Goal: Information Seeking & Learning: Learn about a topic

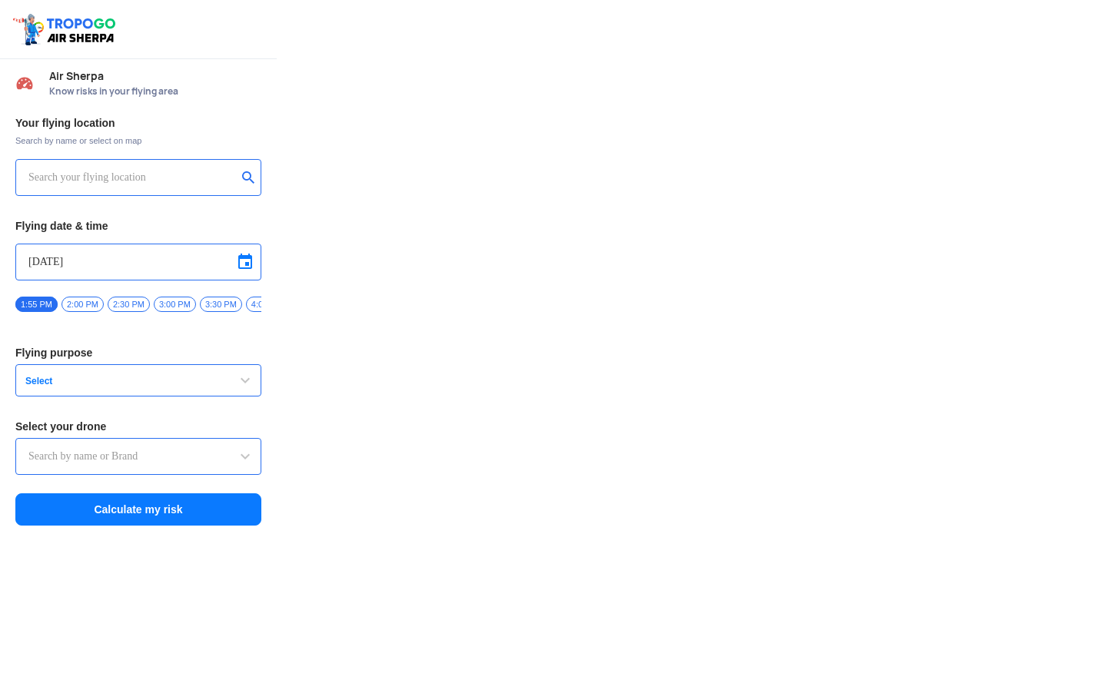
type input "Aquila X2"
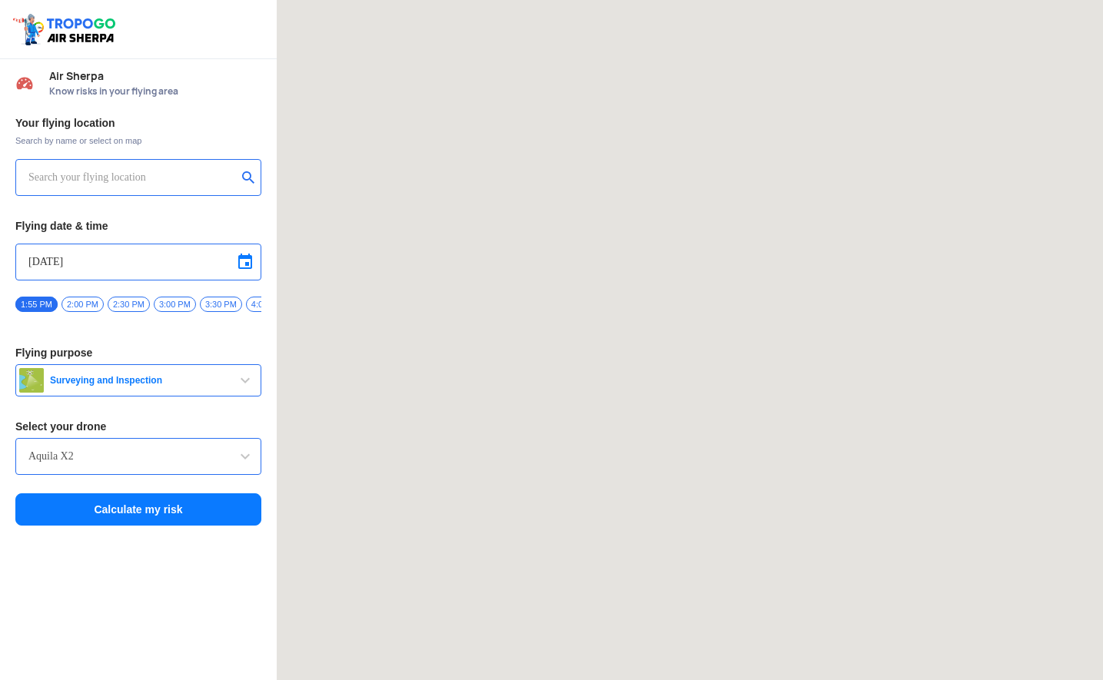
click at [126, 175] on input "text" at bounding box center [132, 177] width 208 height 18
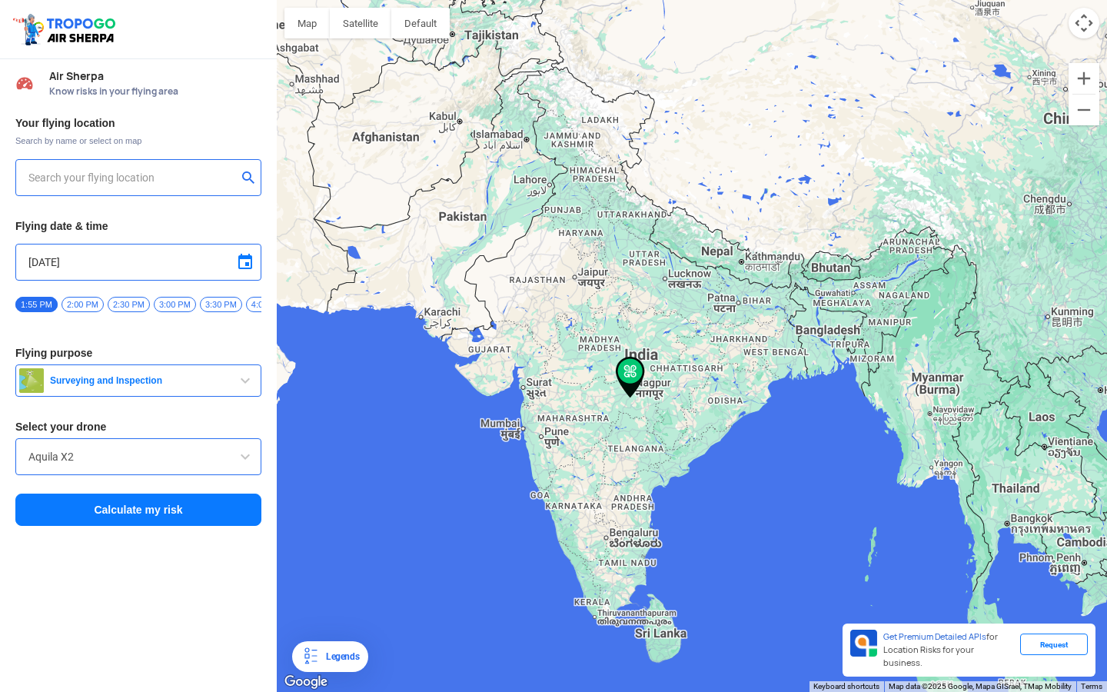
type input "144, Khattalwada, Wadgaon, Maharashtra 272176, India"
click at [251, 180] on img at bounding box center [248, 176] width 15 height 15
click at [99, 178] on input "text" at bounding box center [132, 177] width 208 height 18
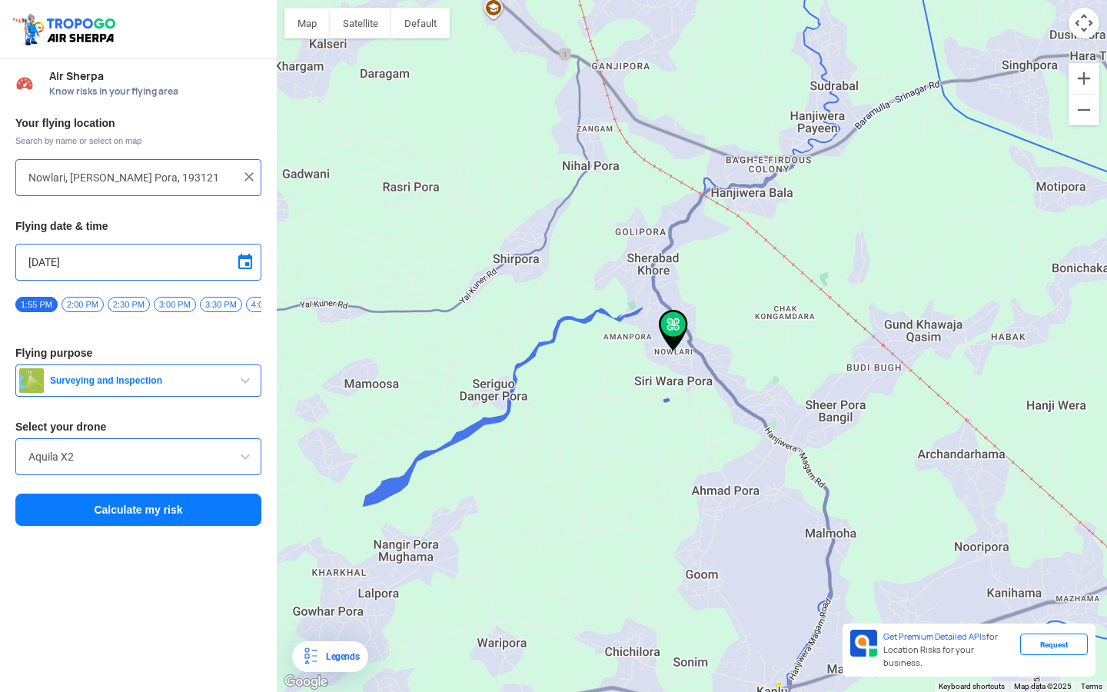
drag, startPoint x: 701, startPoint y: 265, endPoint x: 740, endPoint y: 397, distance: 137.0
click at [740, 397] on div at bounding box center [692, 346] width 830 height 692
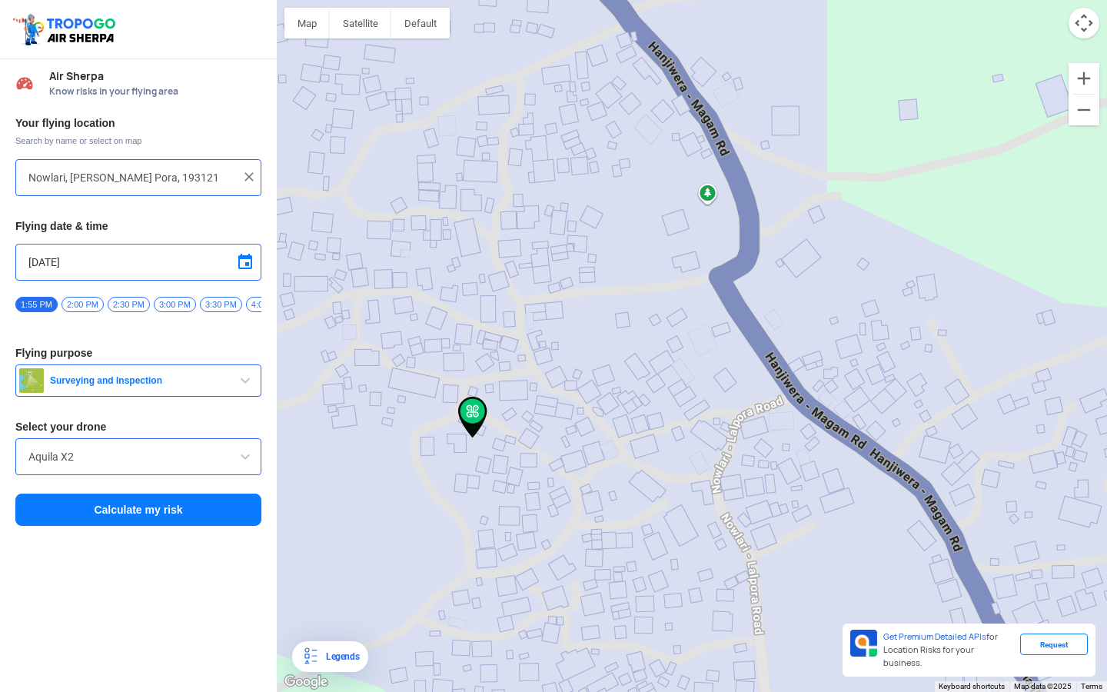
drag, startPoint x: 612, startPoint y: 376, endPoint x: 655, endPoint y: 451, distance: 86.1
click at [655, 451] on div at bounding box center [692, 346] width 830 height 692
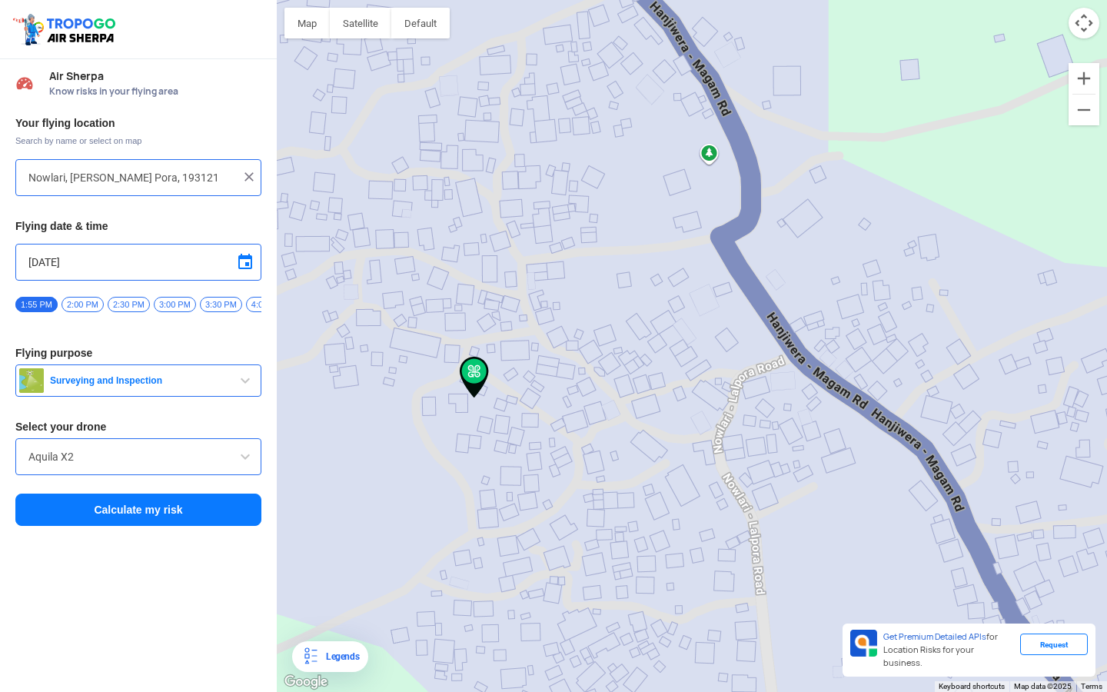
drag, startPoint x: 790, startPoint y: 420, endPoint x: 792, endPoint y: 380, distance: 40.0
click at [792, 380] on div at bounding box center [692, 346] width 830 height 692
click at [334, 660] on div "Legends" at bounding box center [339, 656] width 39 height 18
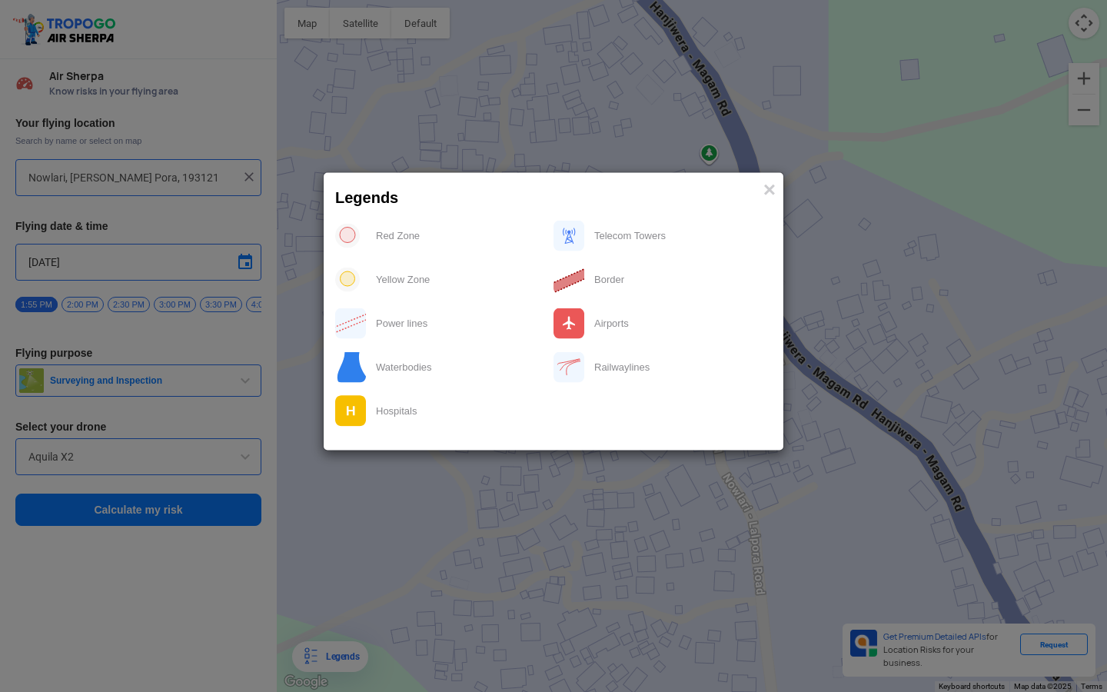
click at [348, 236] on img at bounding box center [347, 235] width 25 height 25
click at [352, 259] on div at bounding box center [553, 329] width 437 height 219
click at [770, 186] on span "×" at bounding box center [769, 190] width 12 height 24
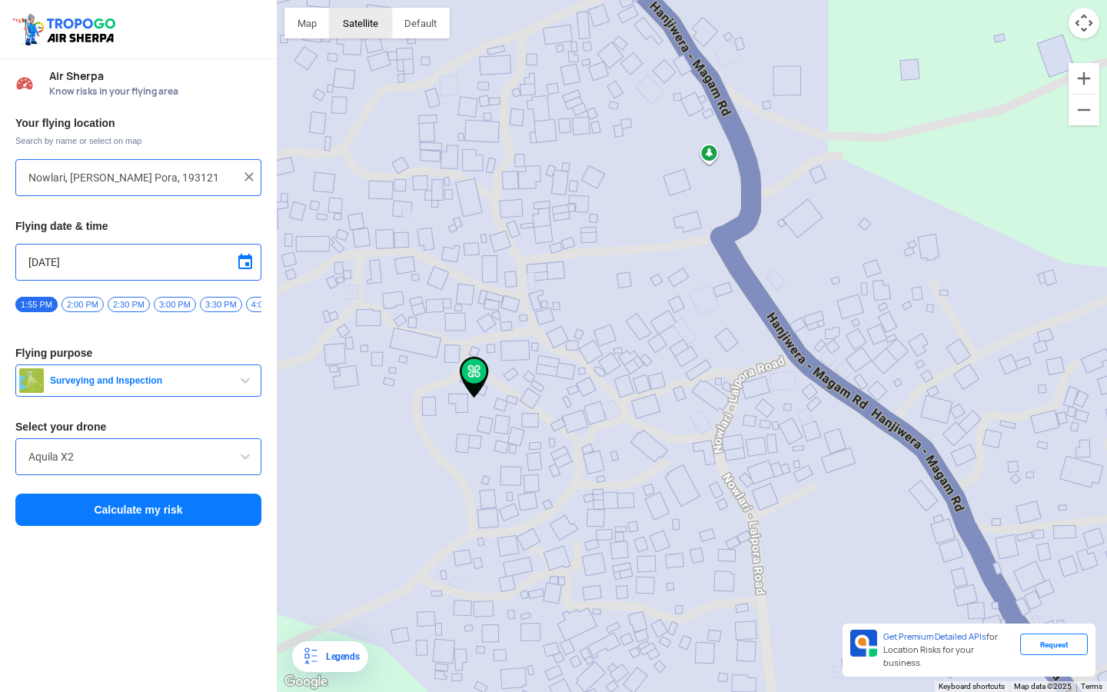
click at [375, 25] on button "Satellite" at bounding box center [361, 23] width 62 height 31
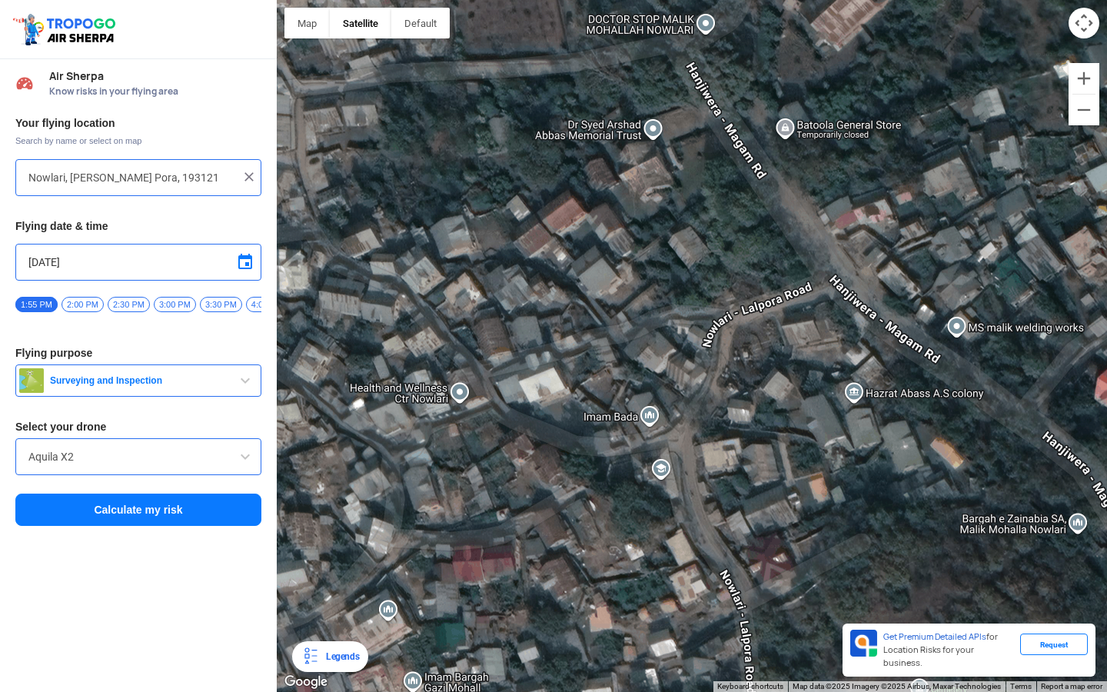
drag, startPoint x: 795, startPoint y: 318, endPoint x: 780, endPoint y: 250, distance: 70.0
click at [780, 250] on div at bounding box center [692, 346] width 830 height 692
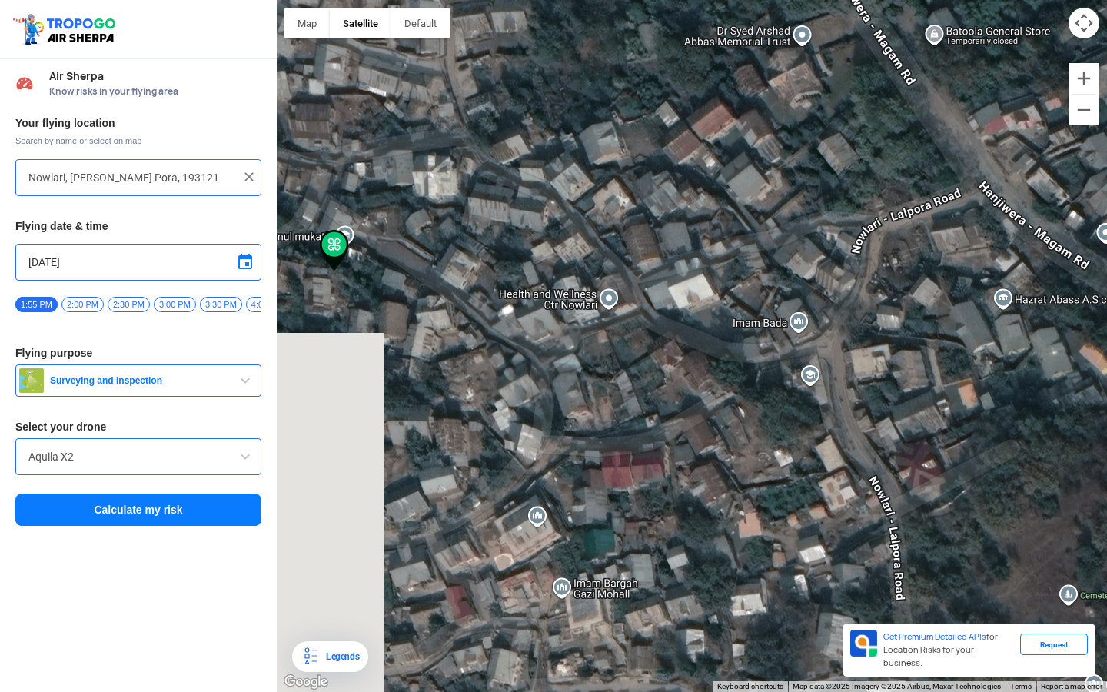
drag, startPoint x: 692, startPoint y: 325, endPoint x: 870, endPoint y: 261, distance: 189.4
click at [870, 261] on div at bounding box center [692, 346] width 830 height 692
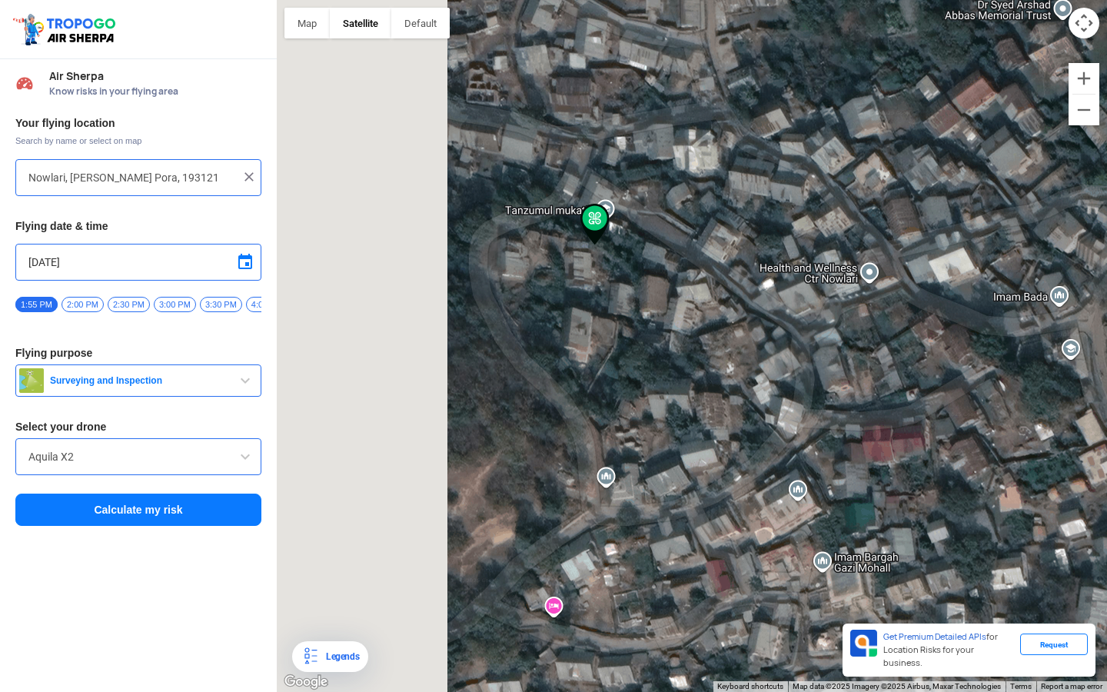
drag, startPoint x: 655, startPoint y: 375, endPoint x: 916, endPoint y: 356, distance: 262.1
click at [916, 356] on div at bounding box center [692, 346] width 830 height 692
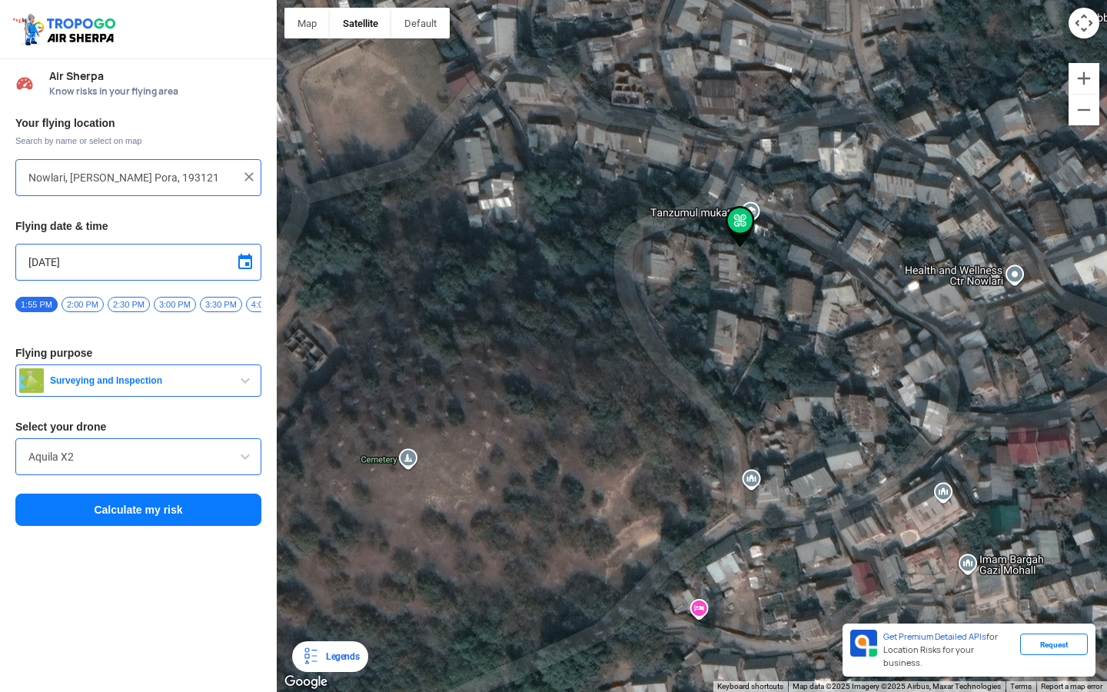
click at [417, 467] on div at bounding box center [692, 346] width 830 height 692
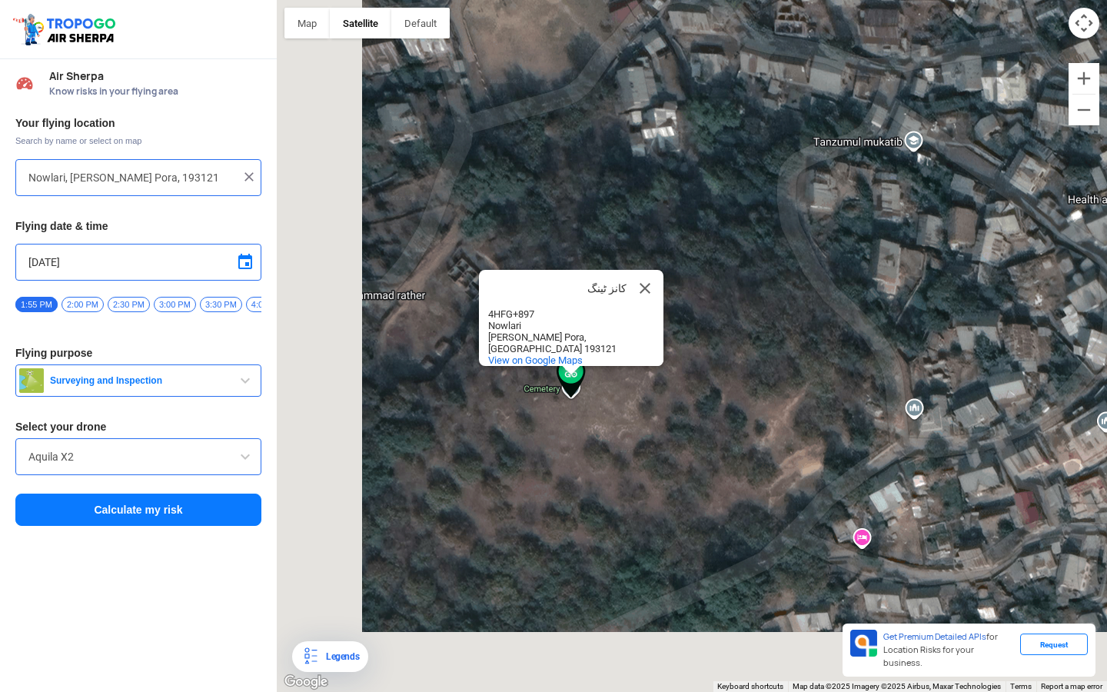
type input "Nowlari, Siri Wara Pora, Jammu and Kashmir 193121"
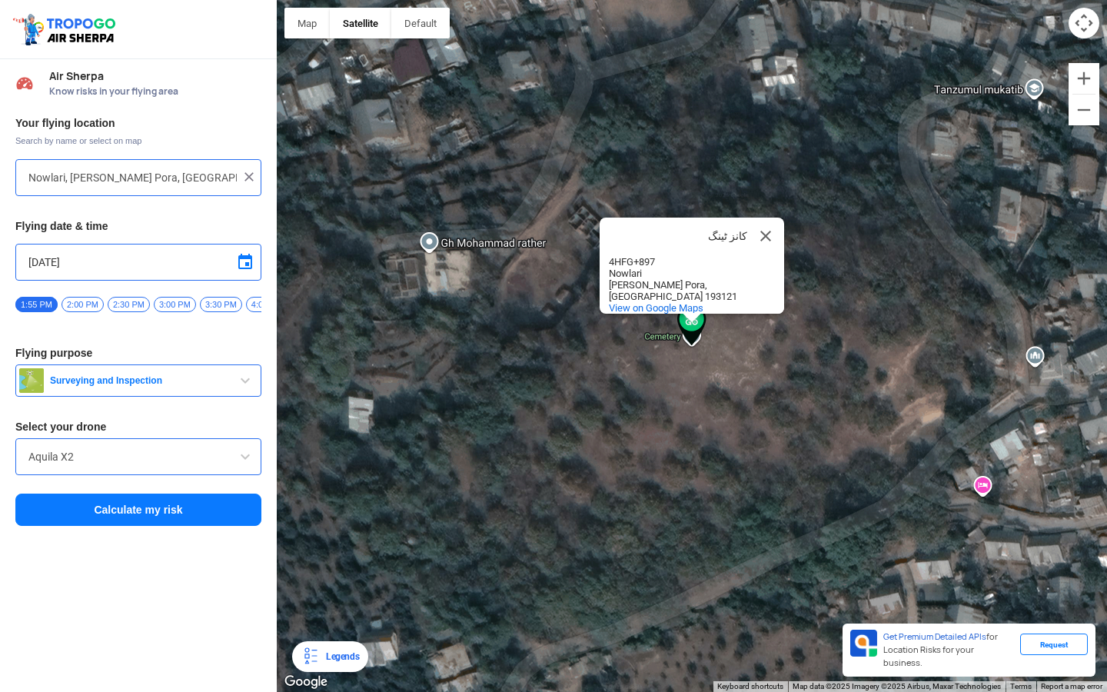
click at [743, 364] on div "کانز ٹینگ کانز ٹینگ 4HFG+897 Nowlari Siri Wara Pora, Jammu and Kashmir 193121 V…" at bounding box center [692, 346] width 830 height 692
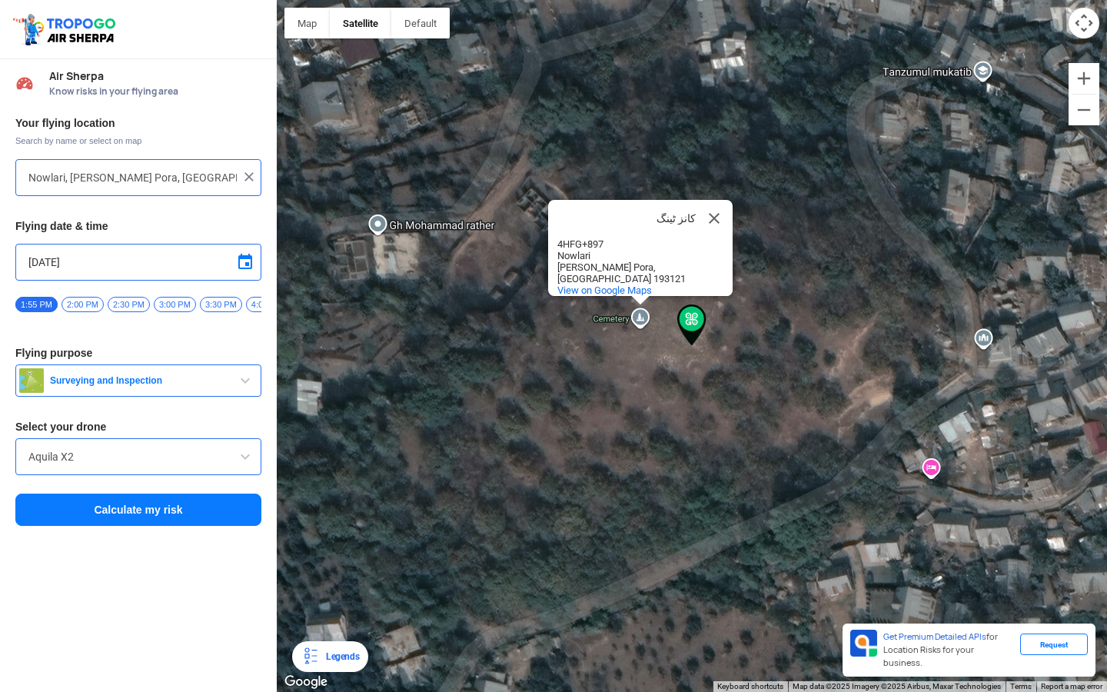
click at [638, 352] on div "کانز ٹینگ کانز ٹینگ 4HFG+897 Nowlari Siri Wara Pora, Jammu and Kashmir 193121 V…" at bounding box center [692, 346] width 830 height 692
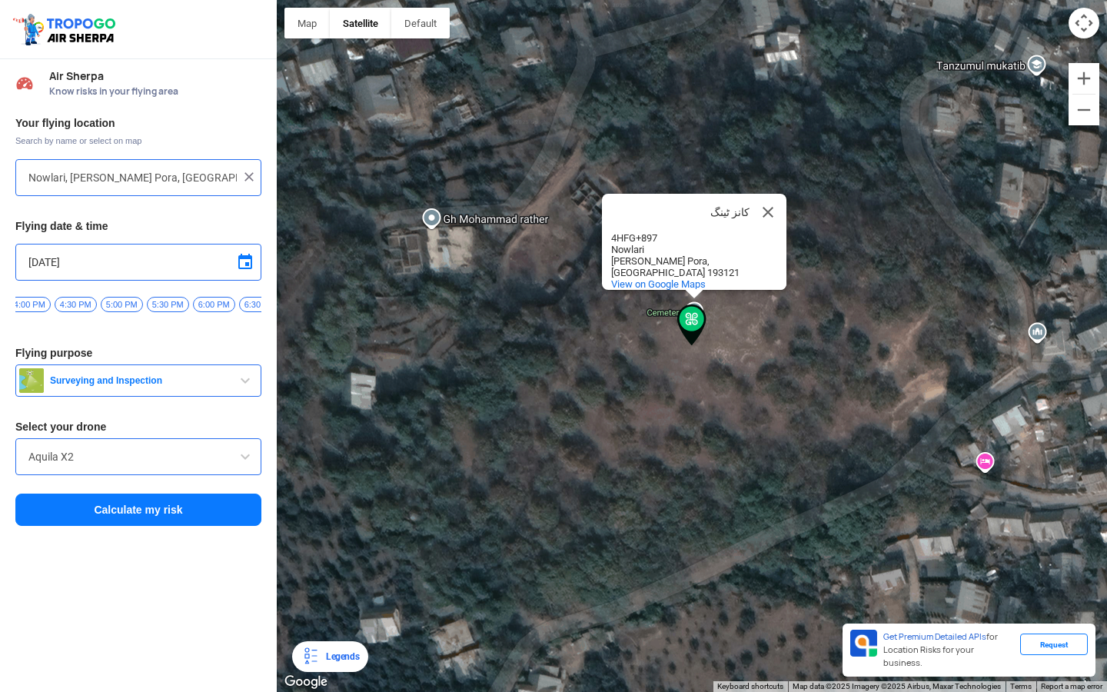
scroll to position [0, 260]
click at [87, 303] on span "5:00 PM" at bounding box center [99, 304] width 42 height 15
click at [138, 307] on span "5:30 PM" at bounding box center [146, 304] width 42 height 15
click at [81, 387] on span "Surveying and Inspection" at bounding box center [140, 380] width 192 height 12
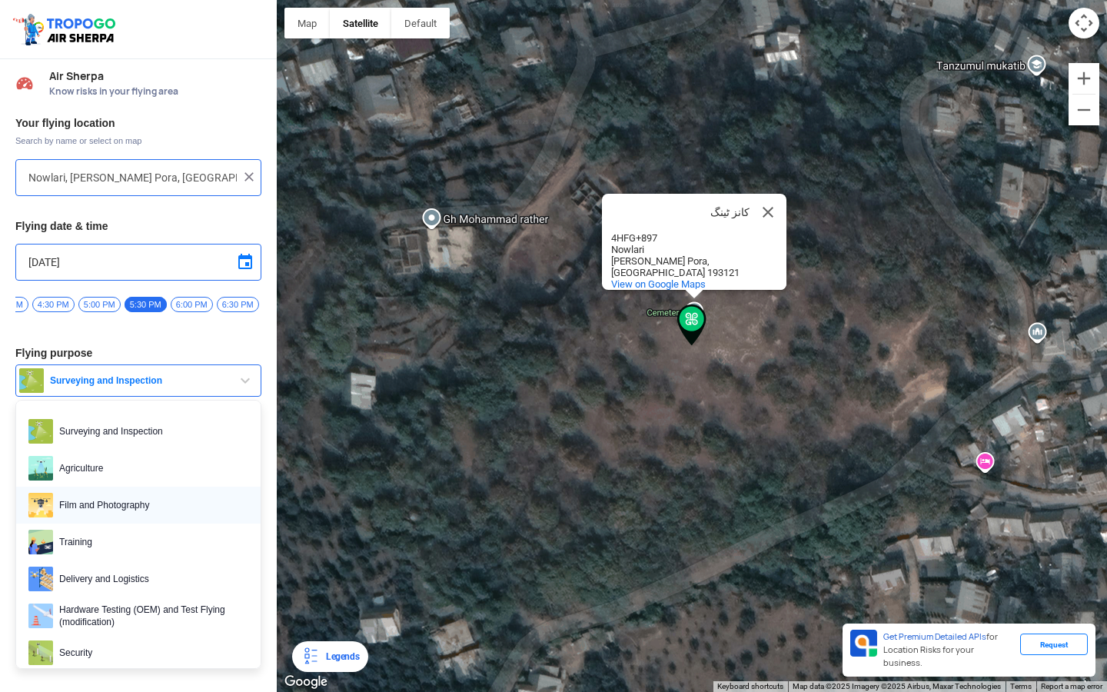
click at [101, 516] on span "Film and Photography" at bounding box center [150, 505] width 195 height 25
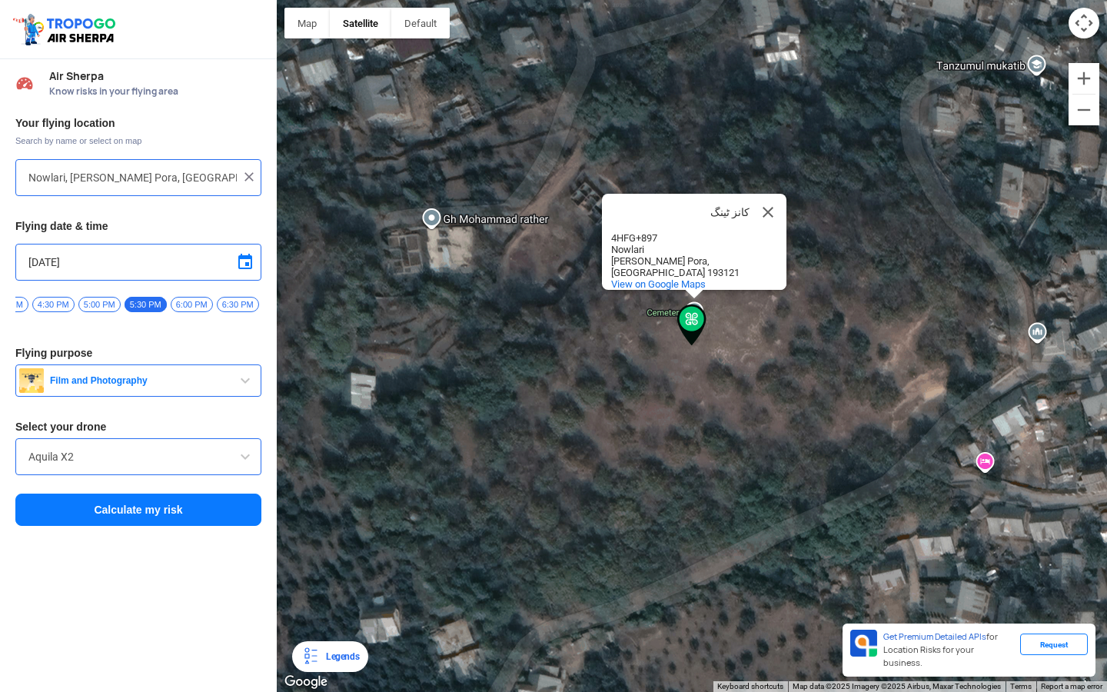
click at [95, 472] on div "Aquila X2" at bounding box center [138, 456] width 246 height 37
click at [230, 461] on input "Aquila X2" at bounding box center [138, 456] width 220 height 18
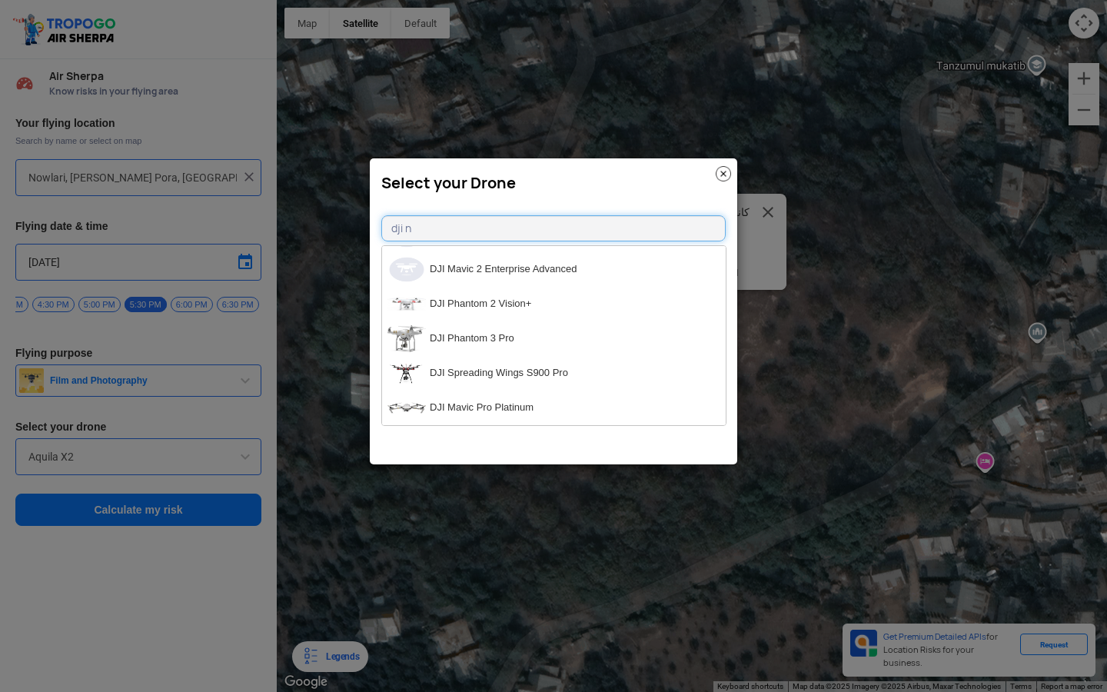
scroll to position [0, 0]
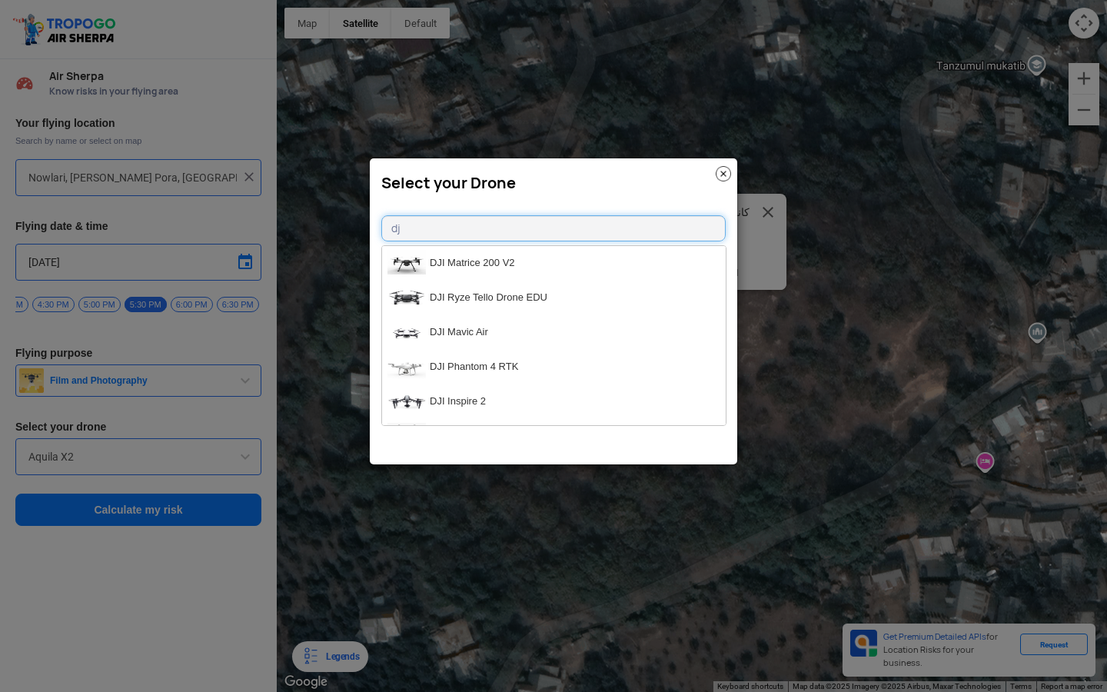
type input "d"
type input "n"
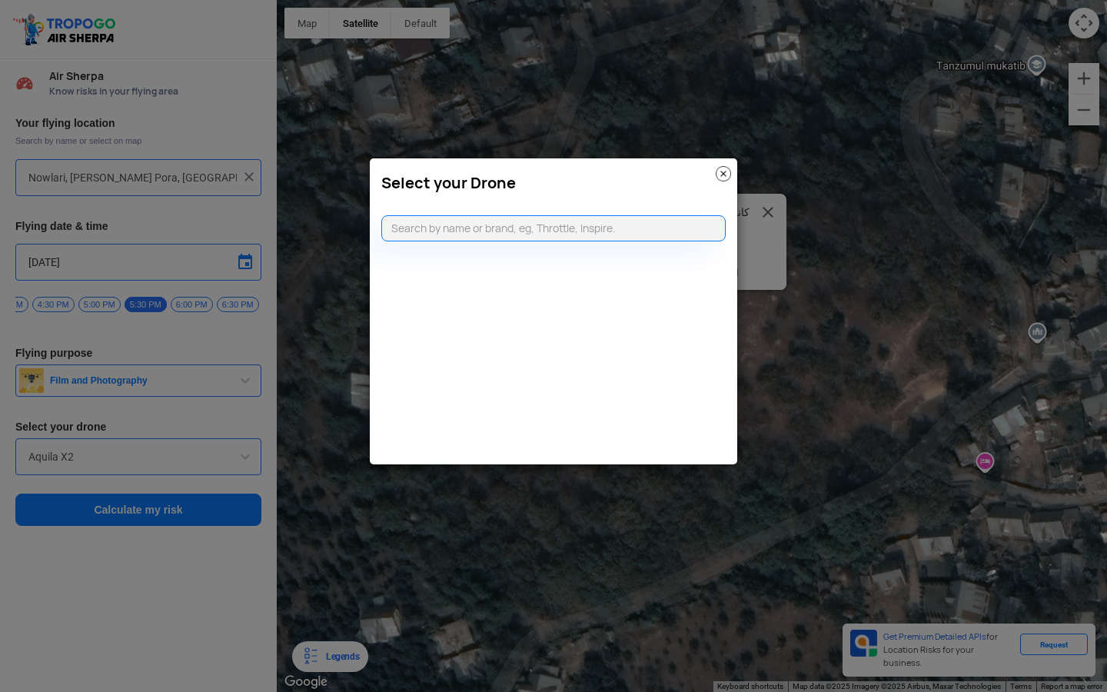
click at [208, 658] on modal-container "Select your Drone" at bounding box center [553, 346] width 1107 height 692
click at [732, 167] on div "Select your Drone" at bounding box center [553, 179] width 367 height 42
click at [725, 174] on img at bounding box center [723, 173] width 15 height 15
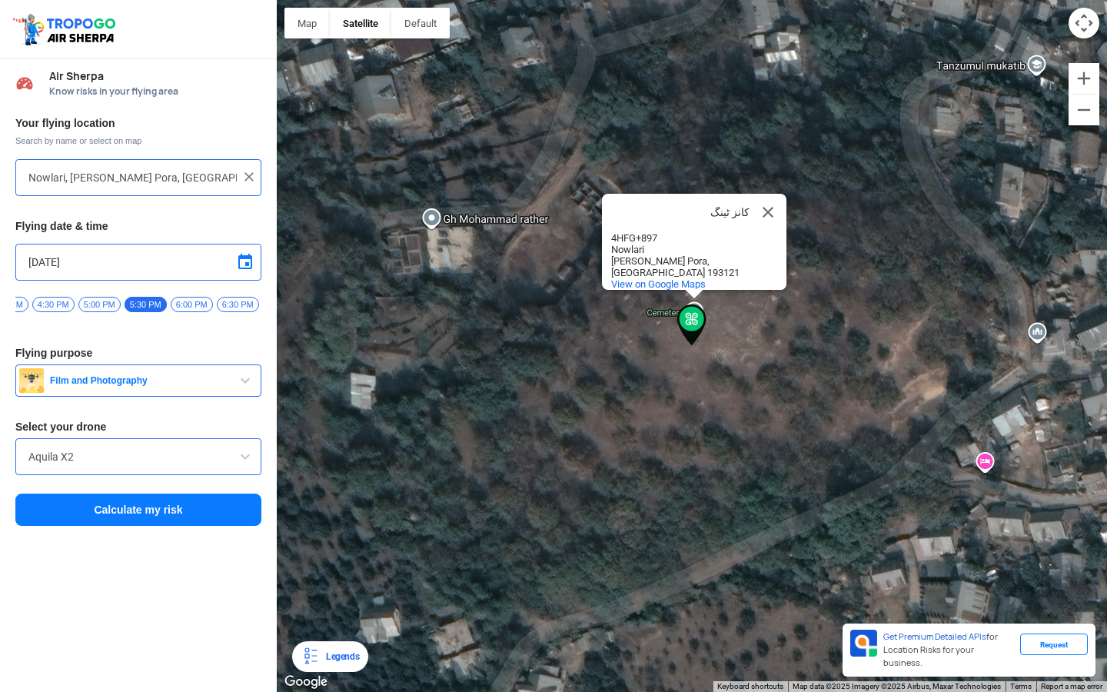
click at [232, 465] on input "Aquila X2" at bounding box center [138, 456] width 220 height 18
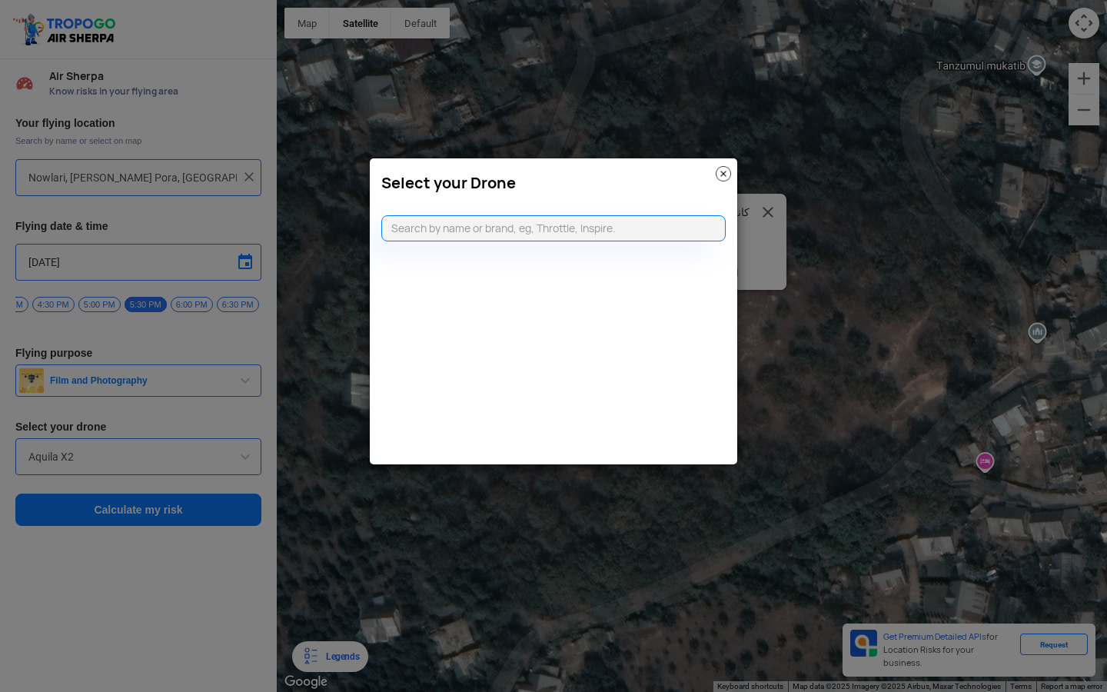
click at [161, 437] on modal-container "Select your Drone" at bounding box center [553, 346] width 1107 height 692
click at [135, 464] on modal-container "Select your Drone" at bounding box center [553, 346] width 1107 height 692
click at [725, 175] on img at bounding box center [723, 173] width 15 height 15
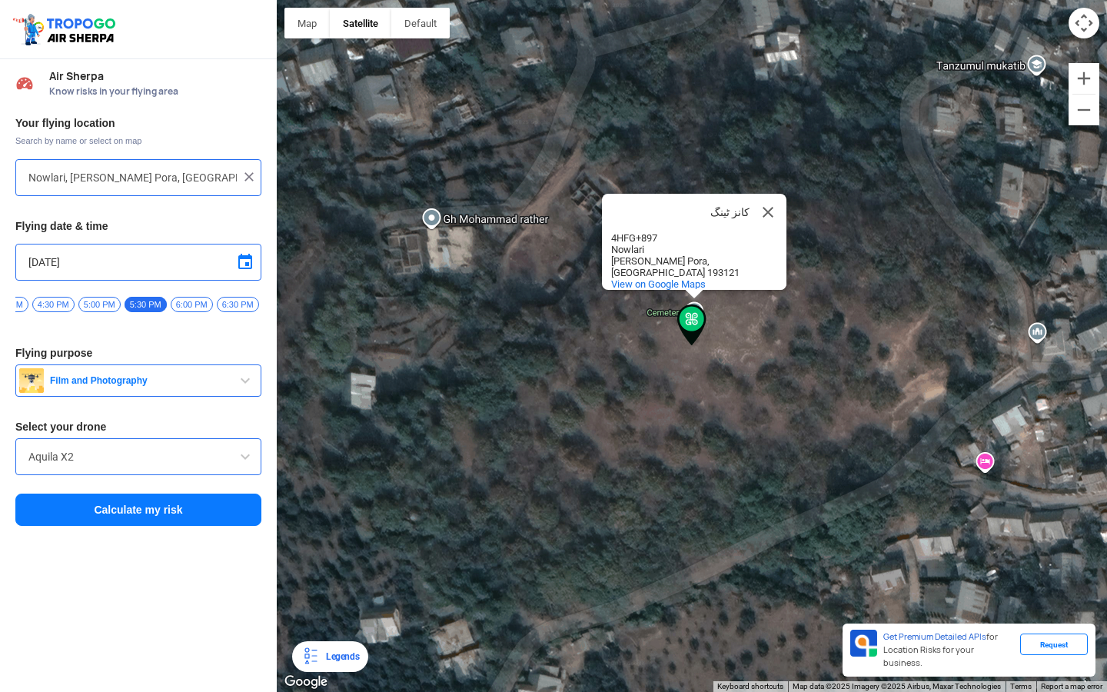
click at [138, 475] on div "Aquila X2" at bounding box center [138, 456] width 246 height 37
click at [138, 464] on input "Aquila X2" at bounding box center [138, 456] width 220 height 18
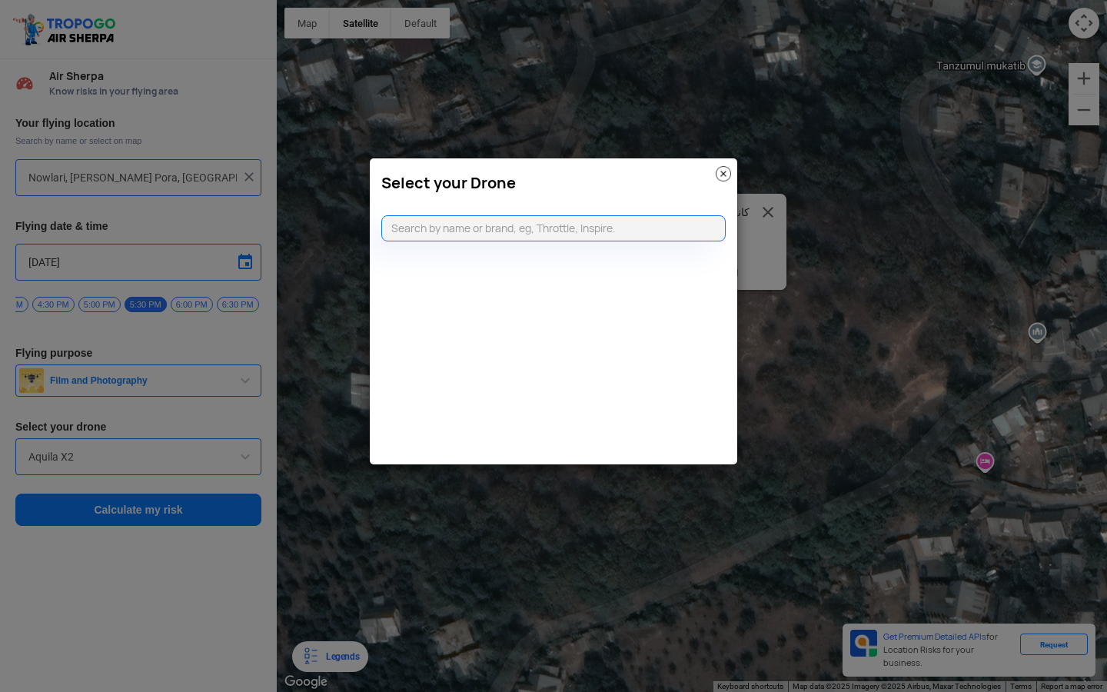
click at [138, 464] on modal-container "Select your Drone" at bounding box center [553, 346] width 1107 height 692
click at [535, 221] on input "text" at bounding box center [553, 228] width 344 height 26
type input "n"
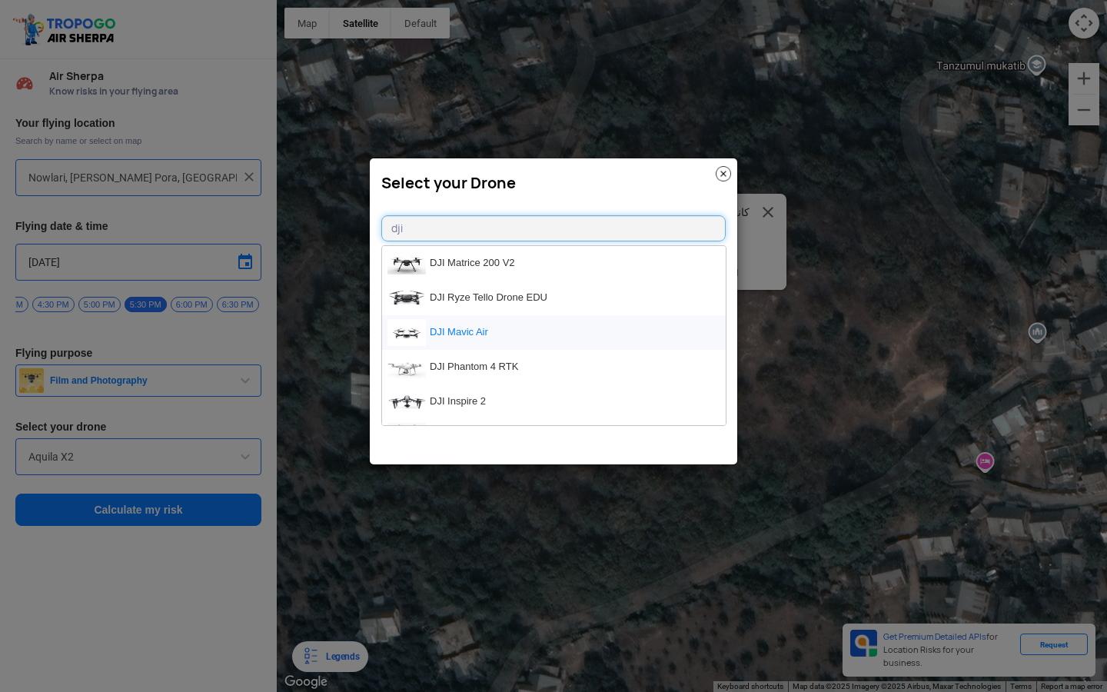
type input "dji"
click at [516, 337] on li "DJI Mavic Air" at bounding box center [554, 332] width 344 height 35
type input "DJI Mavic Air"
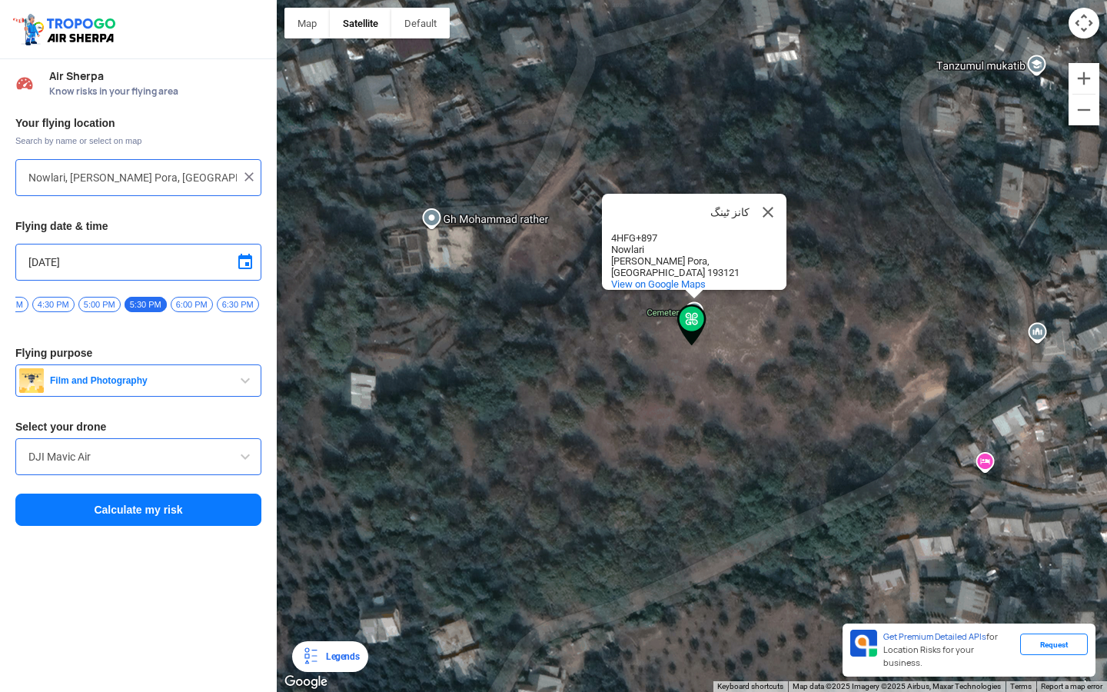
click at [169, 515] on button "Calculate my risk" at bounding box center [138, 510] width 246 height 32
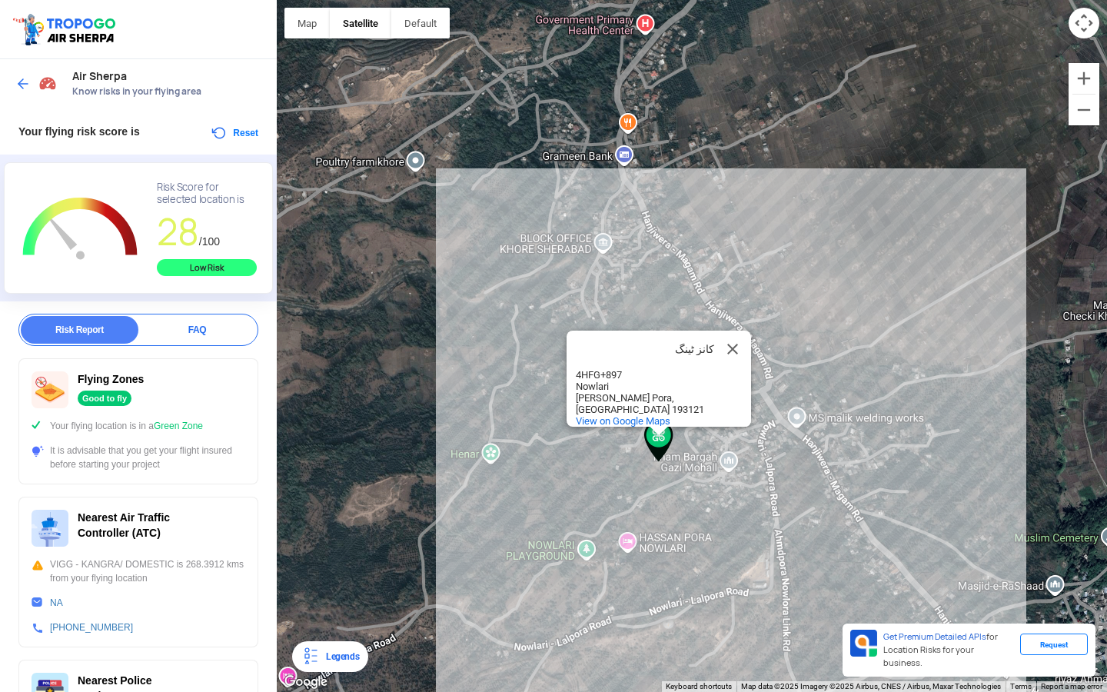
drag, startPoint x: 688, startPoint y: 475, endPoint x: 737, endPoint y: 519, distance: 65.9
click at [737, 519] on div "کانز ٹینگ کانز ٹینگ 4HFG+897 Nowlari Siri Wara Pora, Jammu and Kashmir 193121 V…" at bounding box center [692, 346] width 830 height 692
click at [25, 78] on img at bounding box center [22, 83] width 15 height 15
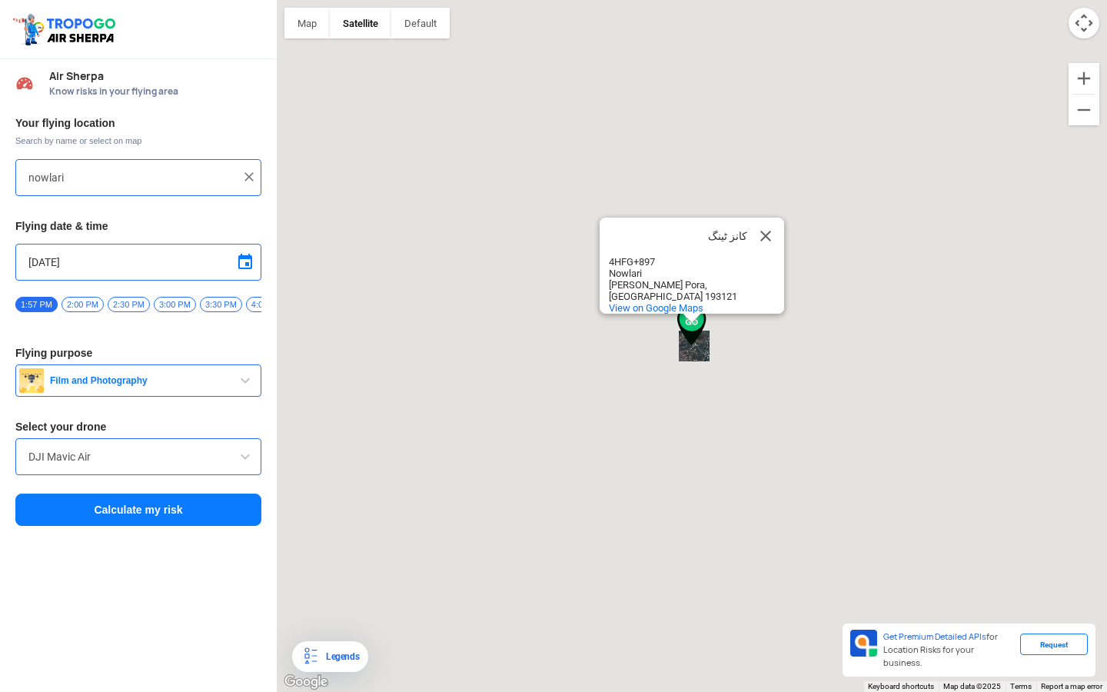
type input "Nowlari, Siri Wara Pora, Jammu and Kashmir 193121"
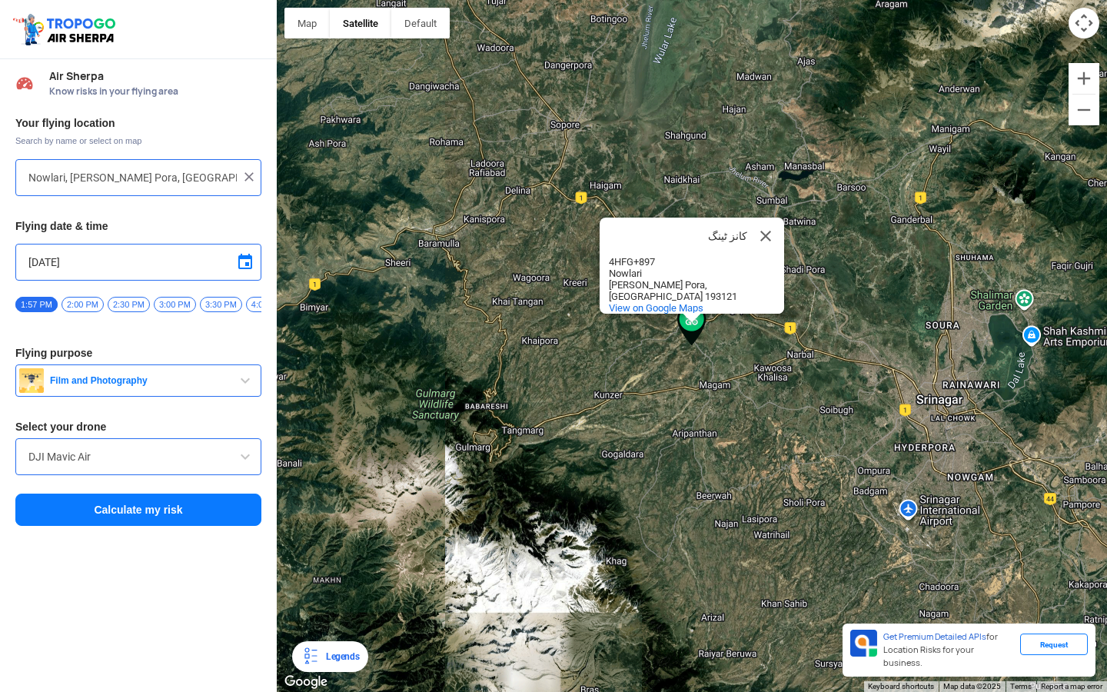
click at [249, 175] on img at bounding box center [248, 176] width 15 height 15
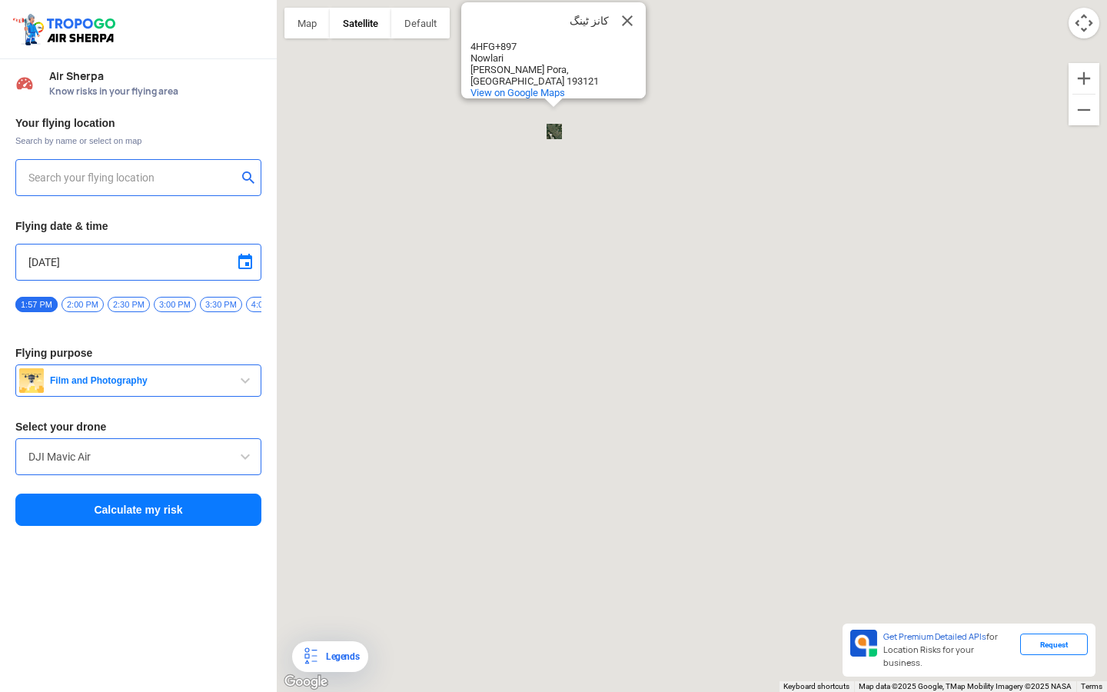
click at [162, 177] on input "text" at bounding box center [132, 177] width 208 height 18
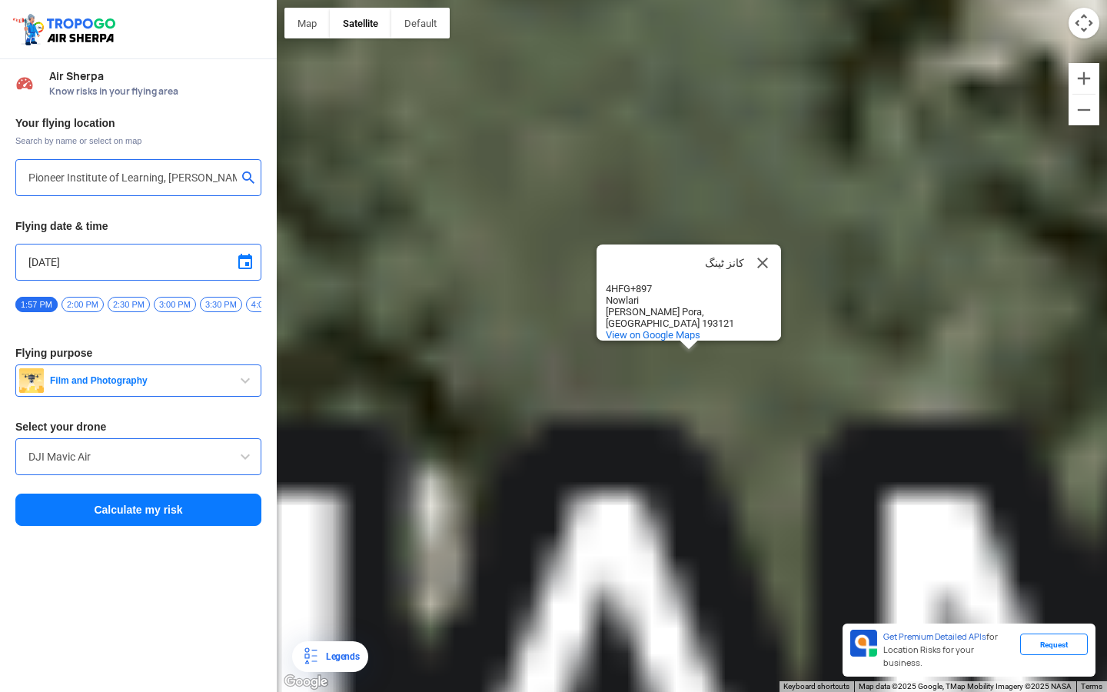
type input "Hanjiwera Bala, Jammu and Kashmir 193121"
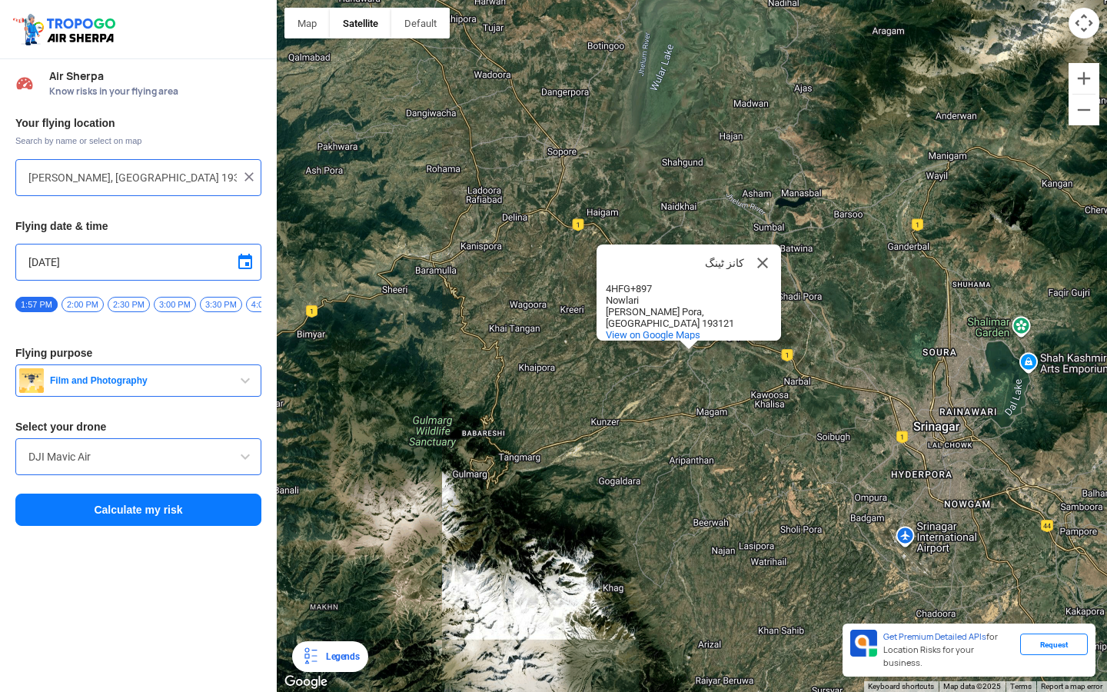
click at [116, 507] on button "Calculate my risk" at bounding box center [138, 510] width 246 height 32
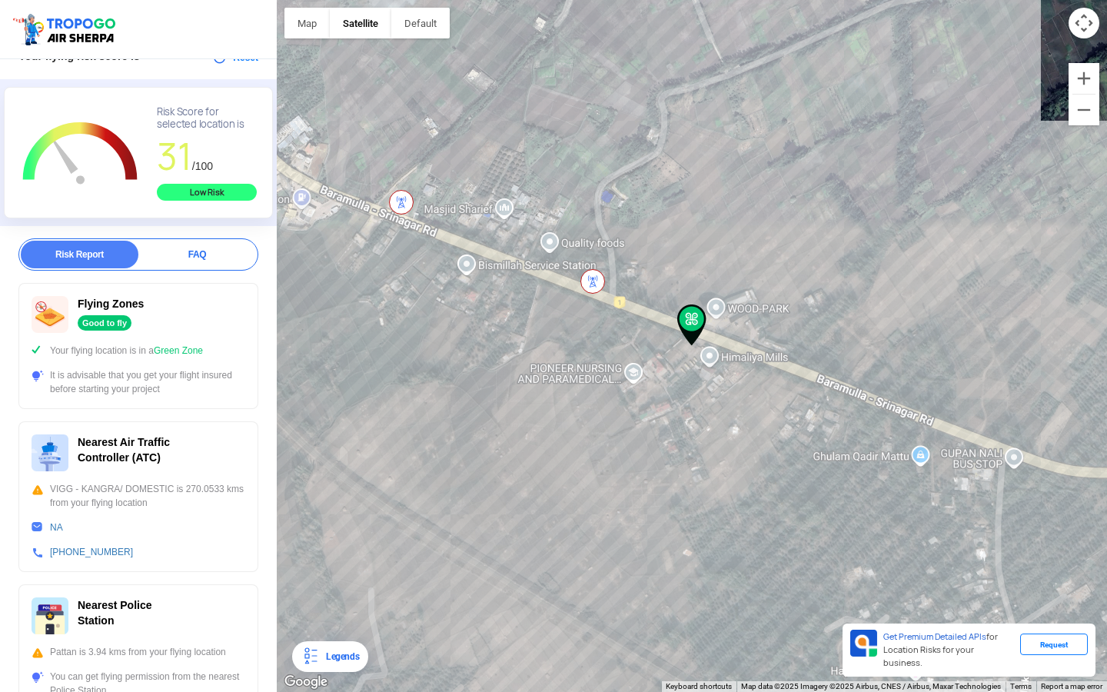
scroll to position [95, 0]
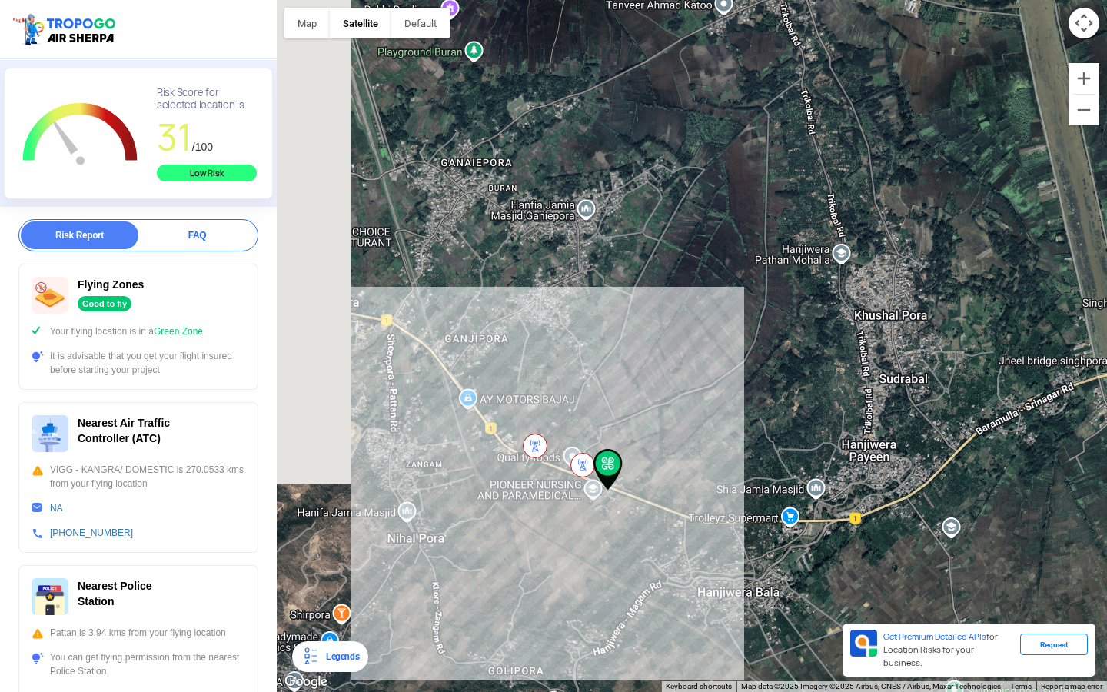
drag, startPoint x: 441, startPoint y: 291, endPoint x: 529, endPoint y: 357, distance: 110.4
click at [529, 357] on div "کانز ٹینگ کانز ٹینگ 4HFG+897 Nowlari Siri Wara Pora, Jammu and Kashmir 193121 V…" at bounding box center [692, 346] width 830 height 692
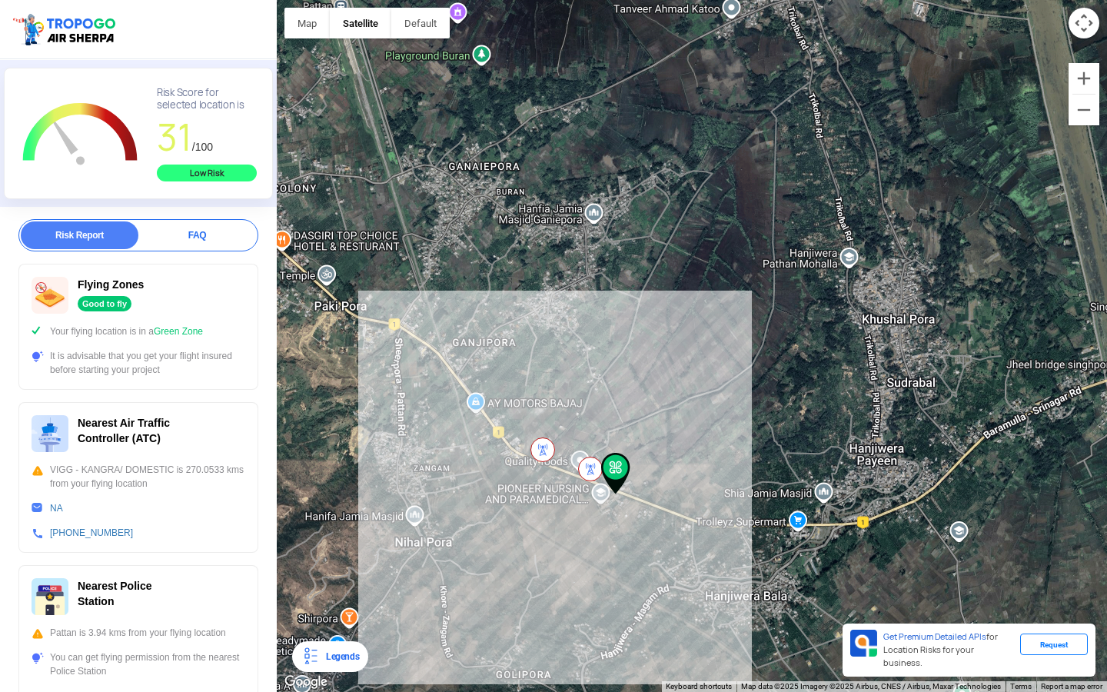
click at [496, 444] on div "کانز ٹینگ کانز ٹینگ 4HFG+897 Nowlari Siri Wara Pora, Jammu and Kashmir 193121 V…" at bounding box center [692, 346] width 830 height 692
click at [483, 458] on div "کانز ٹینگ کانز ٹینگ 4HFG+897 Nowlari Siri Wara Pora, Jammu and Kashmir 193121 V…" at bounding box center [692, 346] width 830 height 692
click at [508, 357] on div "کانز ٹینگ کانز ٹینگ 4HFG+897 Nowlari Siri Wara Pora, Jammu and Kashmir 193121 V…" at bounding box center [692, 346] width 830 height 692
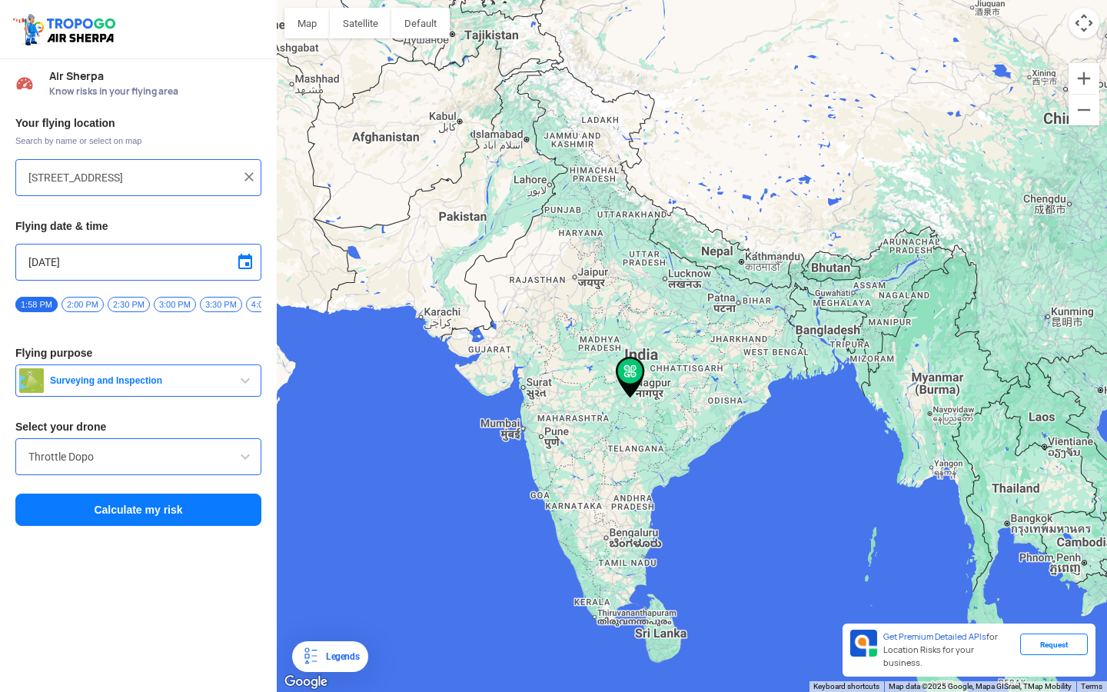
click at [69, 25] on img at bounding box center [66, 29] width 109 height 35
click at [74, 35] on img at bounding box center [66, 29] width 109 height 35
click at [39, 32] on img at bounding box center [66, 29] width 109 height 35
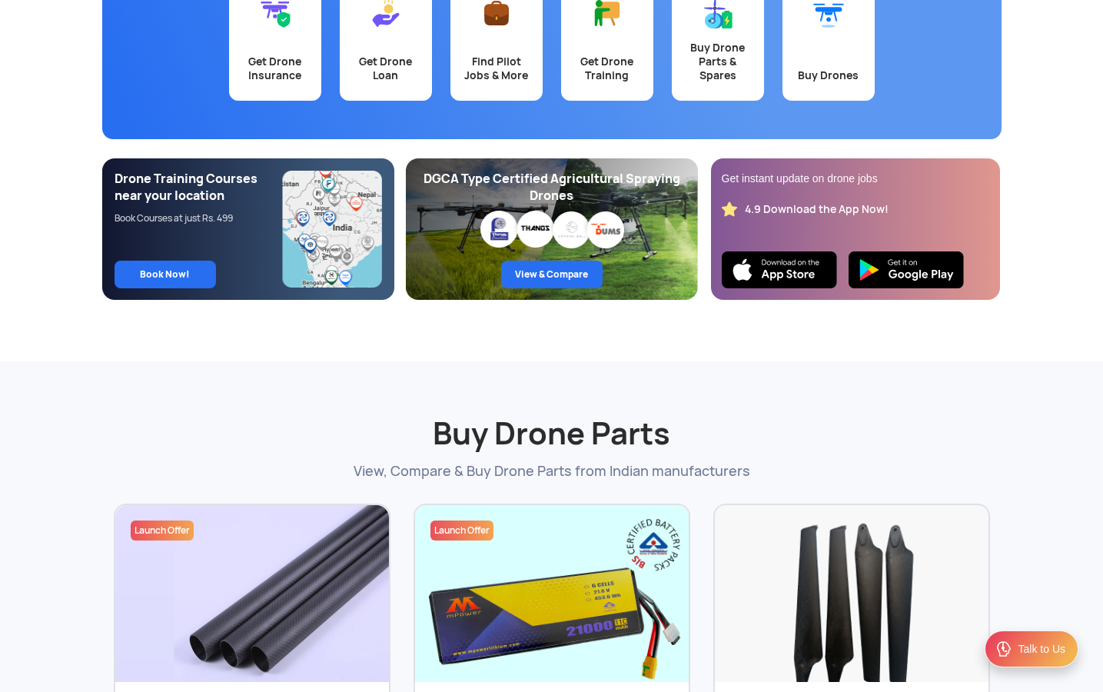
scroll to position [264, 0]
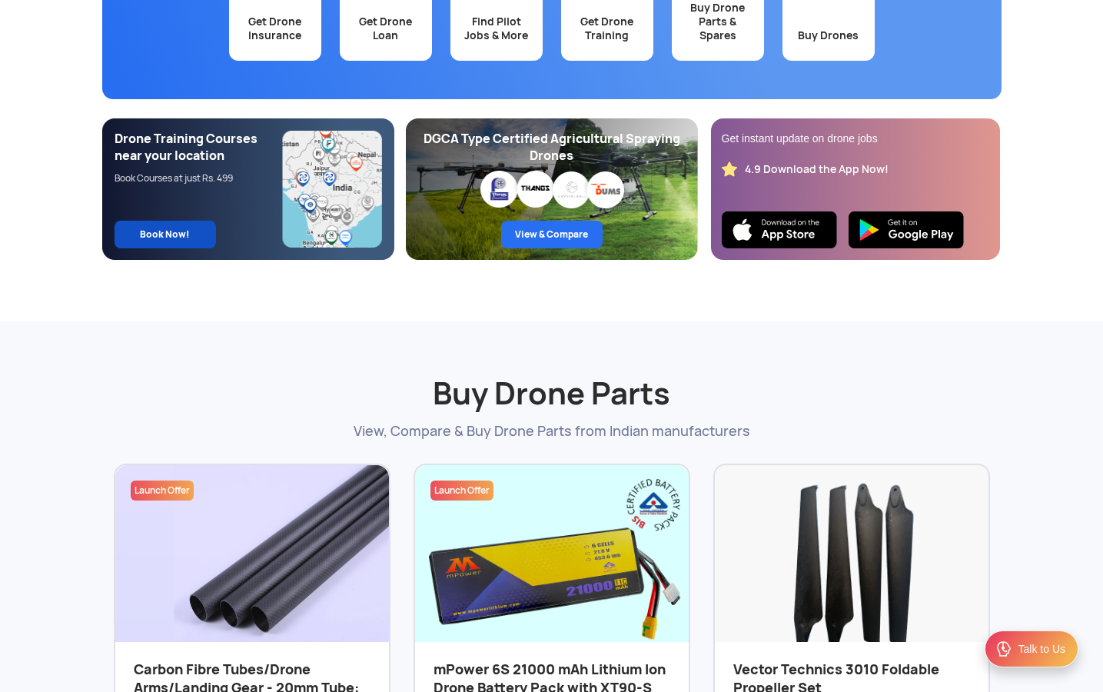
click at [184, 233] on link "Book Now!" at bounding box center [165, 235] width 101 height 28
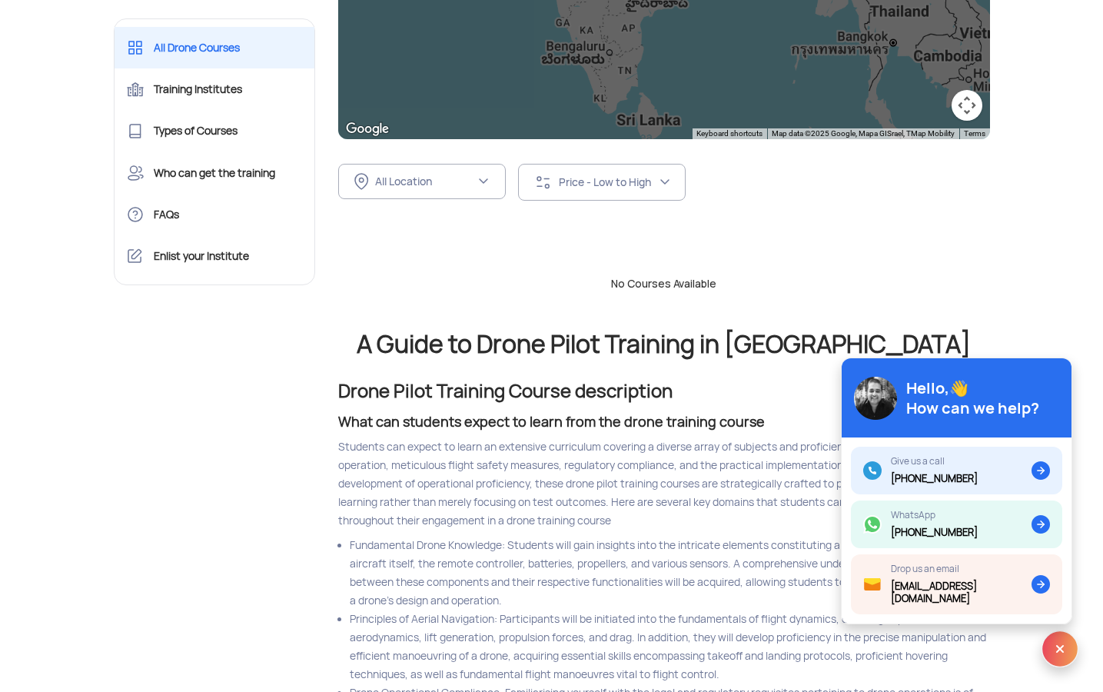
scroll to position [471, 0]
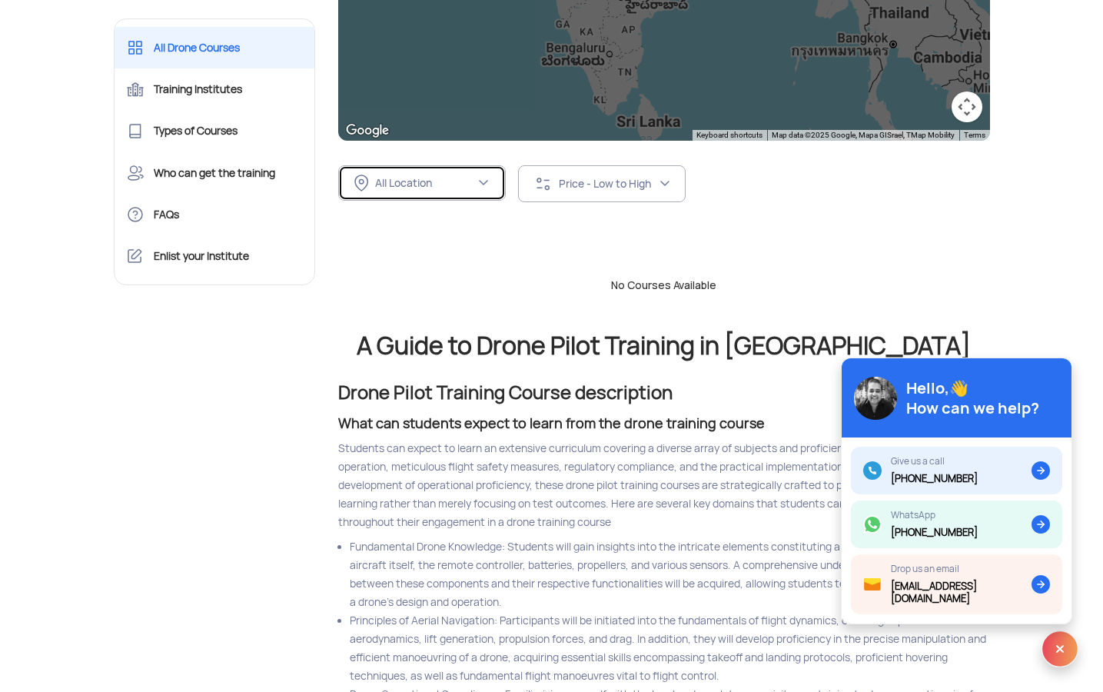
click at [457, 177] on div "All Location" at bounding box center [425, 183] width 100 height 14
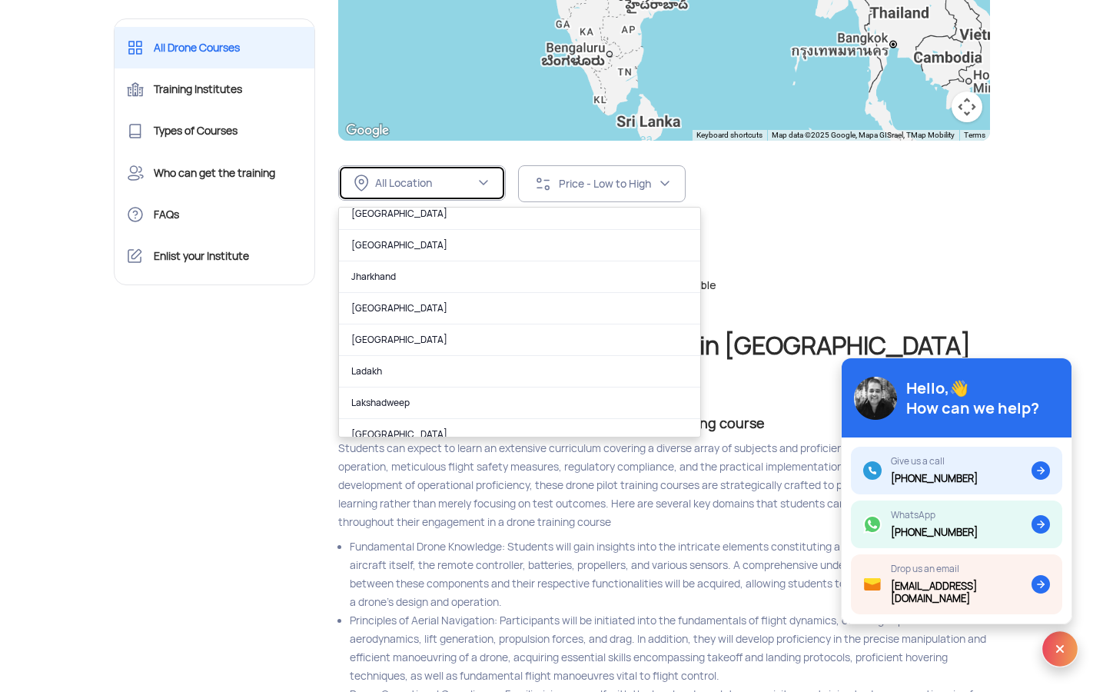
scroll to position [464, 0]
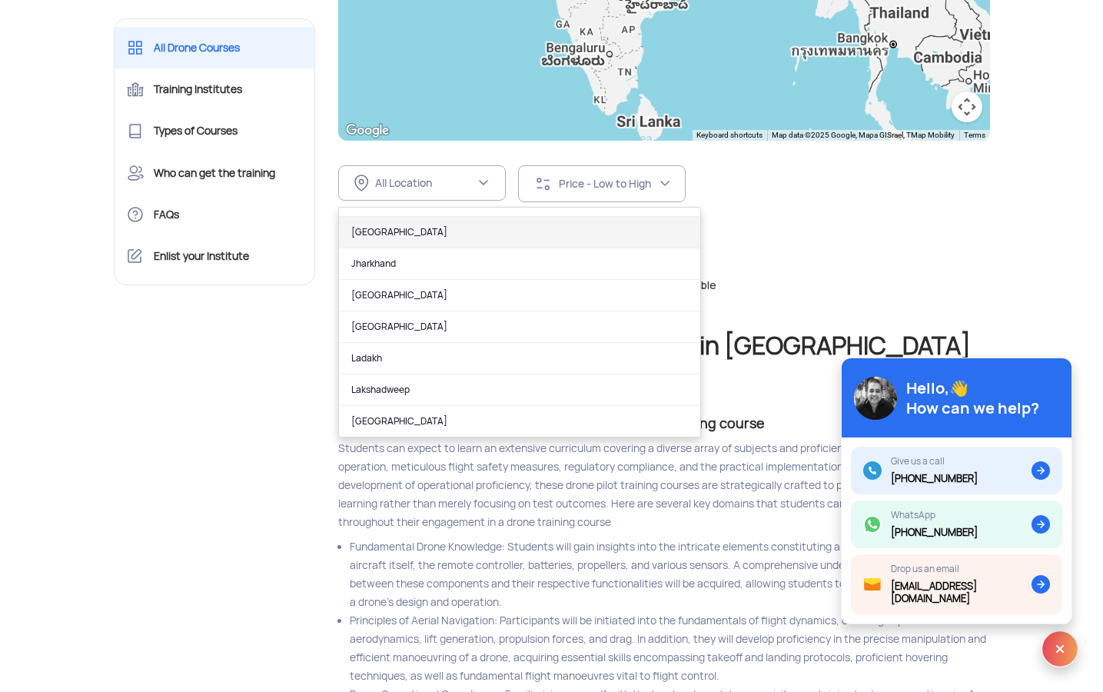
click at [422, 235] on link "Jammu and Kashmir" at bounding box center [519, 233] width 361 height 32
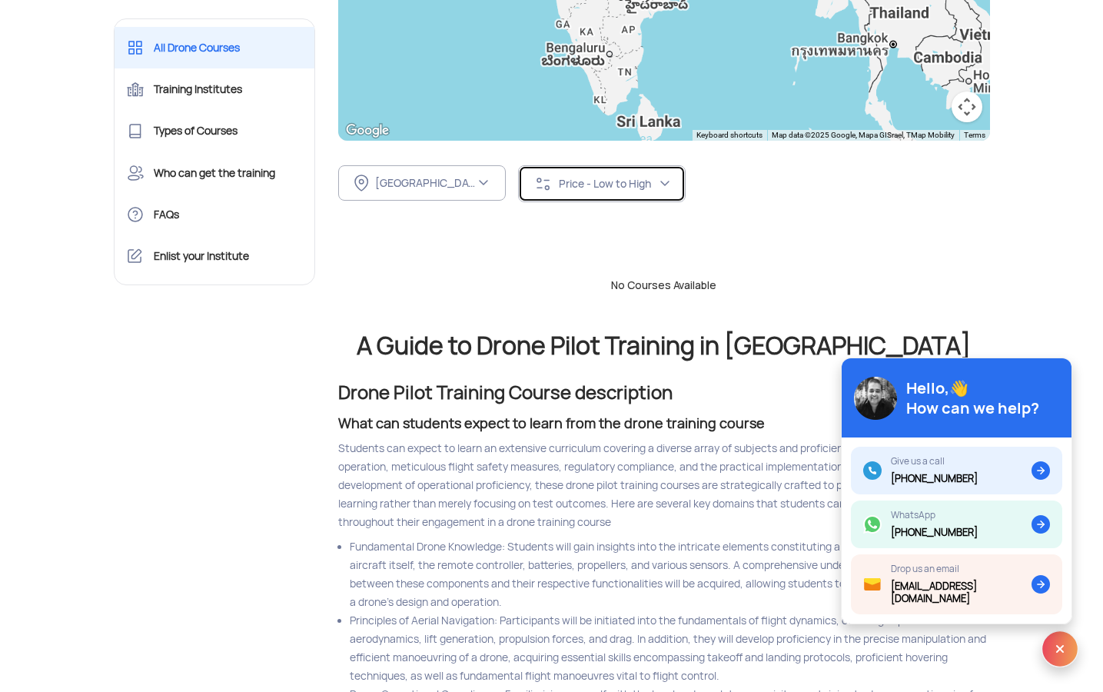
click at [651, 186] on div "Price - Low to High" at bounding box center [609, 184] width 100 height 14
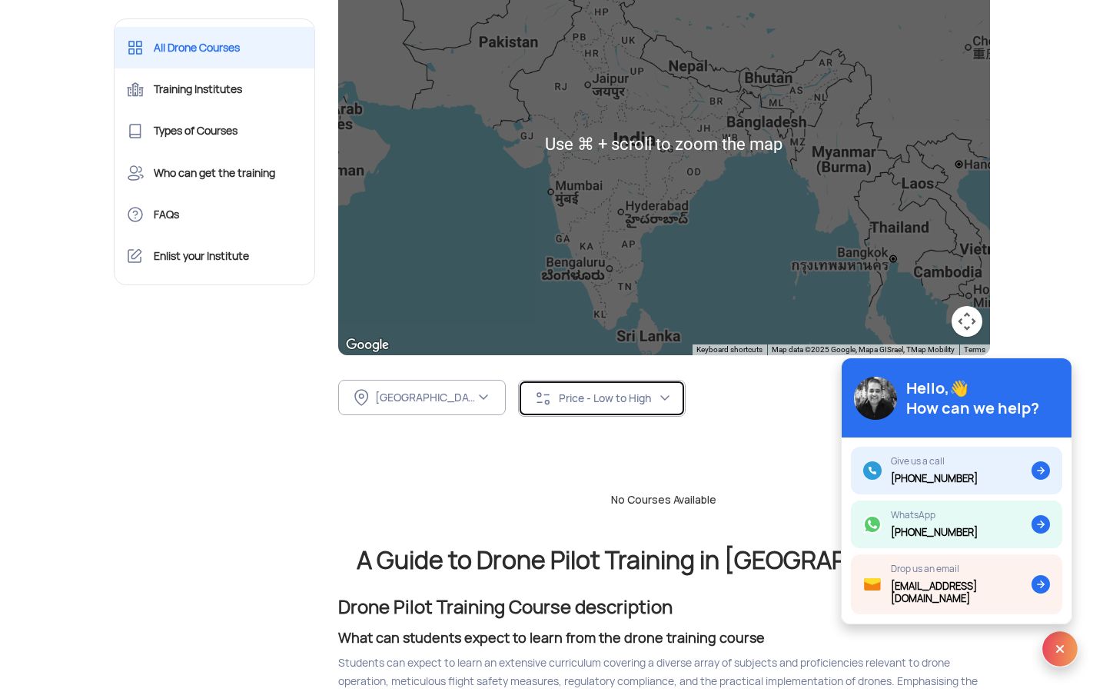
scroll to position [0, 0]
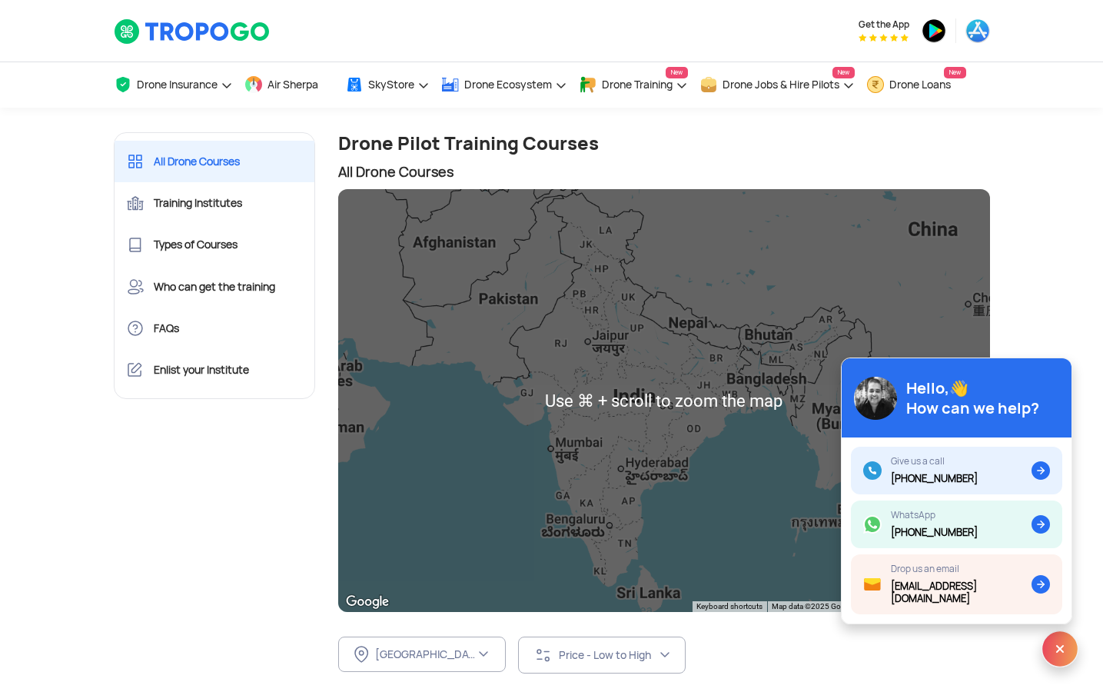
click at [623, 346] on div at bounding box center [664, 400] width 652 height 423
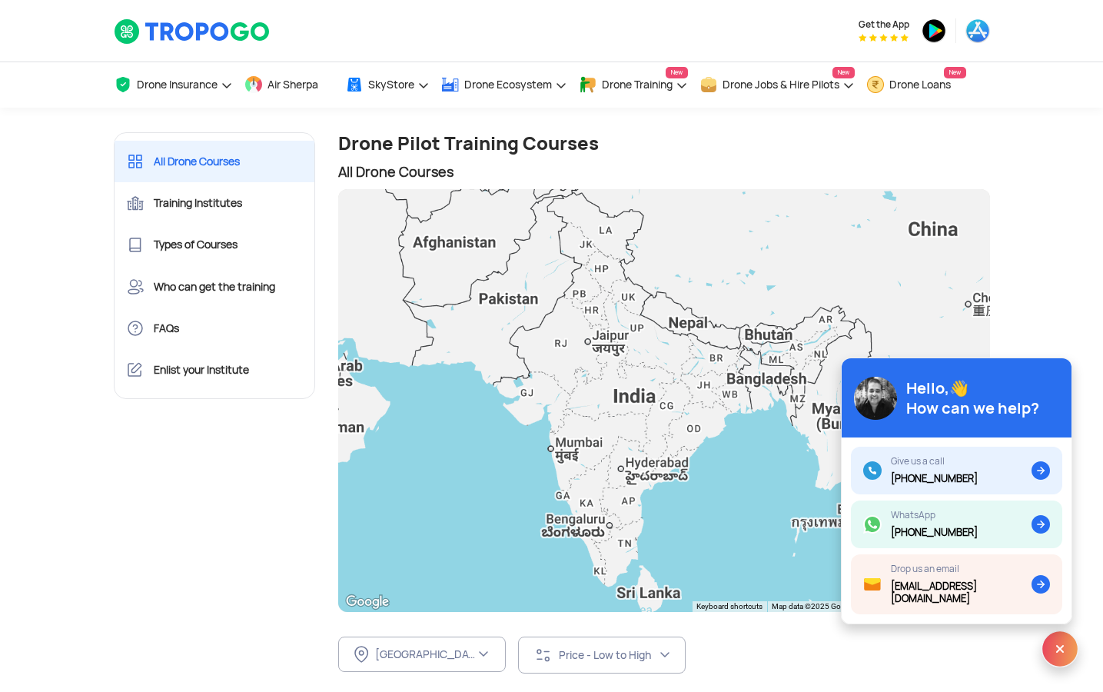
click at [1056, 654] on img at bounding box center [1060, 648] width 37 height 37
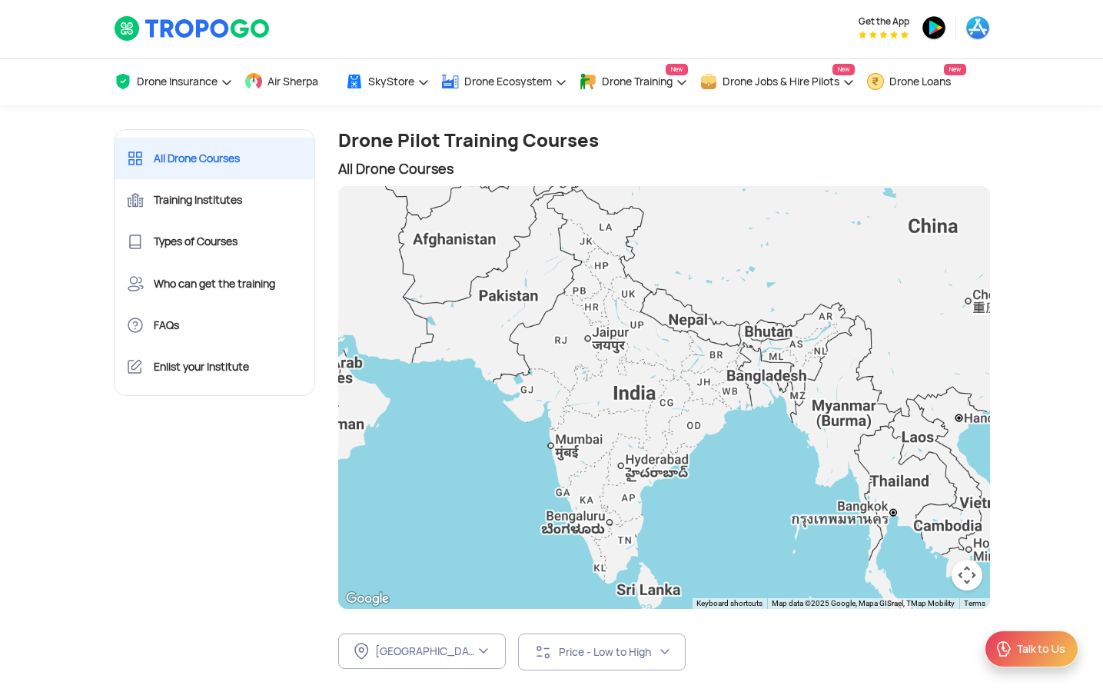
click at [610, 379] on div at bounding box center [664, 397] width 652 height 423
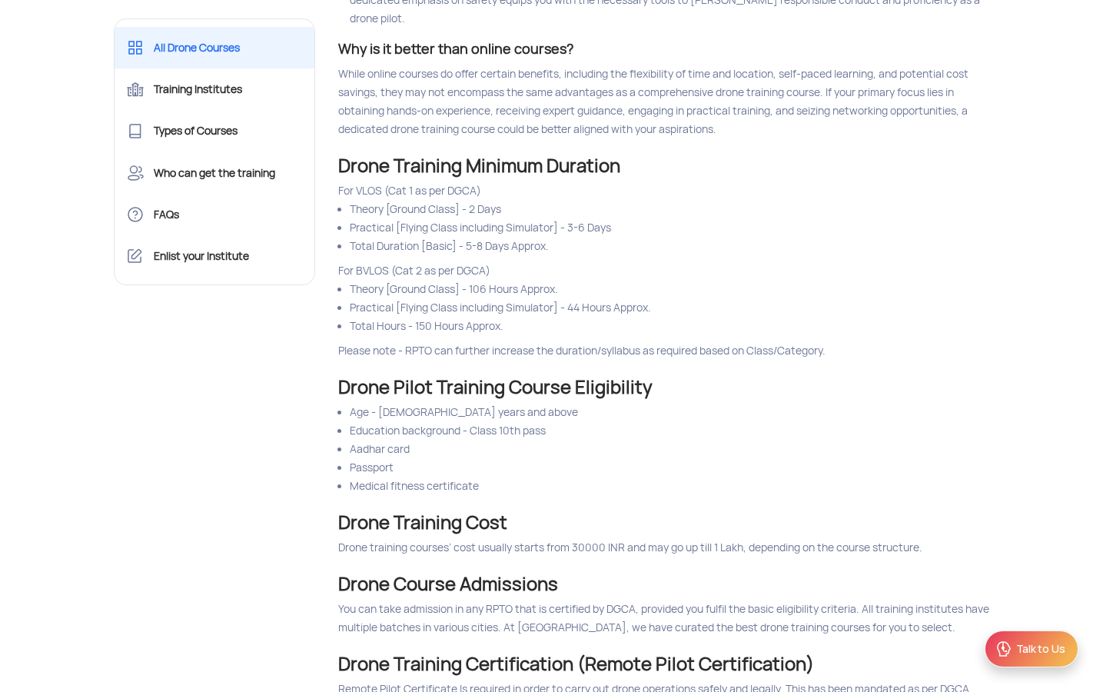
scroll to position [2492, 0]
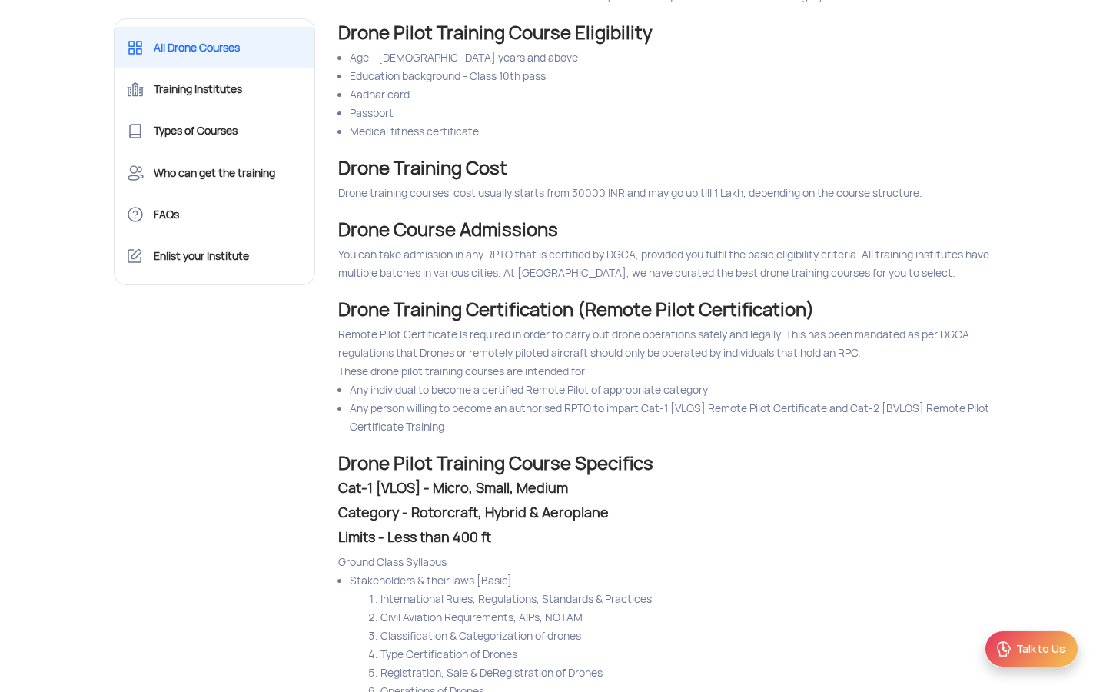
drag, startPoint x: 1106, startPoint y: 121, endPoint x: 1105, endPoint y: 229, distance: 107.6
drag, startPoint x: 1101, startPoint y: 95, endPoint x: 1106, endPoint y: 134, distance: 38.8
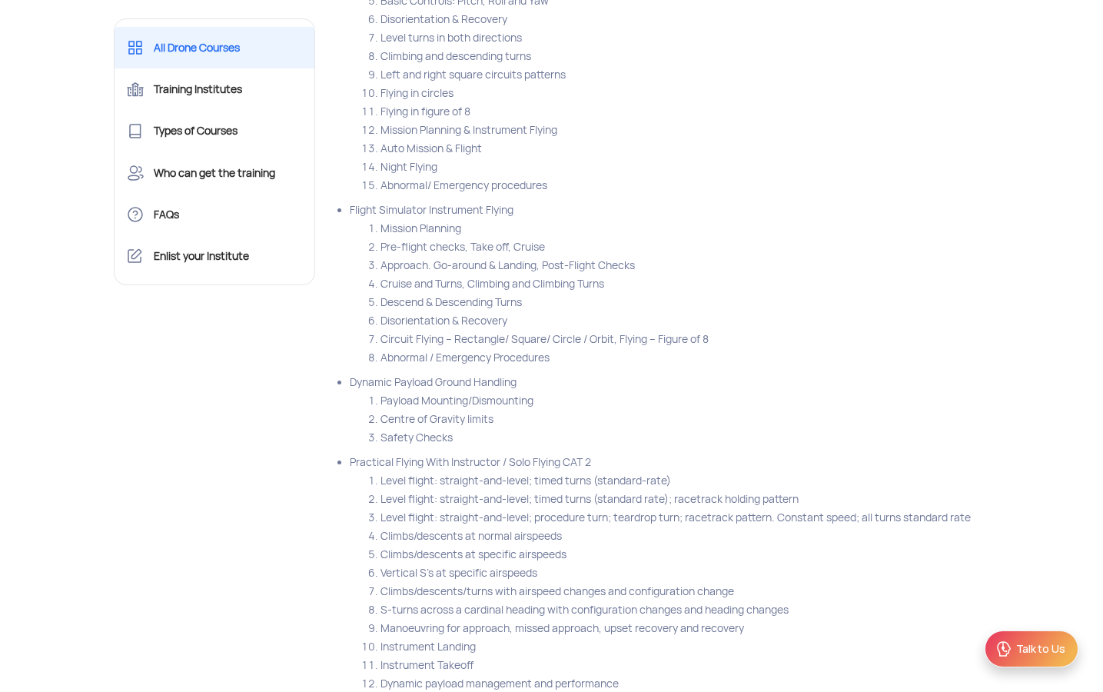
scroll to position [0, 0]
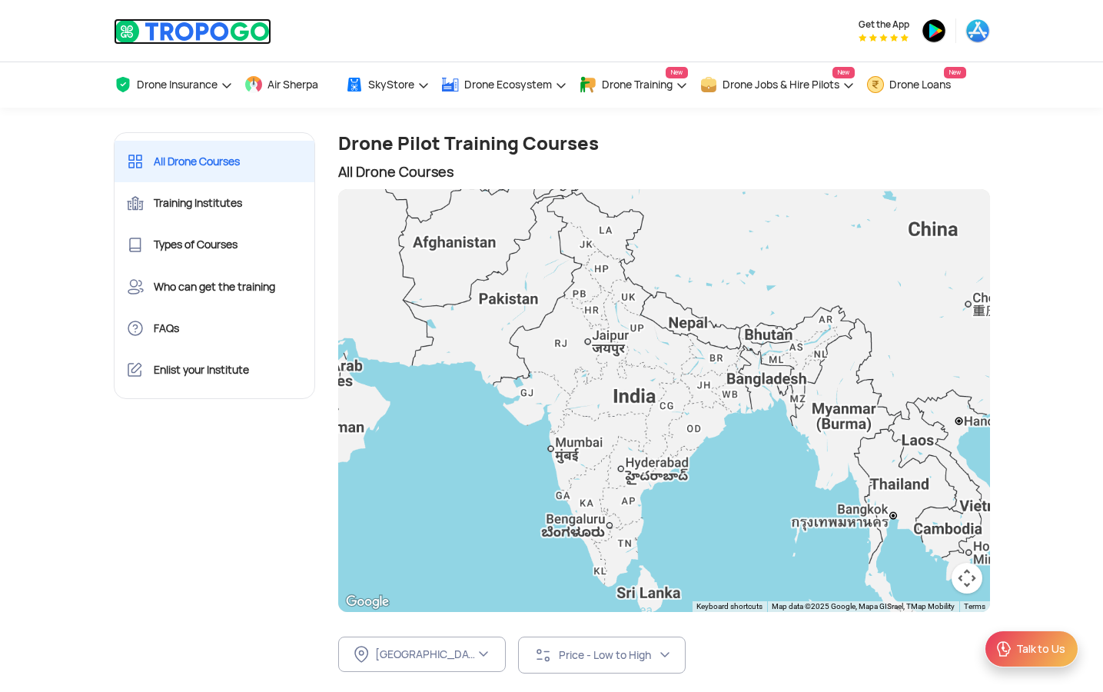
click at [154, 32] on img at bounding box center [193, 31] width 158 height 26
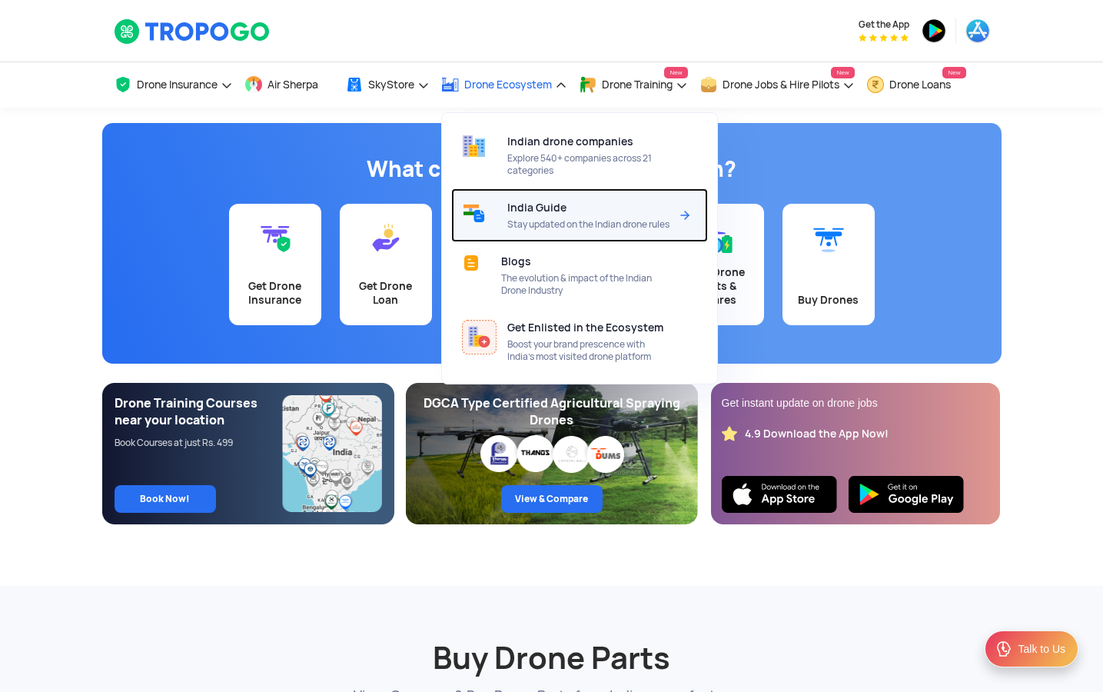
click at [588, 231] on span "Stay updated on the Indian drone rules" at bounding box center [588, 224] width 162 height 12
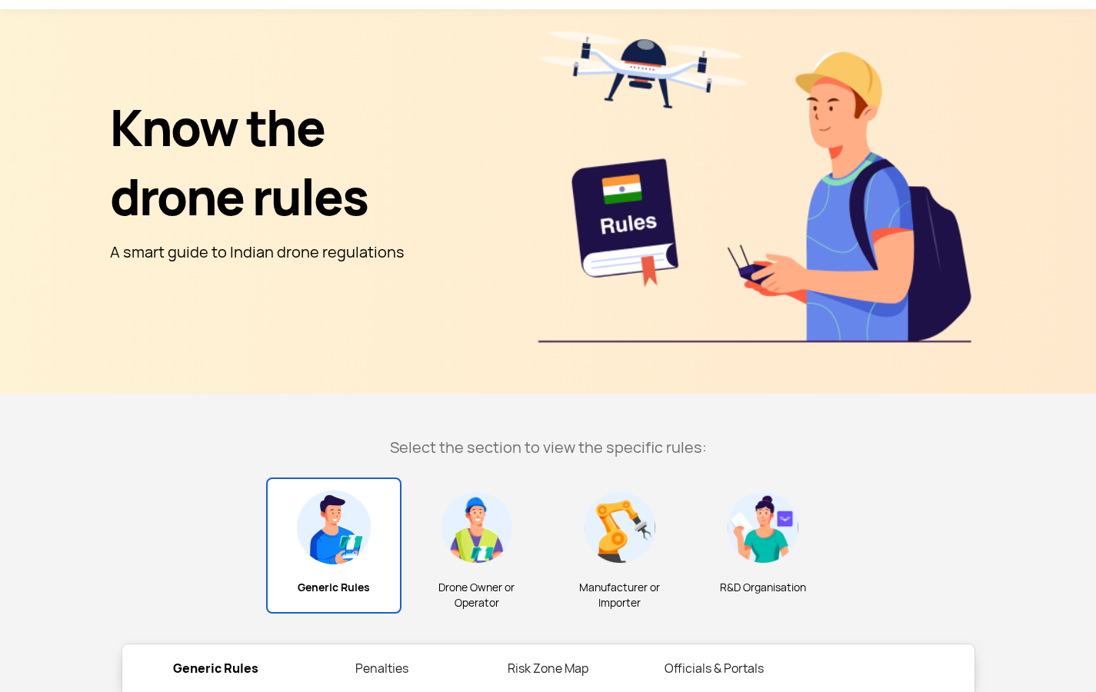
scroll to position [441, 0]
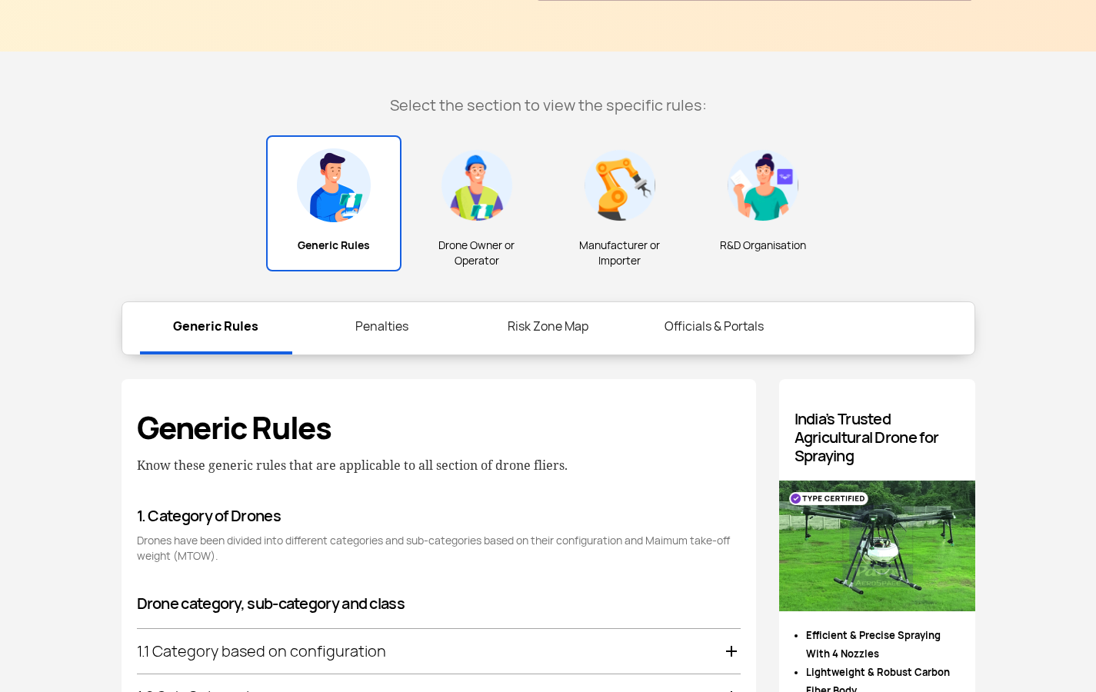
click at [576, 321] on link "Risk Zone Map" at bounding box center [548, 326] width 152 height 49
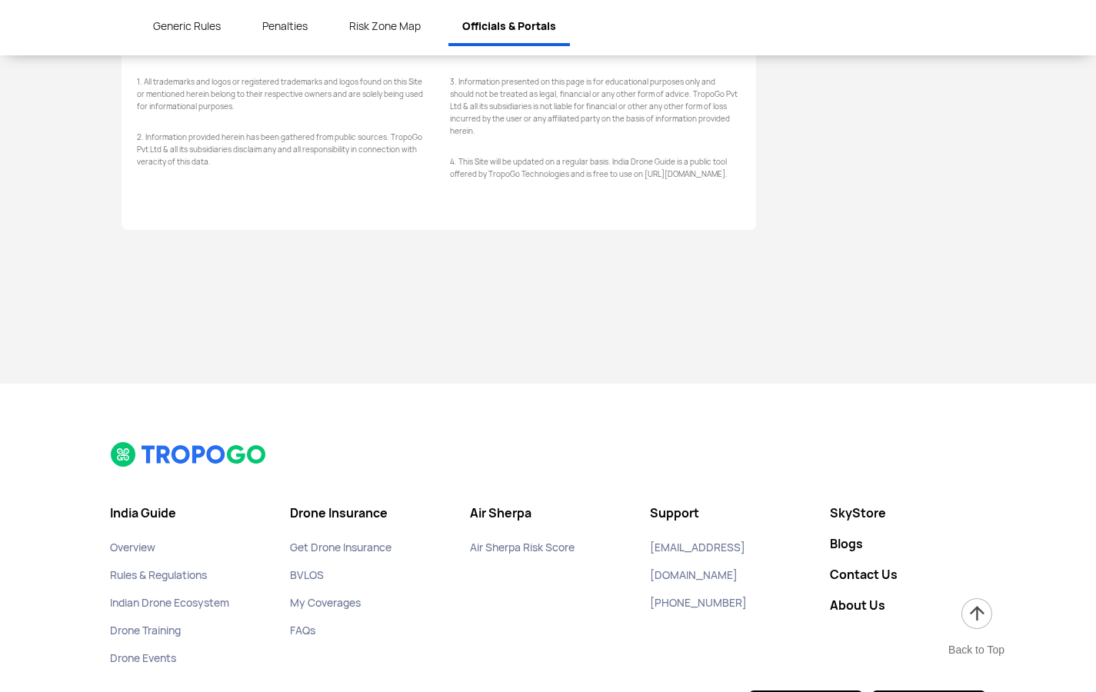
scroll to position [5710, 0]
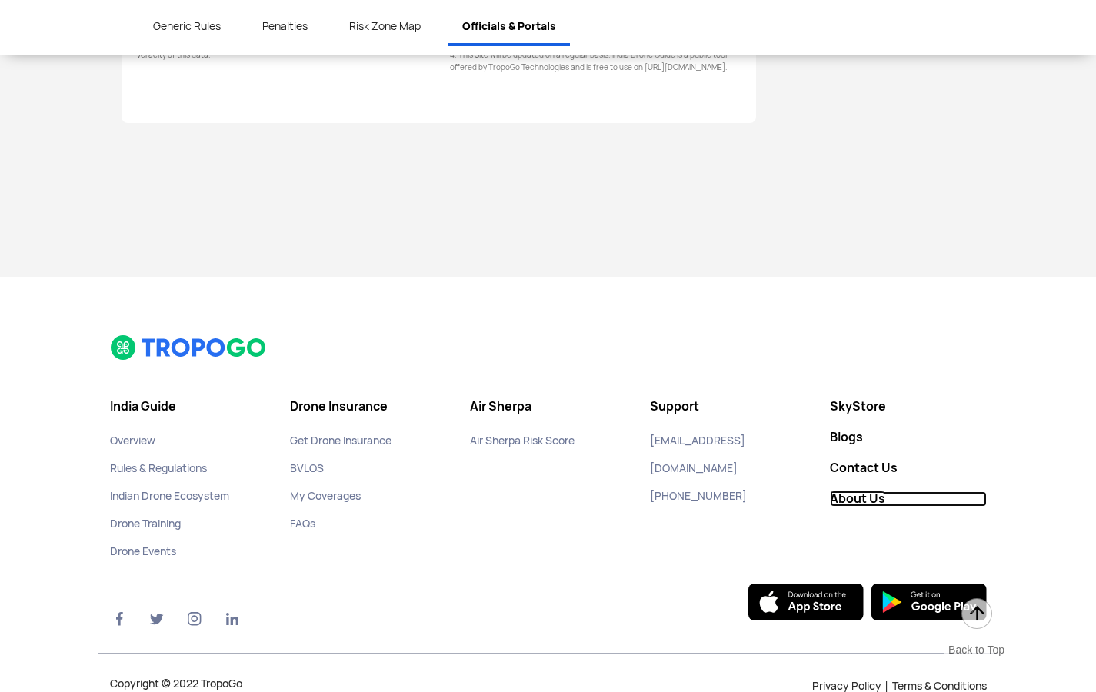
click at [847, 491] on link "About Us" at bounding box center [908, 498] width 157 height 15
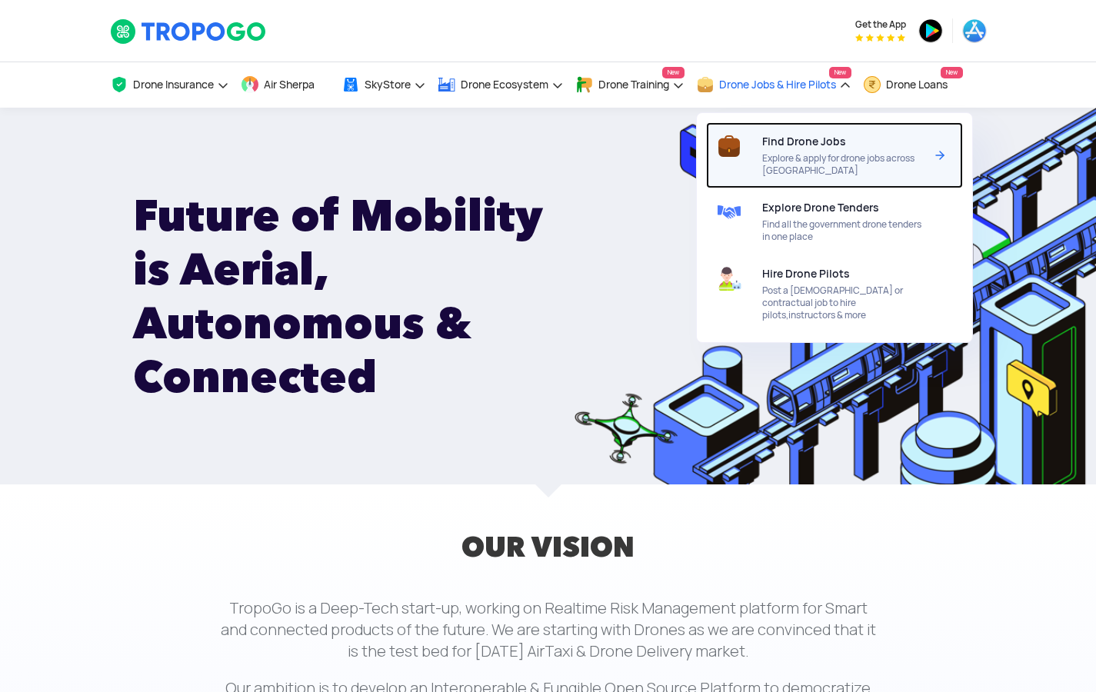
click at [798, 175] on span "Explore & apply for drone jobs across [GEOGRAPHIC_DATA]" at bounding box center [843, 164] width 162 height 25
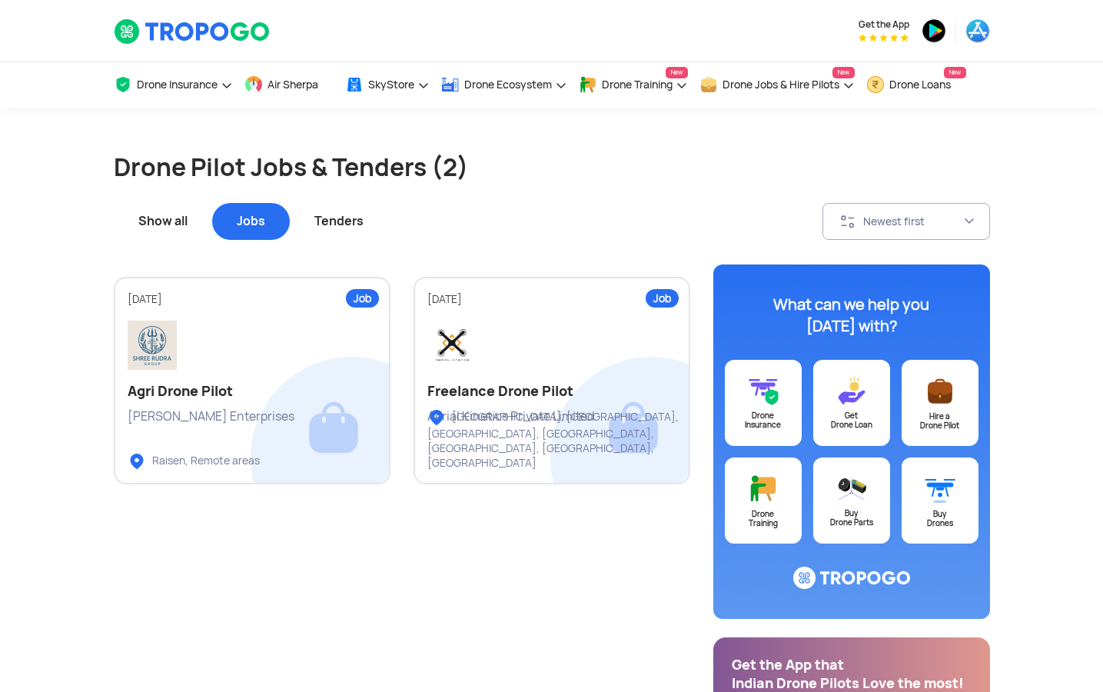
click at [161, 221] on div "Show all" at bounding box center [163, 221] width 98 height 37
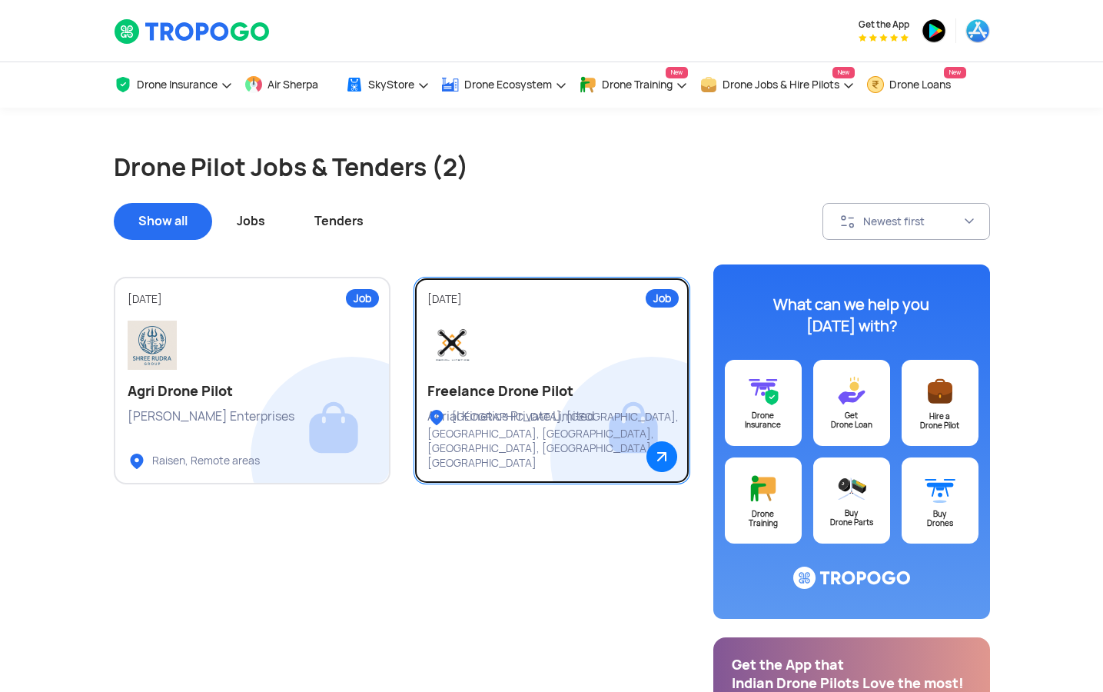
click at [508, 387] on h2 "Freelance Drone Pilot" at bounding box center [551, 391] width 249 height 18
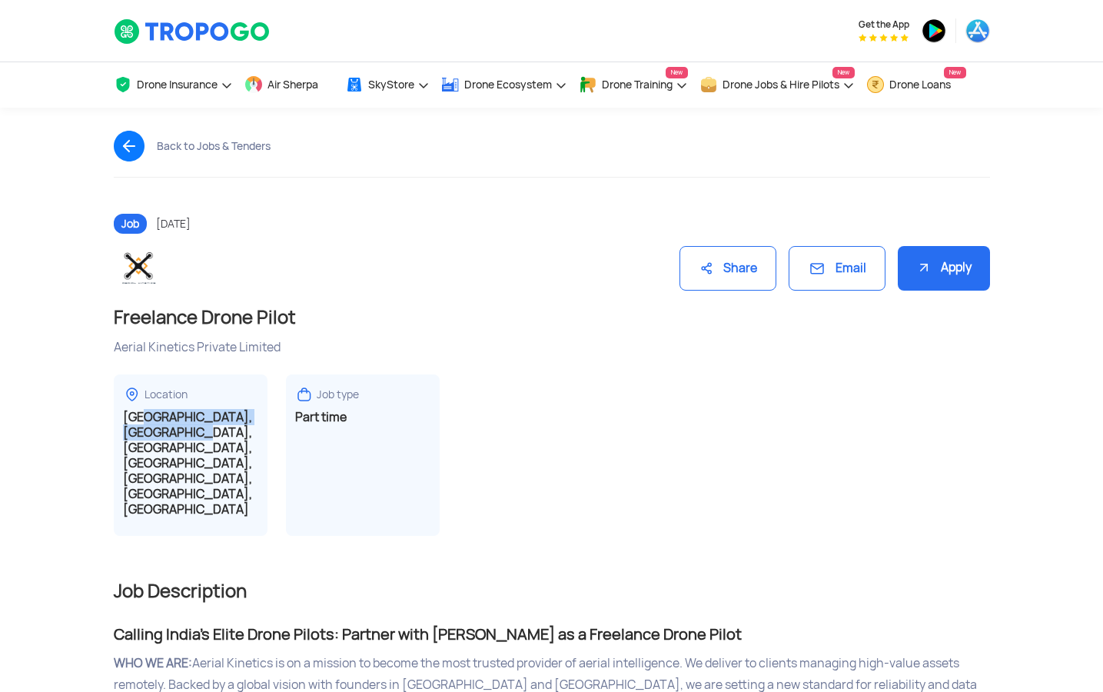
drag, startPoint x: 144, startPoint y: 425, endPoint x: 365, endPoint y: 452, distance: 223.0
click at [328, 450] on div "Location Chennai, Bengaluru, Kerala, Andhra Pradesh, NCR, Pune, Telengana Job t…" at bounding box center [552, 454] width 876 height 161
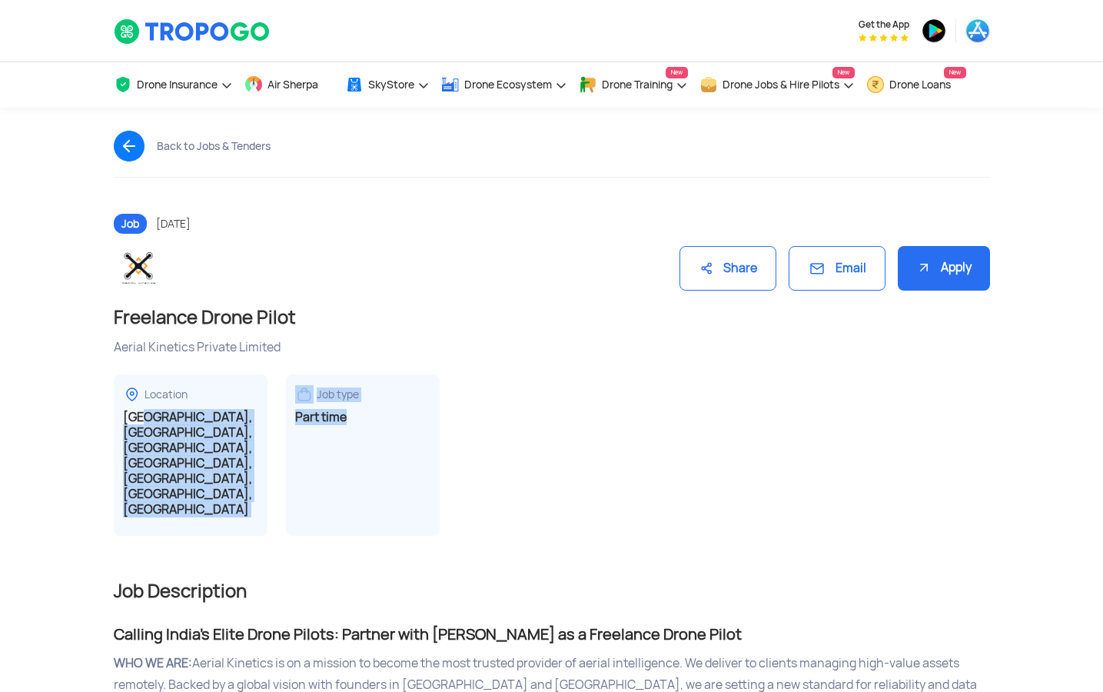
scroll to position [3, 0]
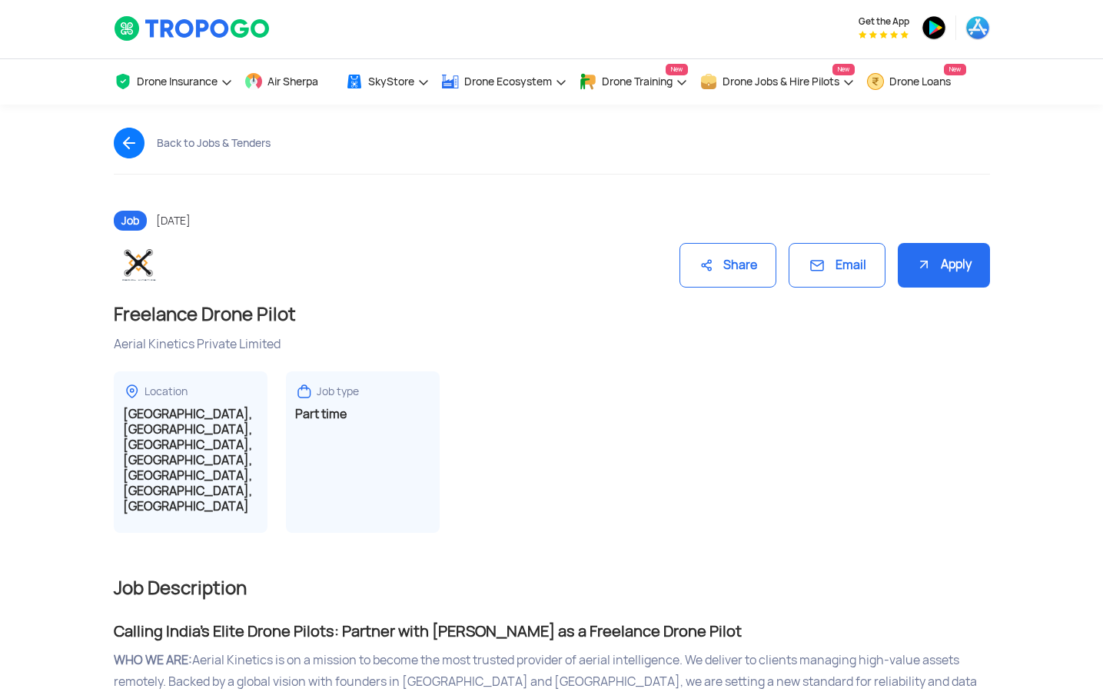
click at [546, 427] on div "Location Chennai, Bengaluru, Kerala, Andhra Pradesh, NCR, Pune, Telengana Job t…" at bounding box center [552, 451] width 876 height 161
drag, startPoint x: 334, startPoint y: 414, endPoint x: 493, endPoint y: 446, distance: 162.2
click at [462, 441] on div "Location Chennai, Bengaluru, Kerala, Andhra Pradesh, NCR, Pune, Telengana Job t…" at bounding box center [552, 451] width 876 height 161
click at [132, 137] on img at bounding box center [135, 143] width 43 height 31
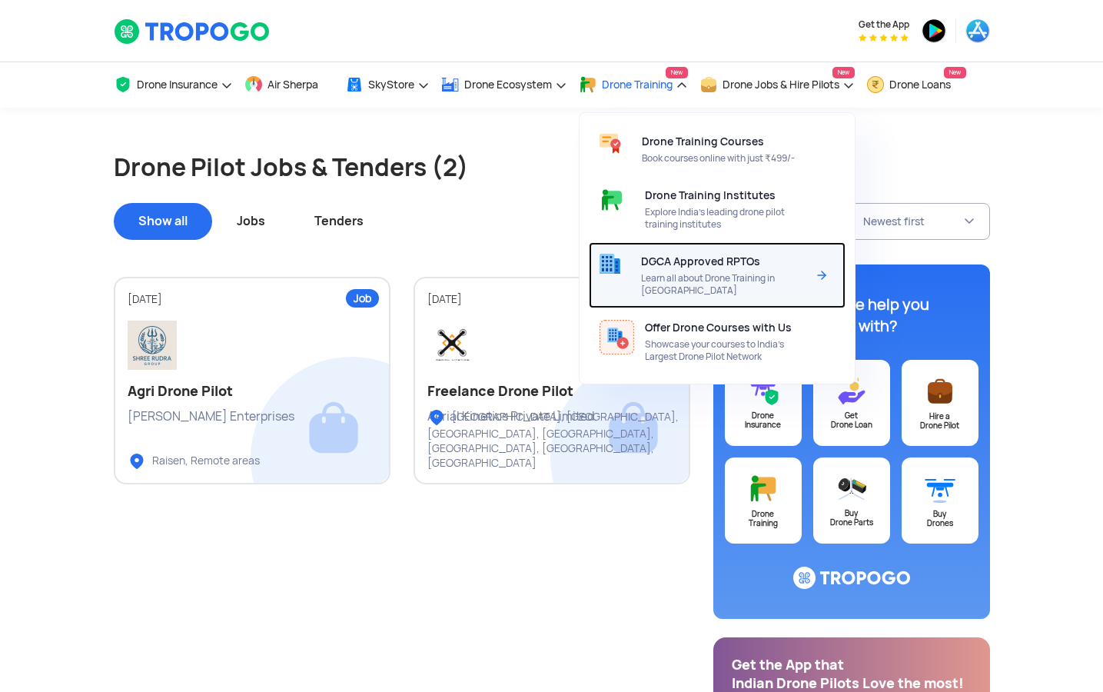
click at [707, 272] on span "Learn all about Drone Training in [GEOGRAPHIC_DATA]" at bounding box center [723, 284] width 165 height 25
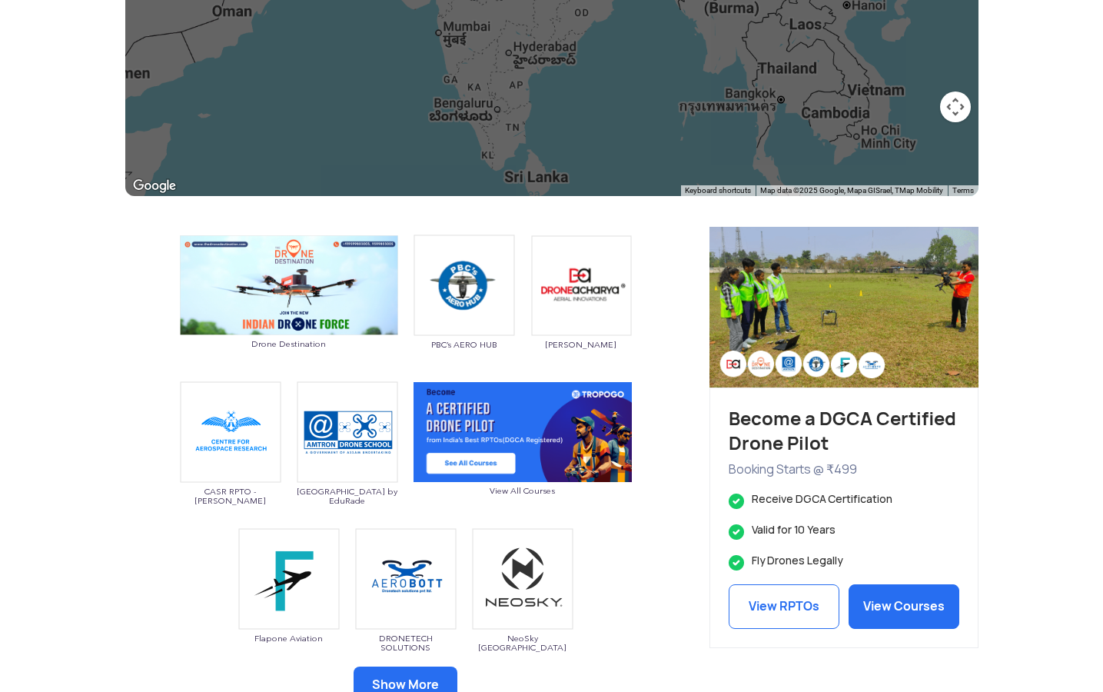
scroll to position [223, 0]
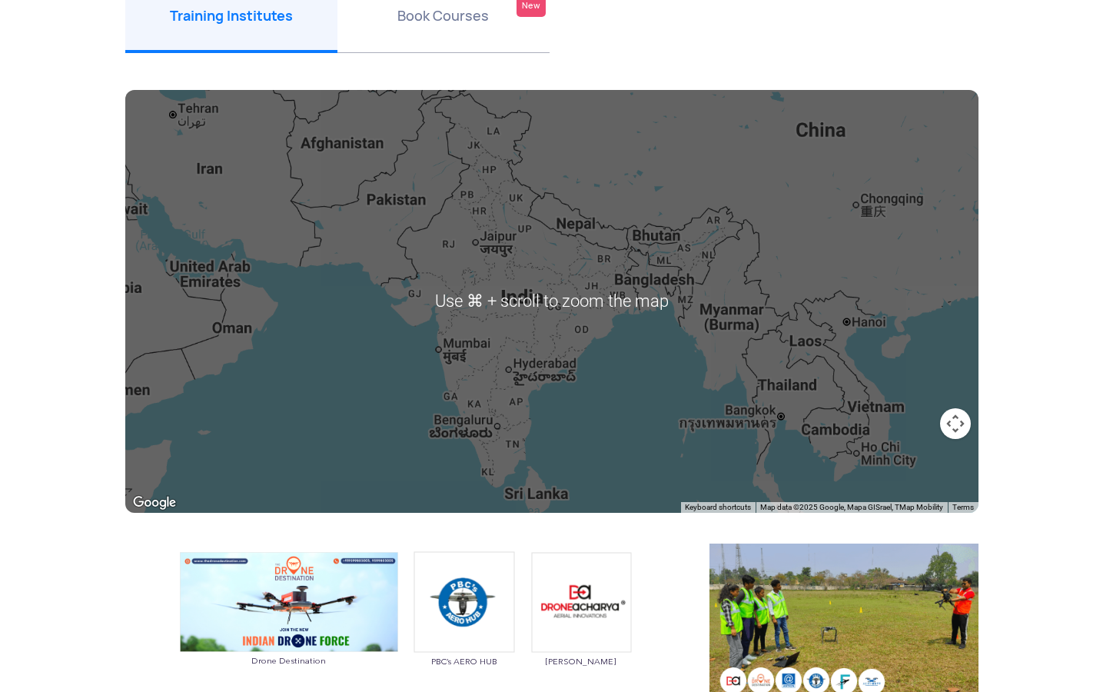
click at [587, 258] on div at bounding box center [551, 301] width 853 height 423
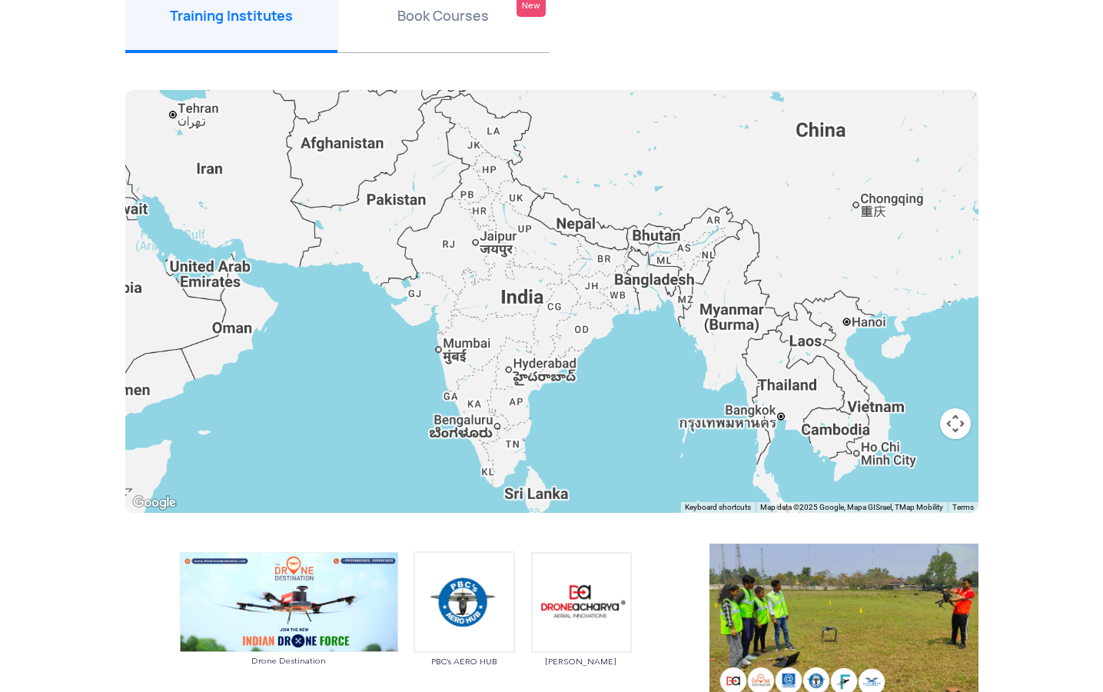
click at [959, 421] on button "Map camera controls" at bounding box center [955, 423] width 31 height 31
click at [925, 387] on button "Zoom in" at bounding box center [917, 385] width 31 height 31
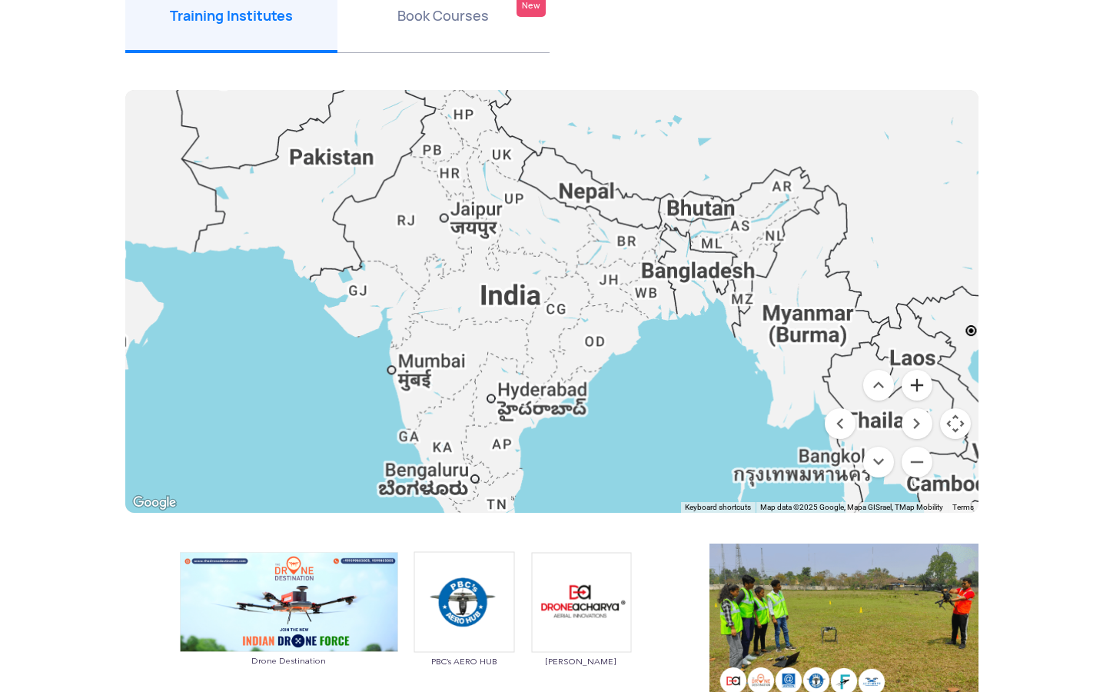
click at [925, 387] on button "Zoom in" at bounding box center [917, 385] width 31 height 31
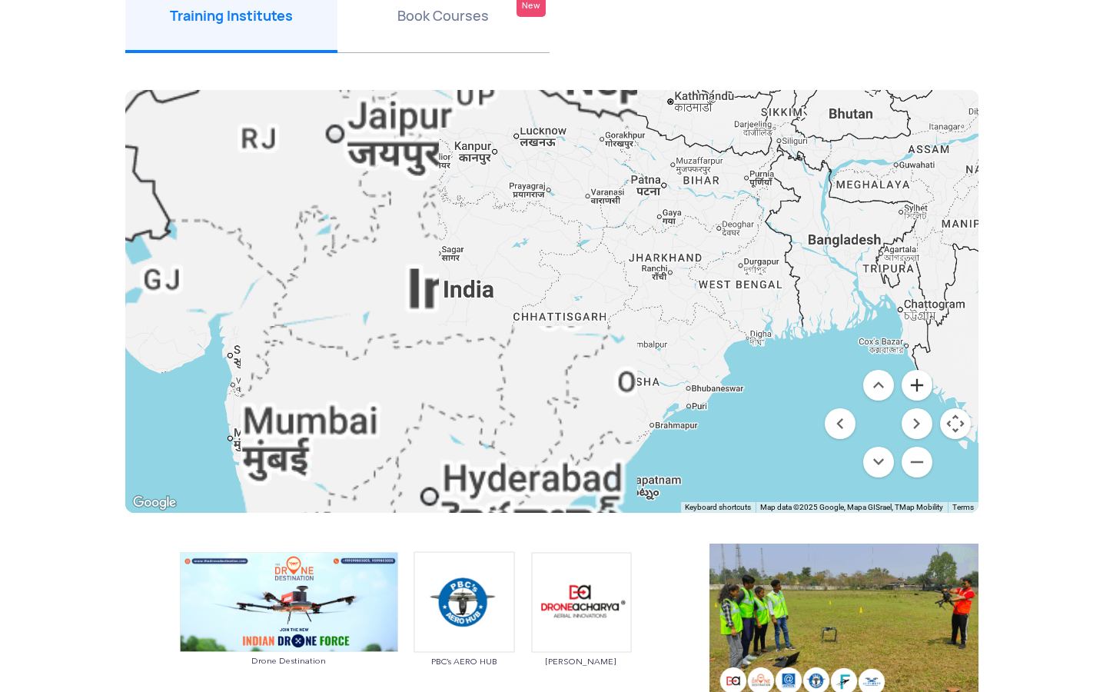
click at [925, 387] on button "Zoom in" at bounding box center [917, 385] width 31 height 31
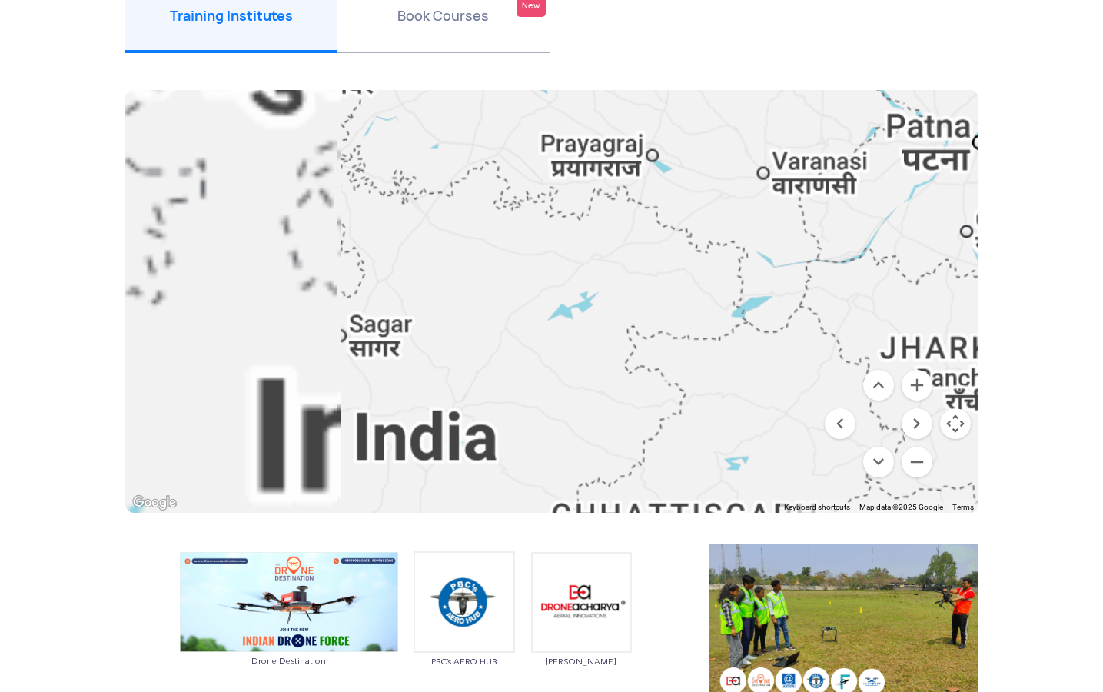
drag, startPoint x: 667, startPoint y: 251, endPoint x: 773, endPoint y: 421, distance: 200.7
click at [835, 472] on div "Use ⌘ + scroll to zoom the map Keyboard shortcuts Map Data Map data ©2025 Googl…" at bounding box center [551, 301] width 853 height 423
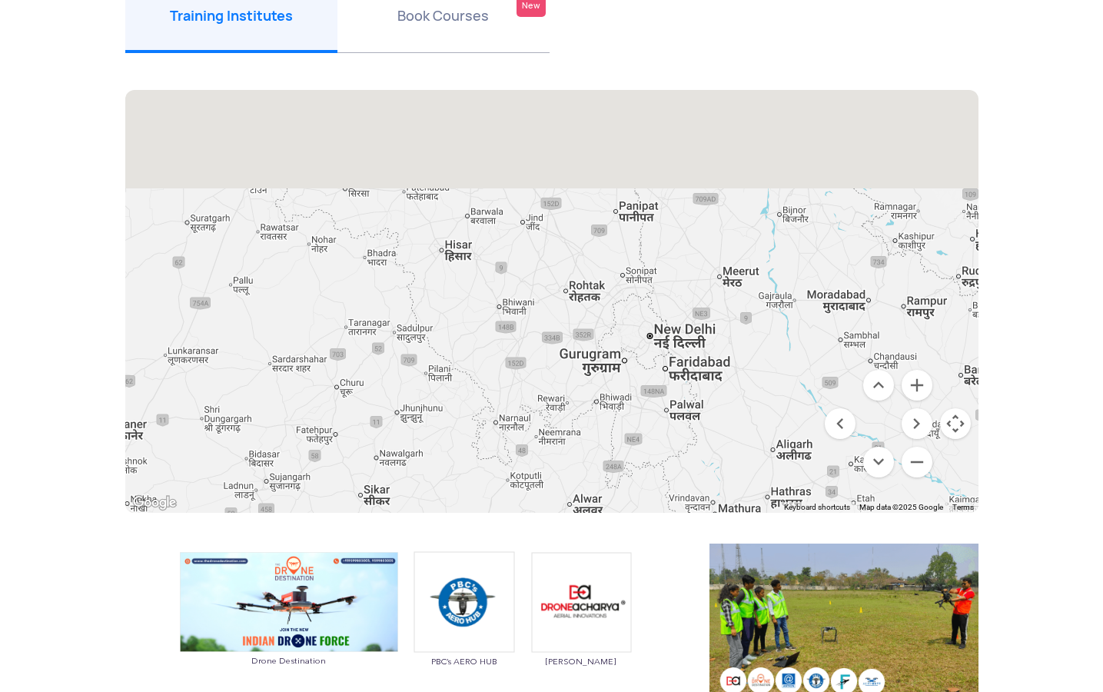
drag, startPoint x: 587, startPoint y: 261, endPoint x: 628, endPoint y: 406, distance: 150.4
click at [625, 393] on div at bounding box center [551, 301] width 853 height 423
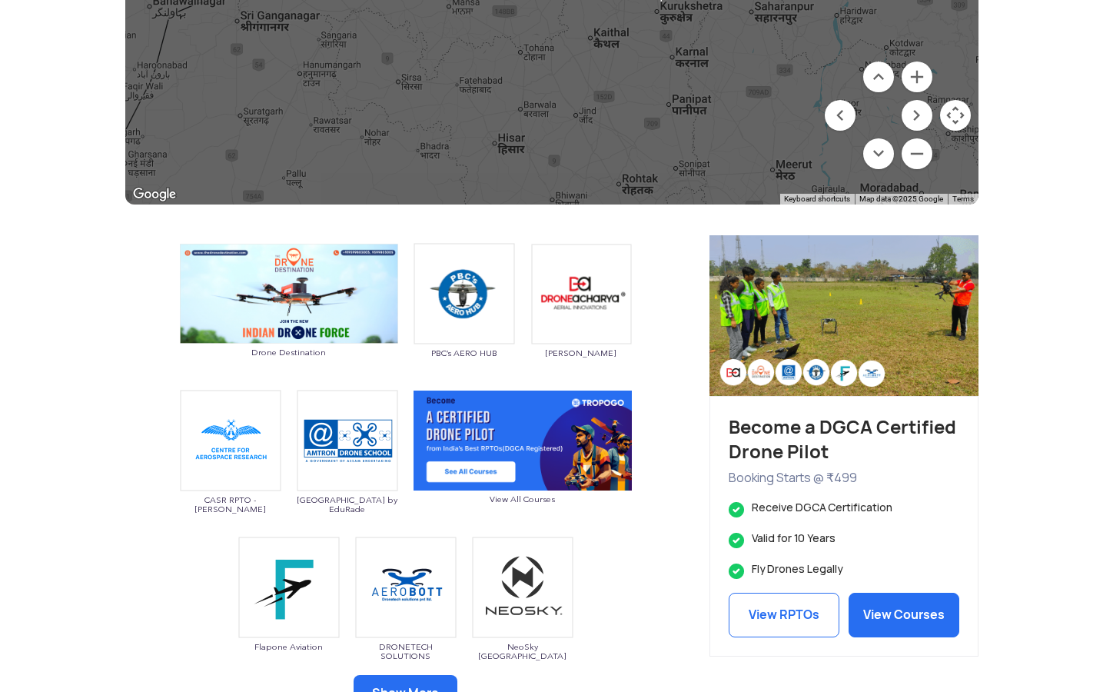
scroll to position [722, 0]
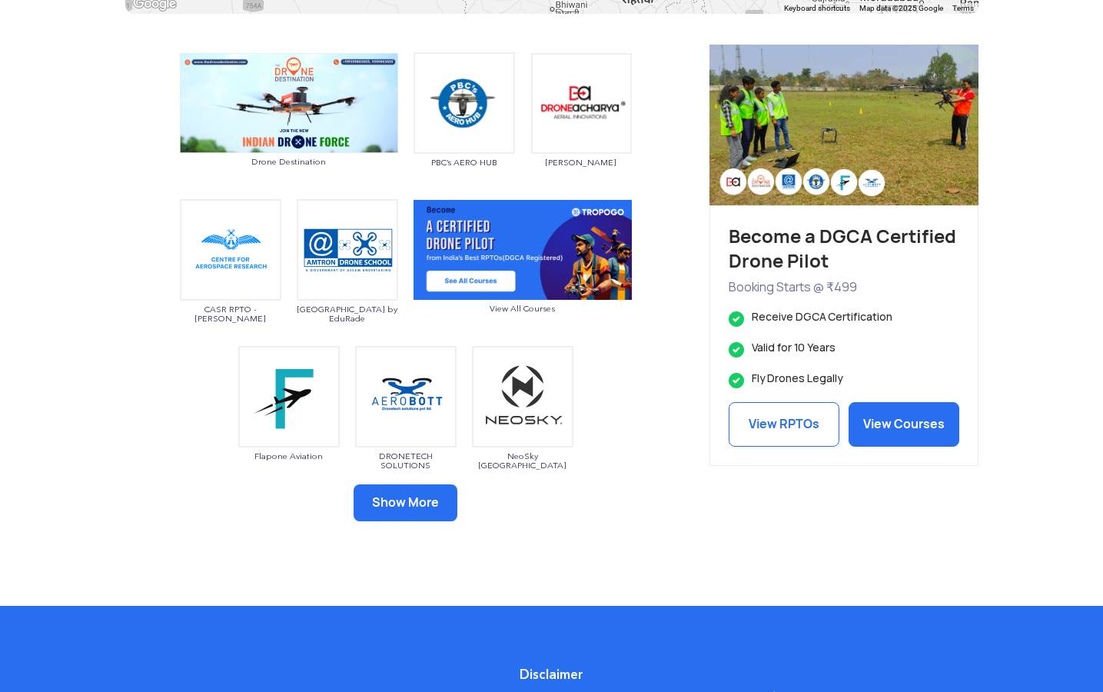
click at [410, 501] on button "Show More" at bounding box center [406, 502] width 104 height 37
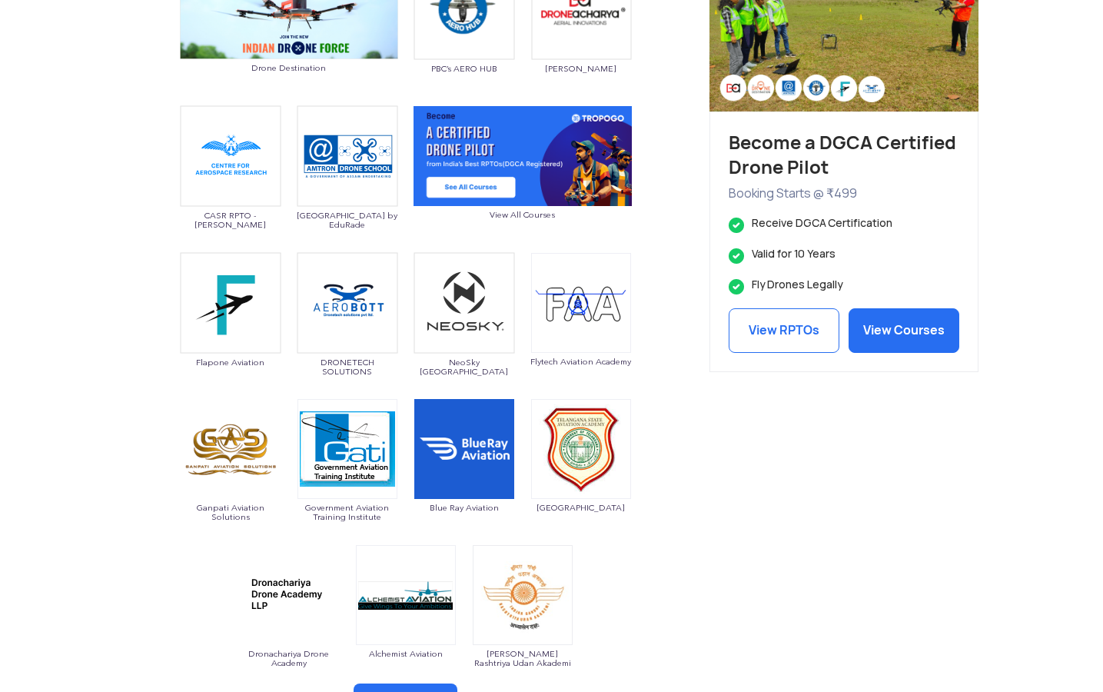
scroll to position [524, 0]
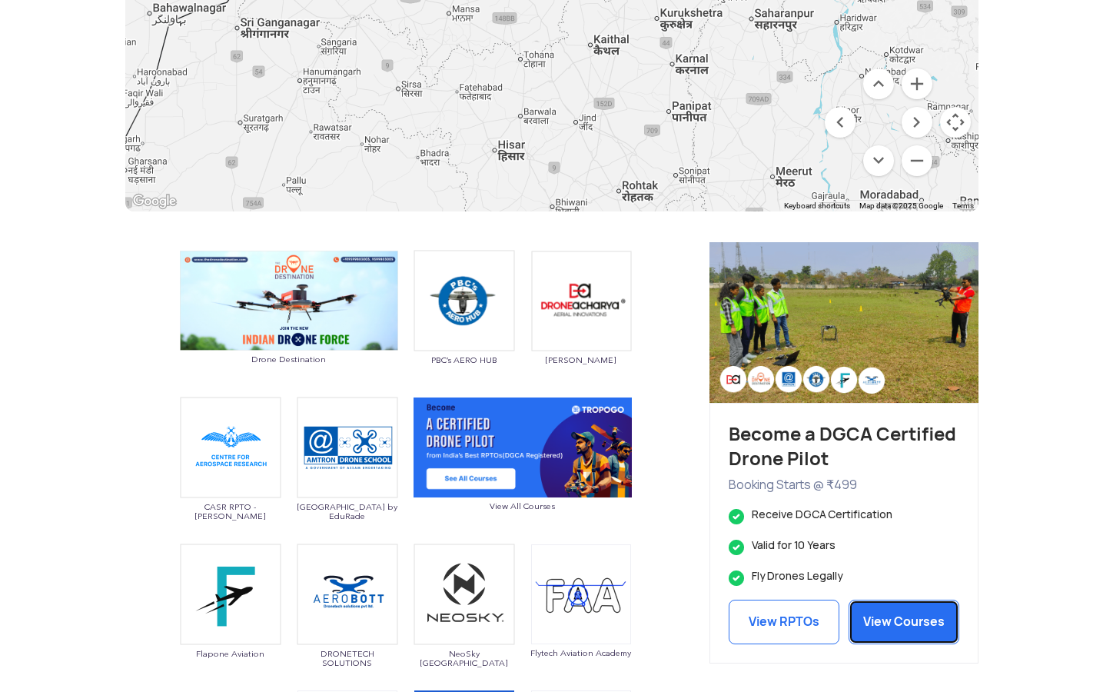
click at [919, 625] on link "View Courses" at bounding box center [904, 622] width 111 height 45
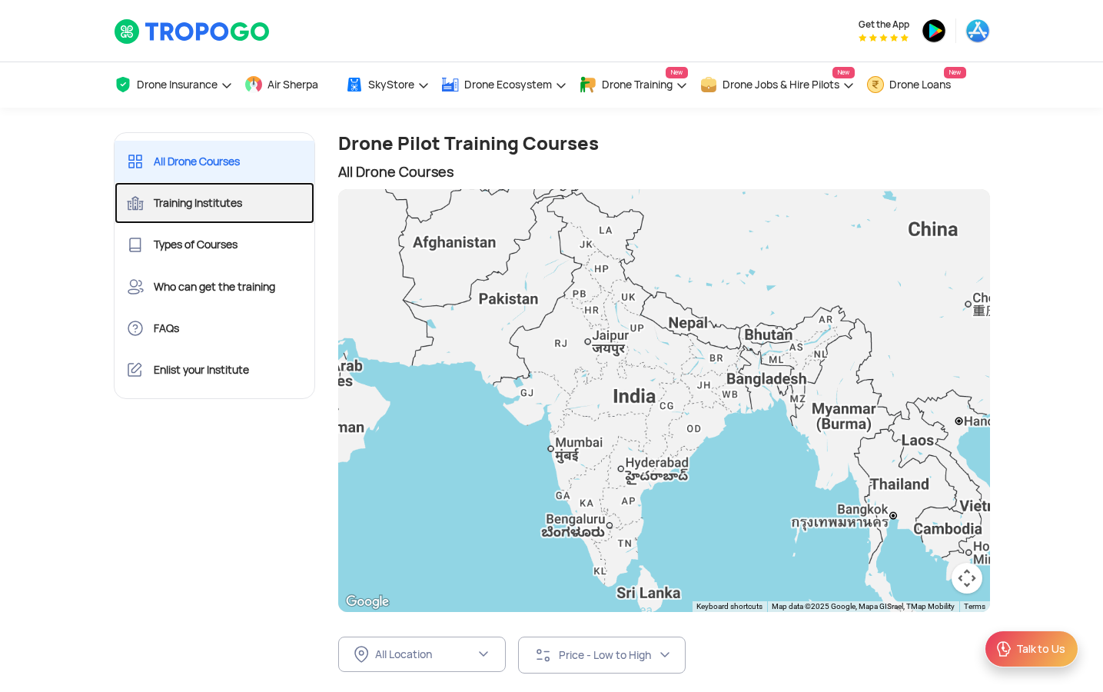
click at [234, 200] on link "Training Institutes" at bounding box center [215, 203] width 201 height 42
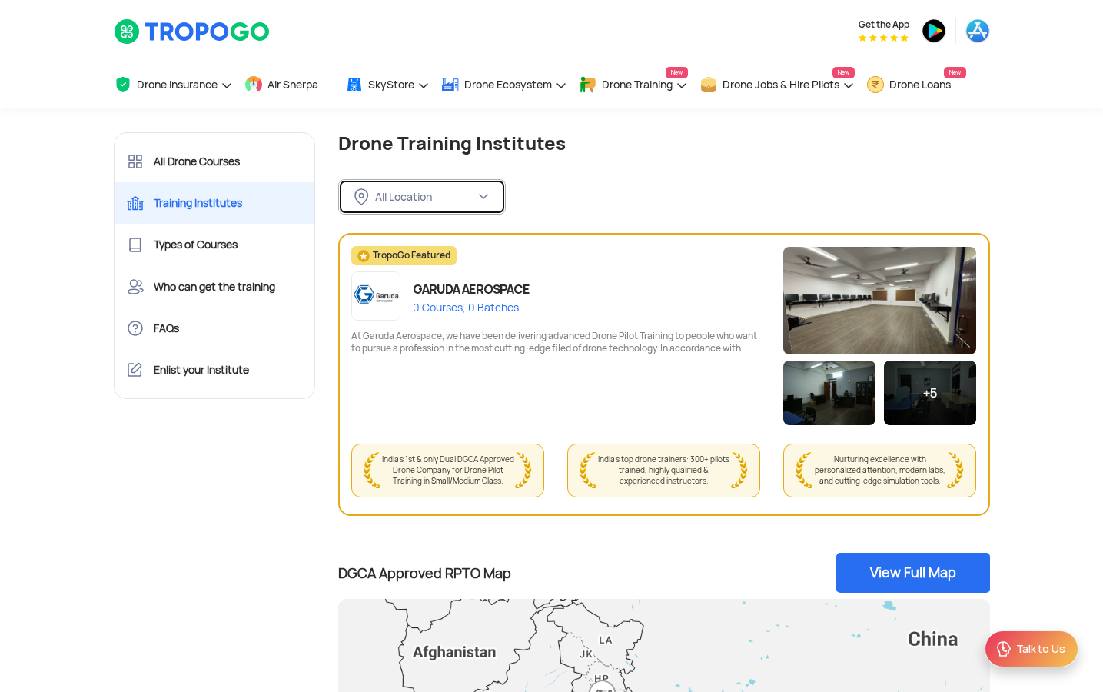
click at [414, 185] on button "All Location" at bounding box center [422, 196] width 168 height 35
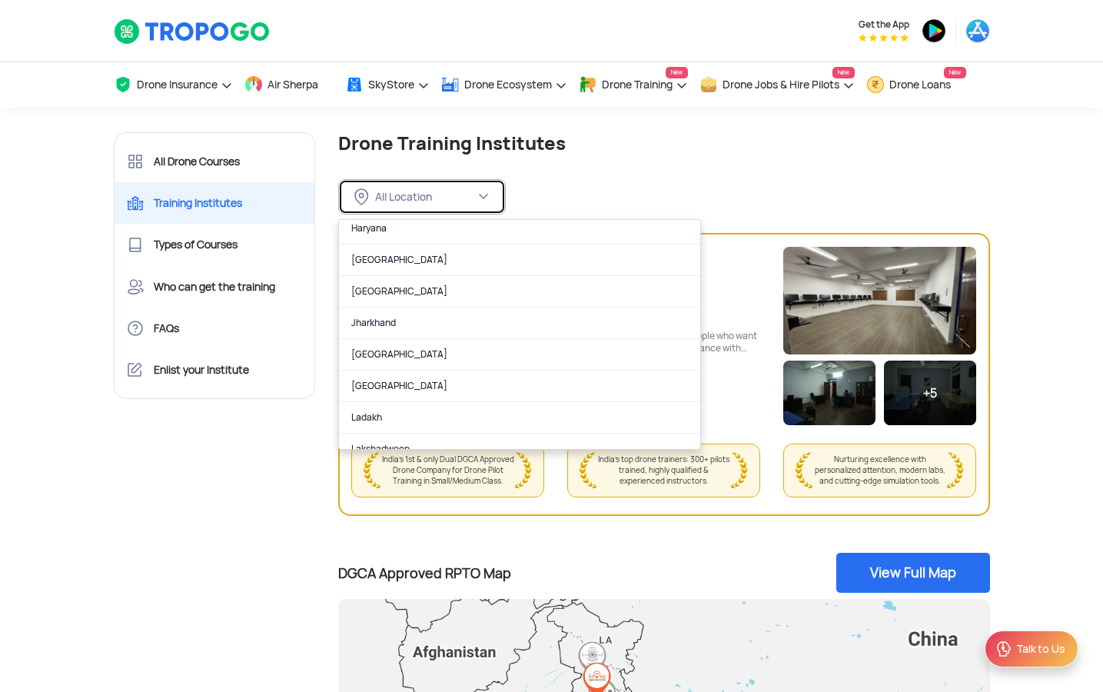
scroll to position [481, 0]
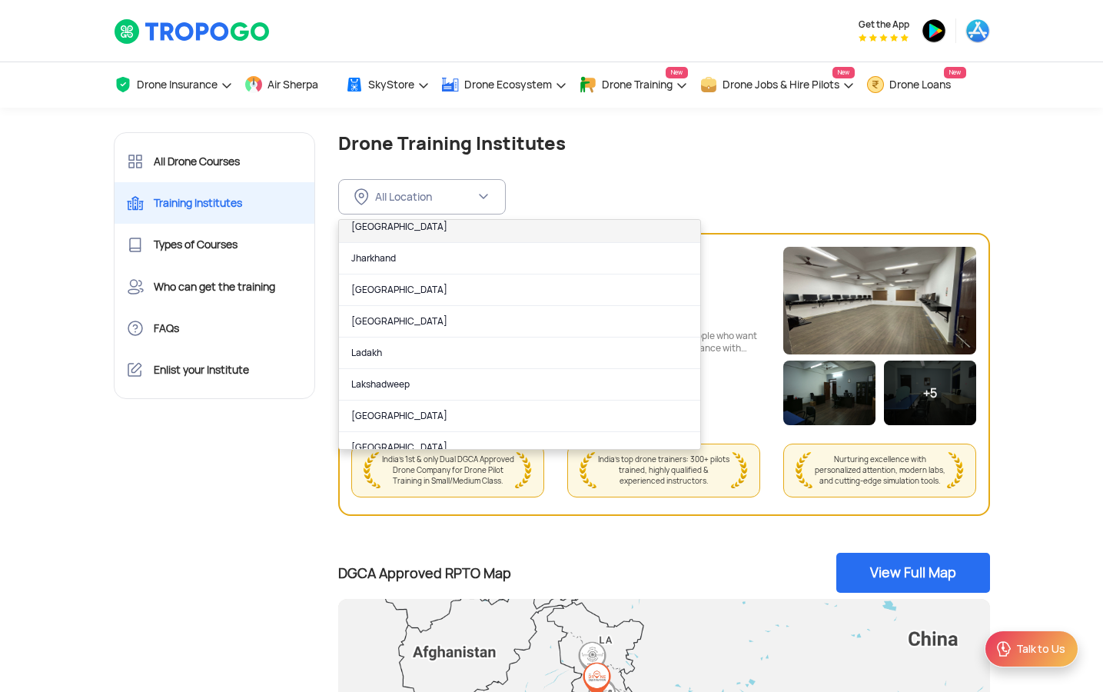
click at [397, 227] on link "Jammu and Kashmir" at bounding box center [519, 227] width 361 height 32
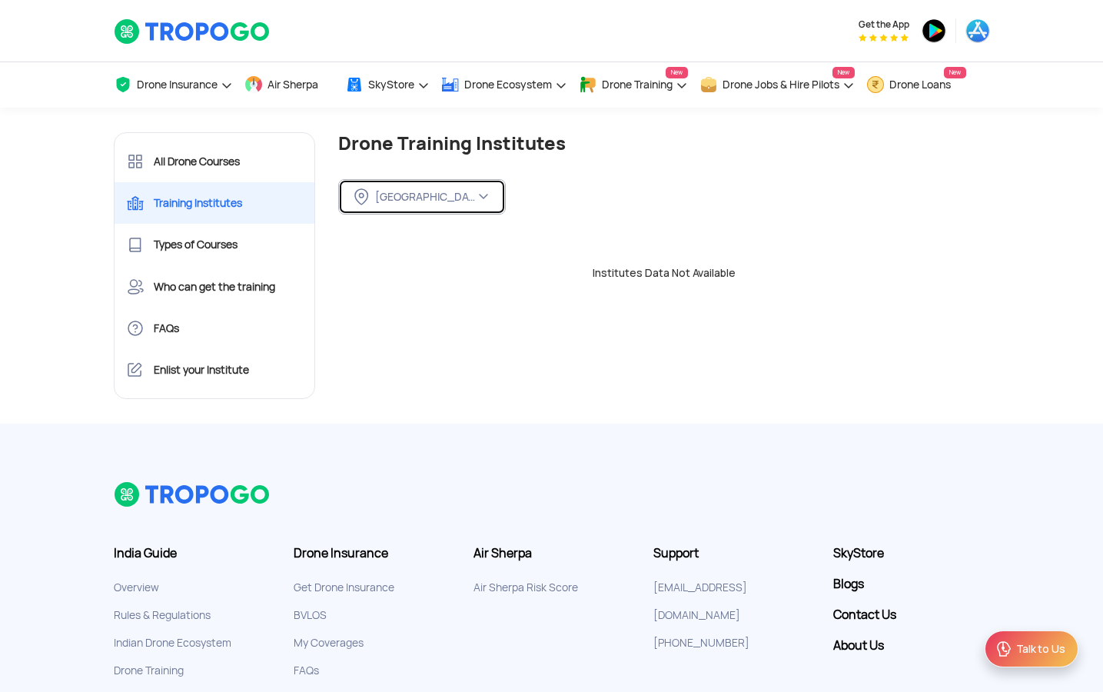
click at [389, 197] on div "Jammu and Kashmir" at bounding box center [425, 197] width 100 height 14
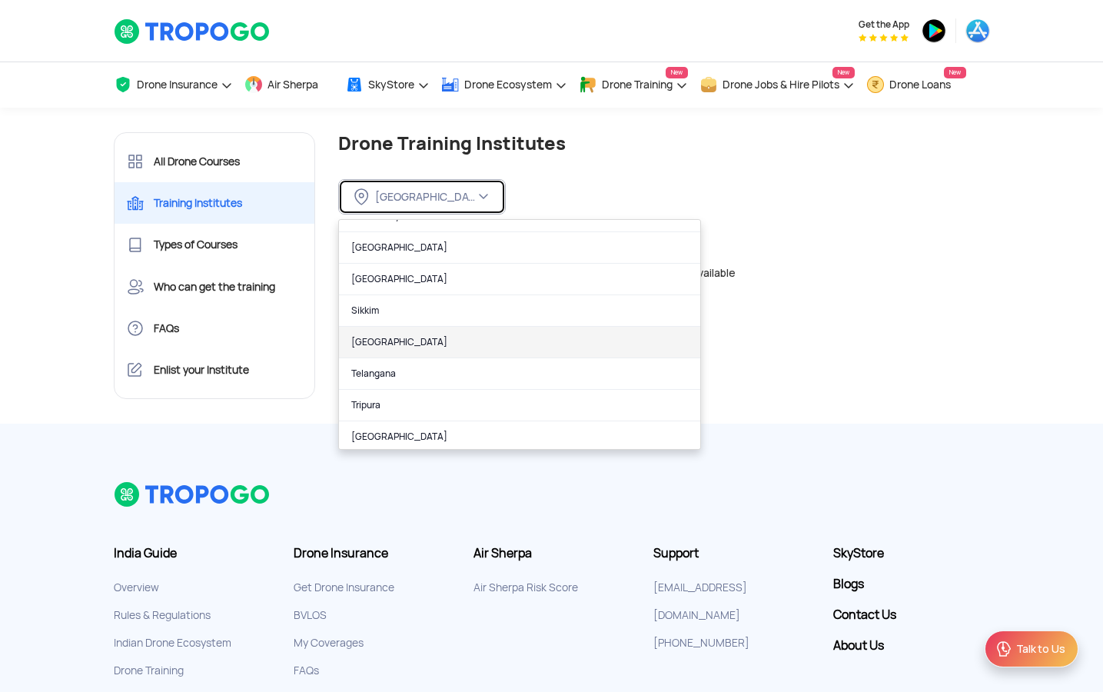
scroll to position [889, 0]
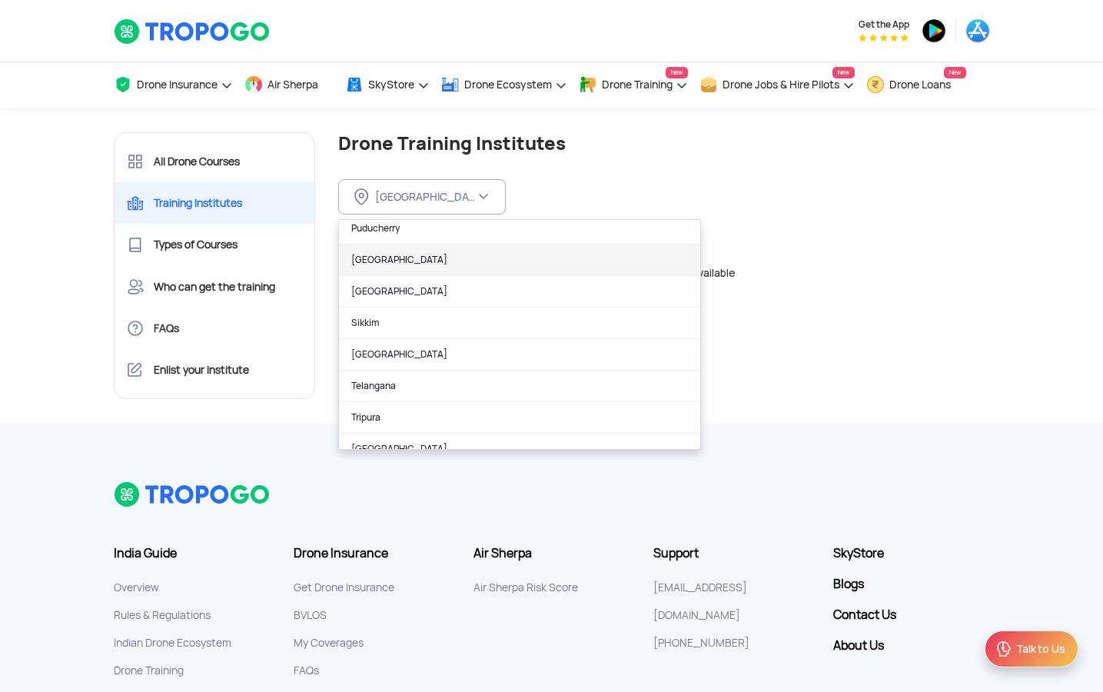
click at [374, 260] on link "Punjab" at bounding box center [519, 260] width 361 height 32
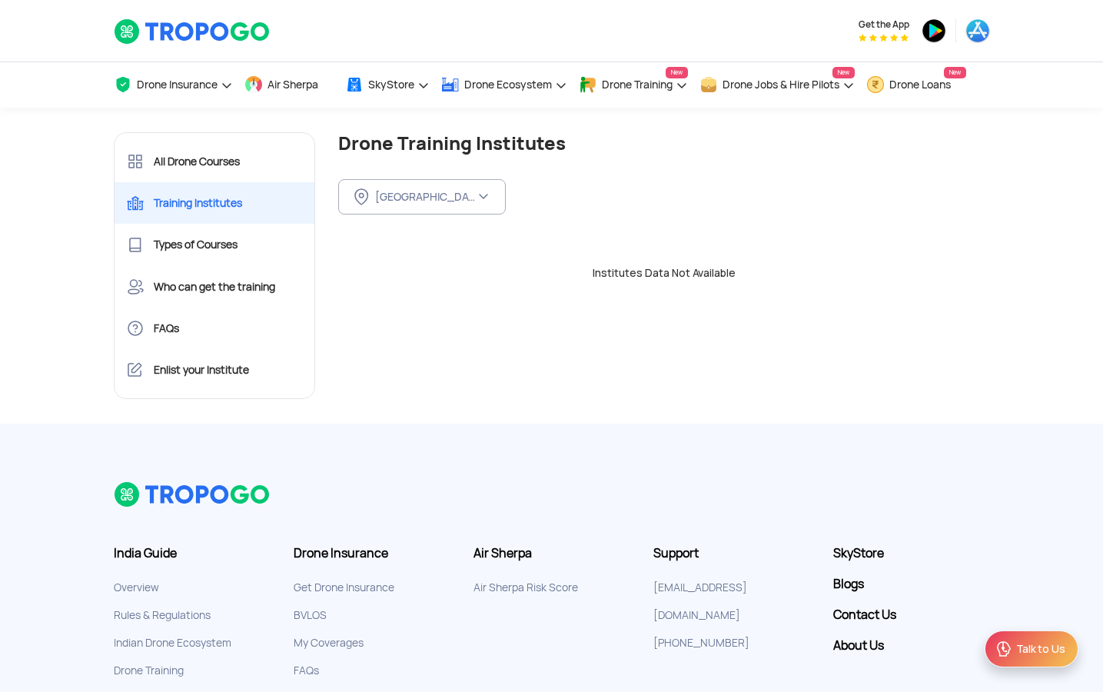
click at [457, 249] on div "Institutes Data Not Available" at bounding box center [664, 266] width 675 height 78
click at [416, 193] on div "Punjab" at bounding box center [425, 197] width 100 height 14
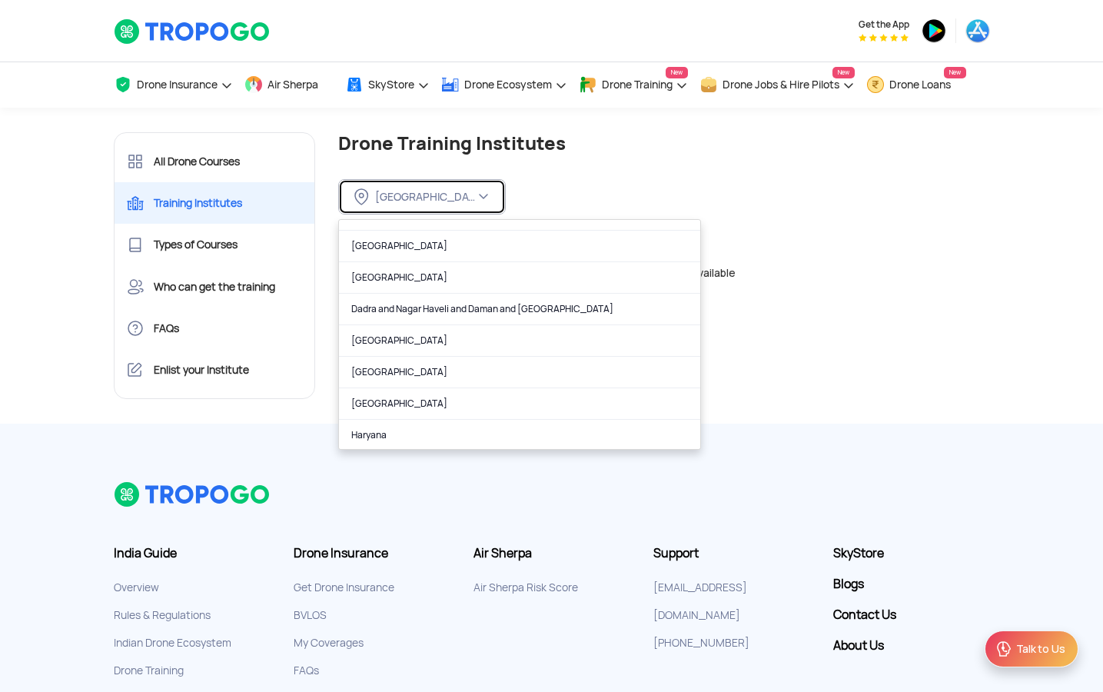
scroll to position [217, 0]
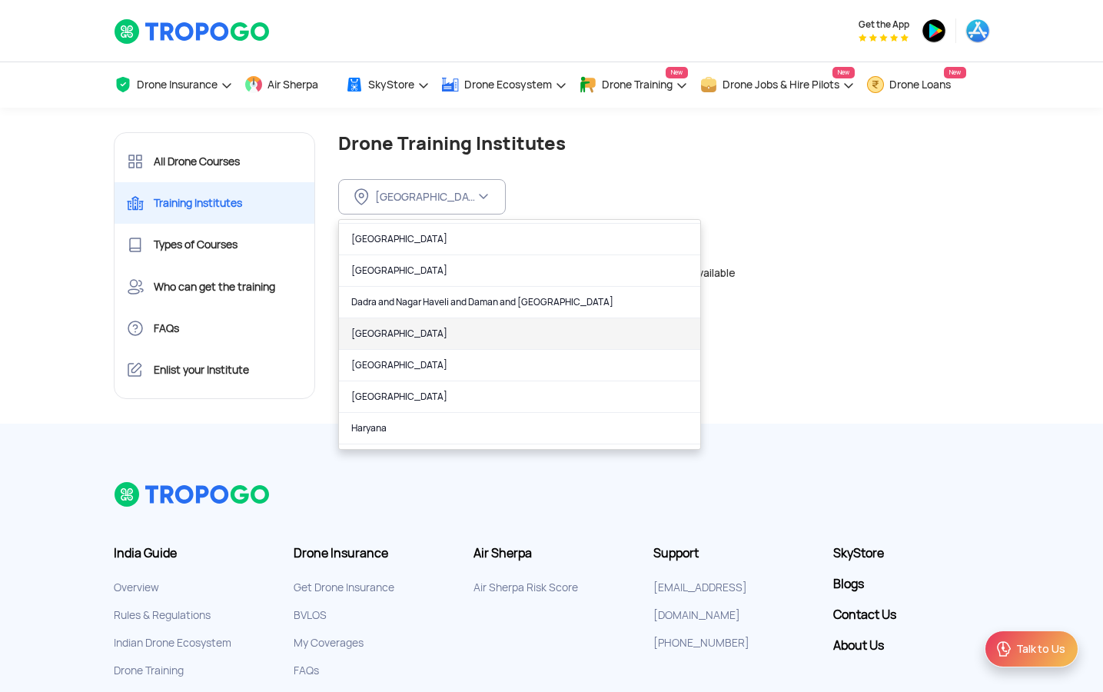
click at [391, 321] on link "Delhi" at bounding box center [519, 334] width 361 height 32
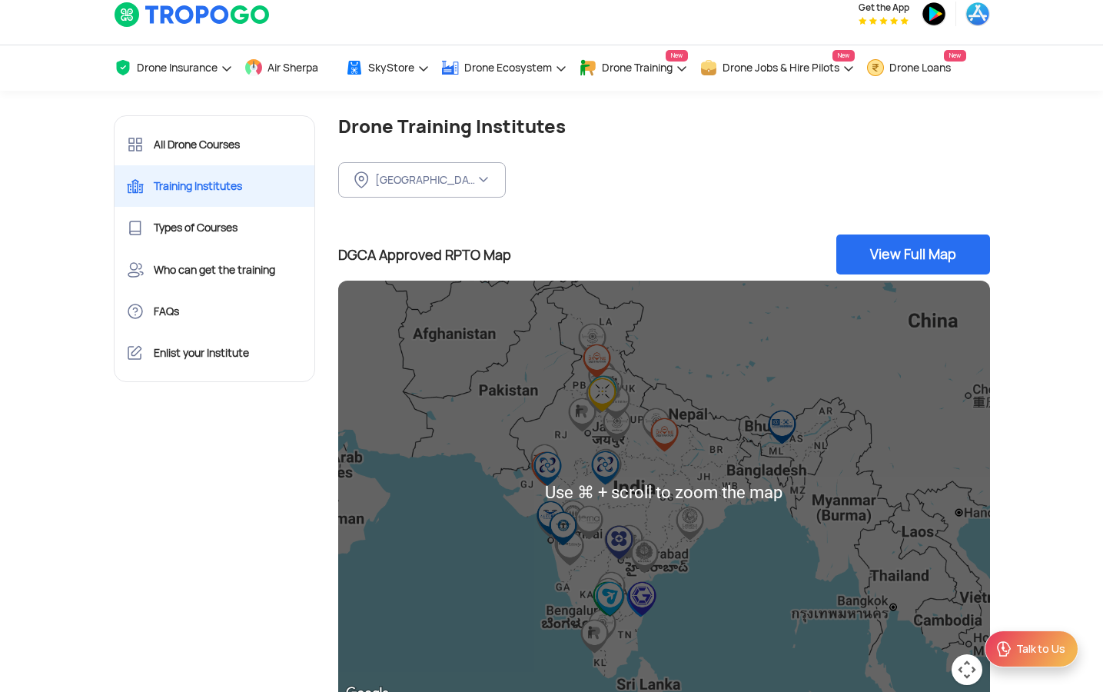
scroll to position [38, 0]
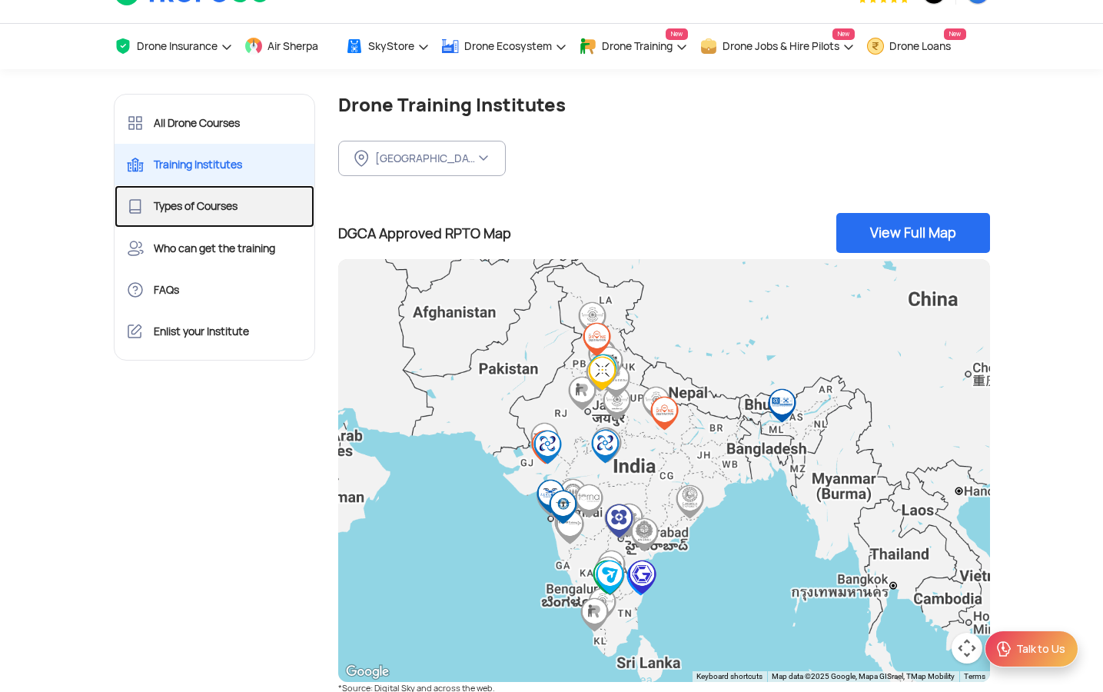
click at [217, 211] on link "Types of Courses" at bounding box center [215, 206] width 201 height 42
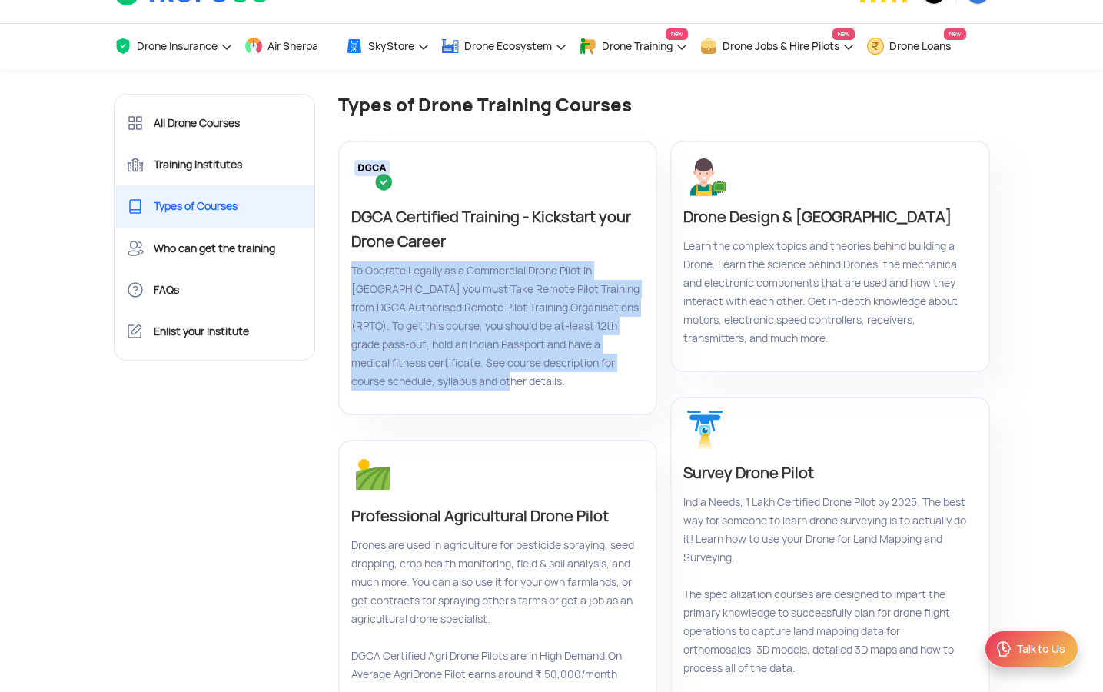
drag, startPoint x: 336, startPoint y: 266, endPoint x: 461, endPoint y: 377, distance: 167.1
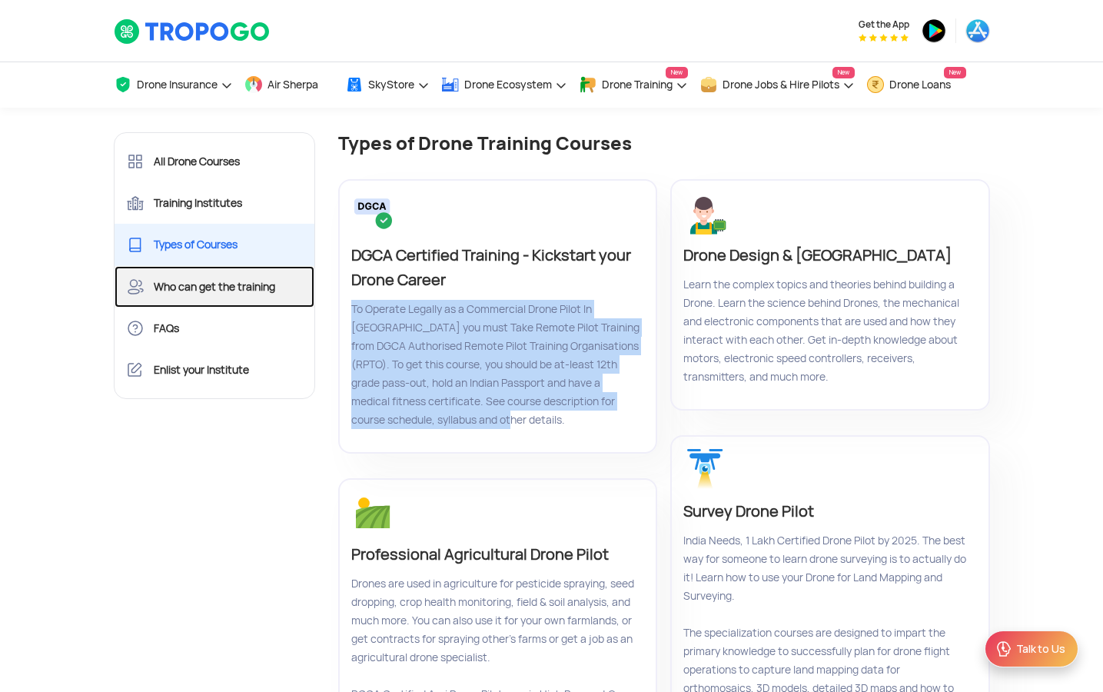
click at [214, 293] on link "Who can get the training" at bounding box center [215, 287] width 201 height 42
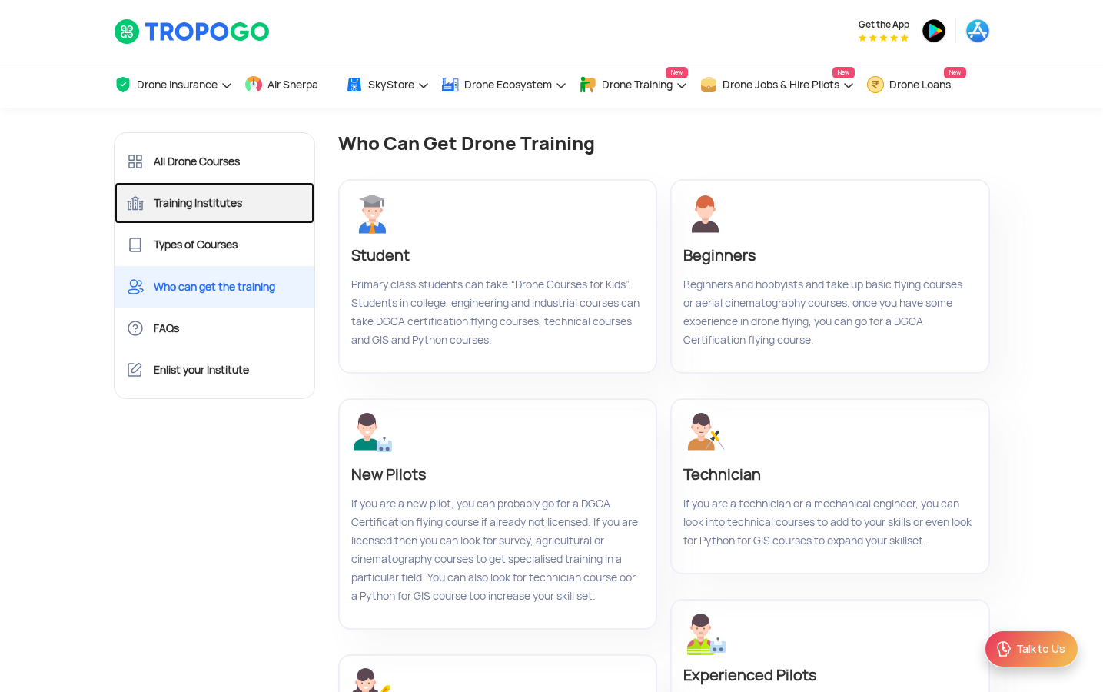
click at [214, 214] on link "Training Institutes" at bounding box center [215, 203] width 201 height 42
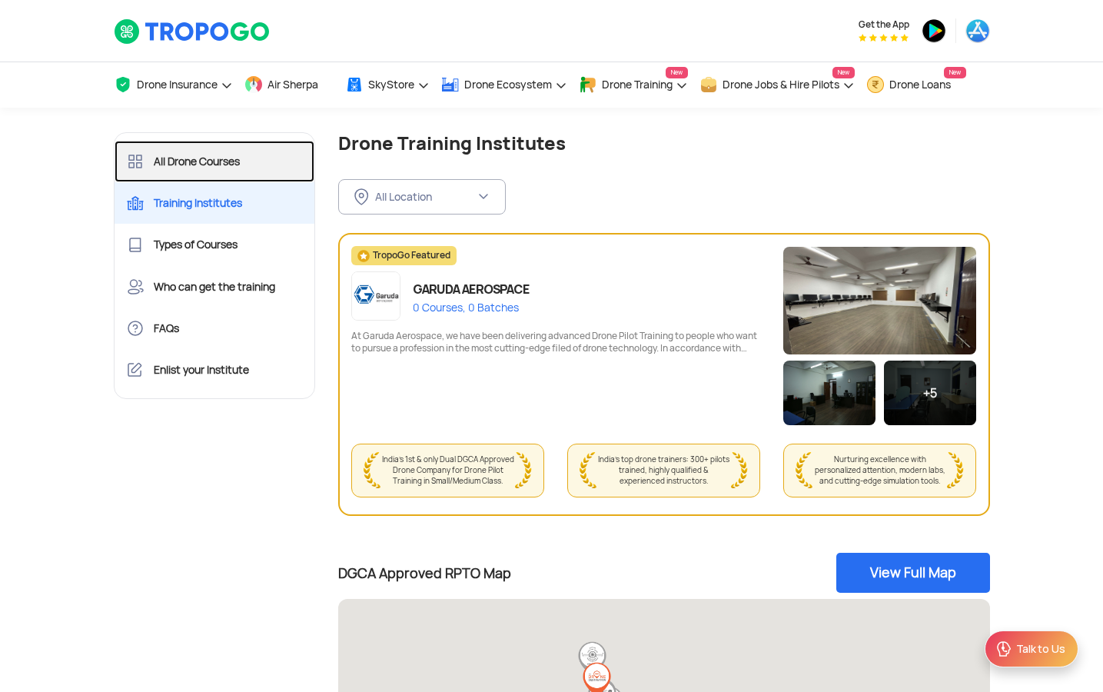
click at [199, 175] on link "All Drone Courses" at bounding box center [215, 162] width 201 height 42
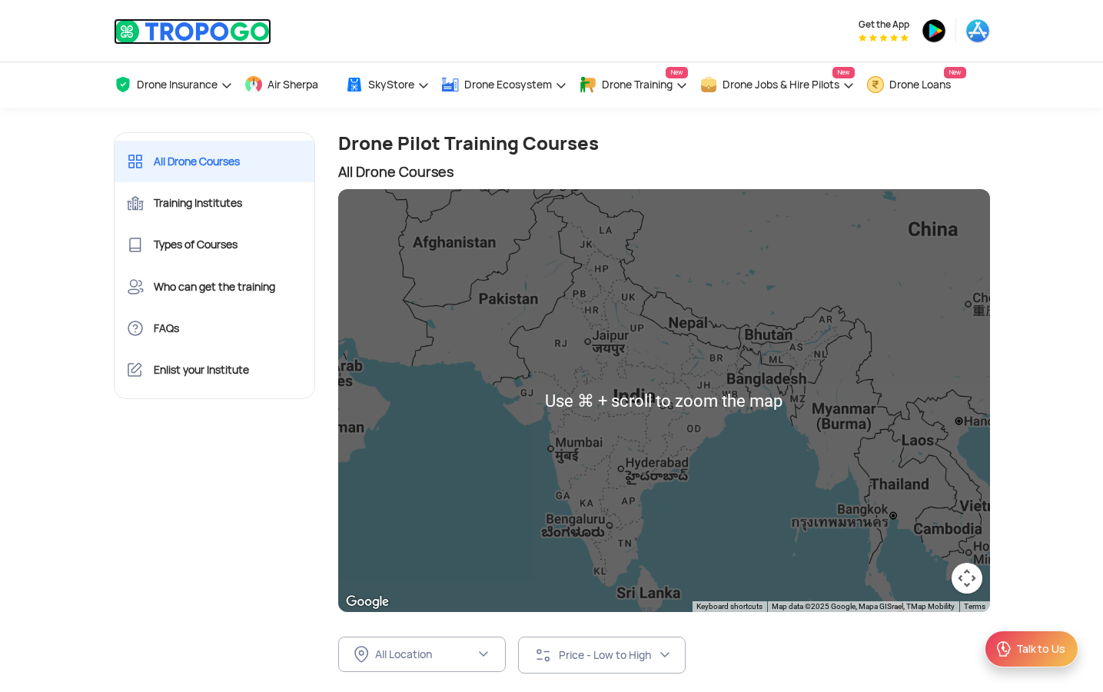
click at [177, 36] on img at bounding box center [193, 31] width 158 height 26
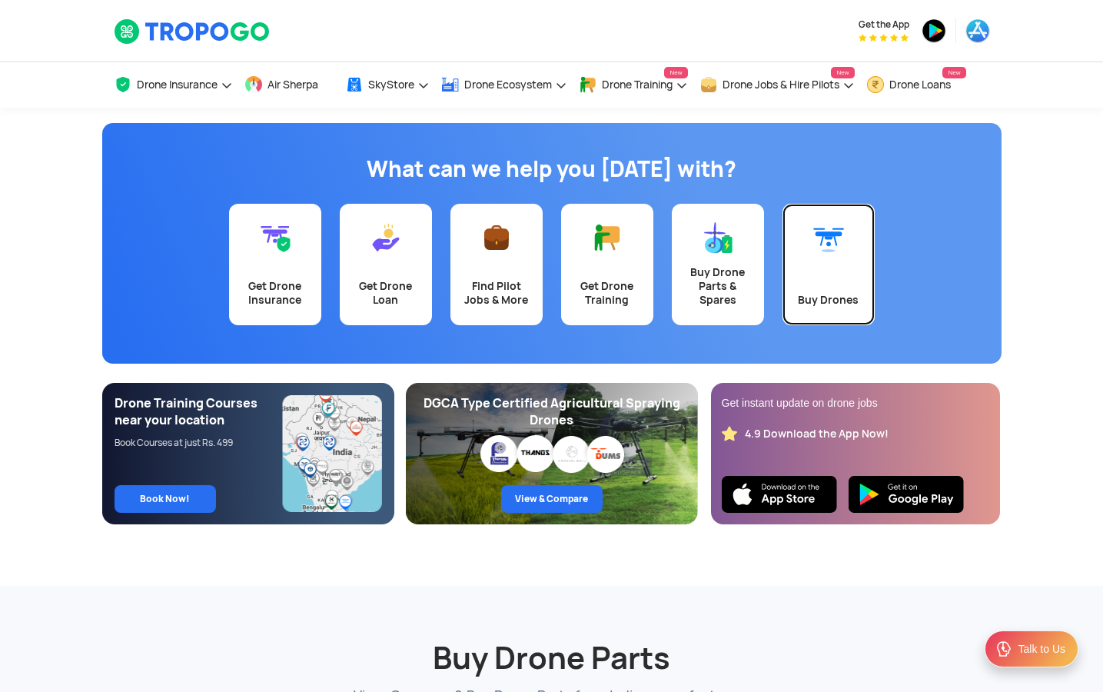
click at [826, 301] on div "Buy Drones" at bounding box center [829, 300] width 74 height 14
